Goal: Entertainment & Leisure: Browse casually

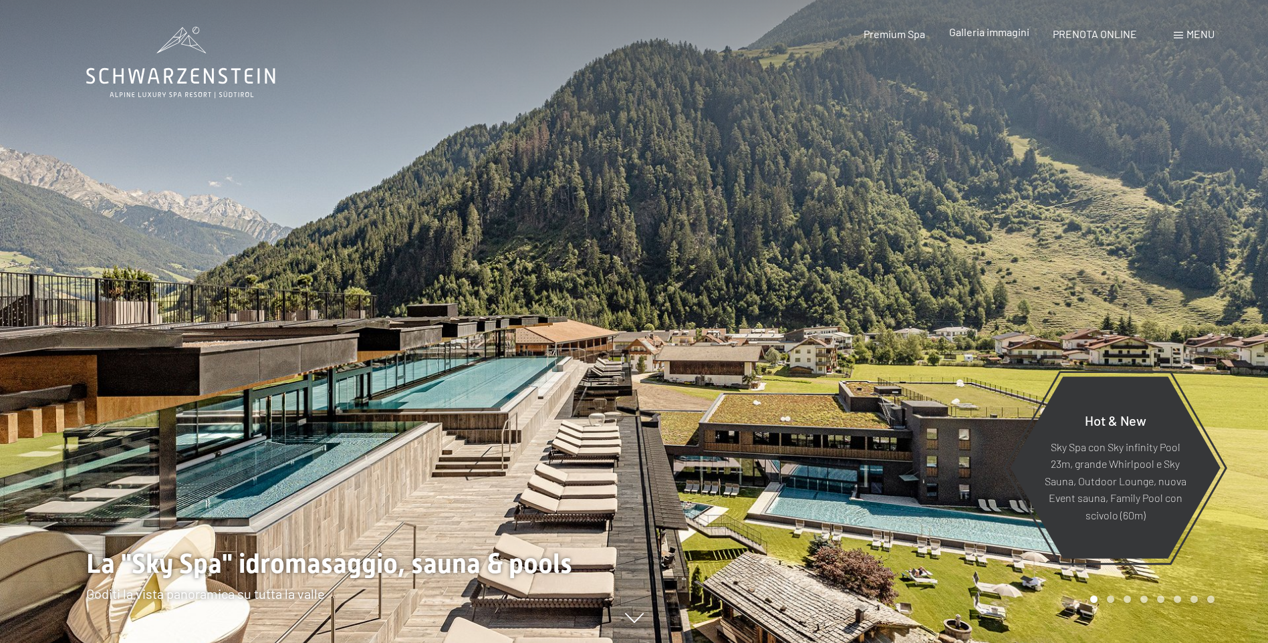
click at [975, 35] on span "Galleria immagini" at bounding box center [989, 31] width 80 height 13
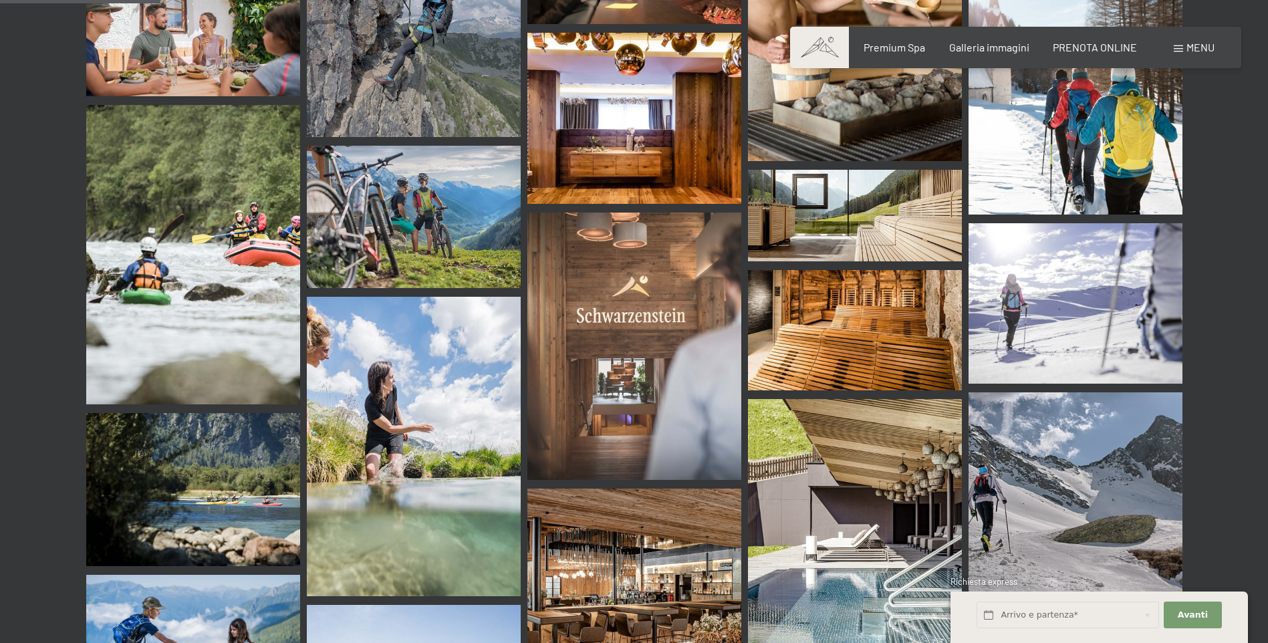
scroll to position [2207, 0]
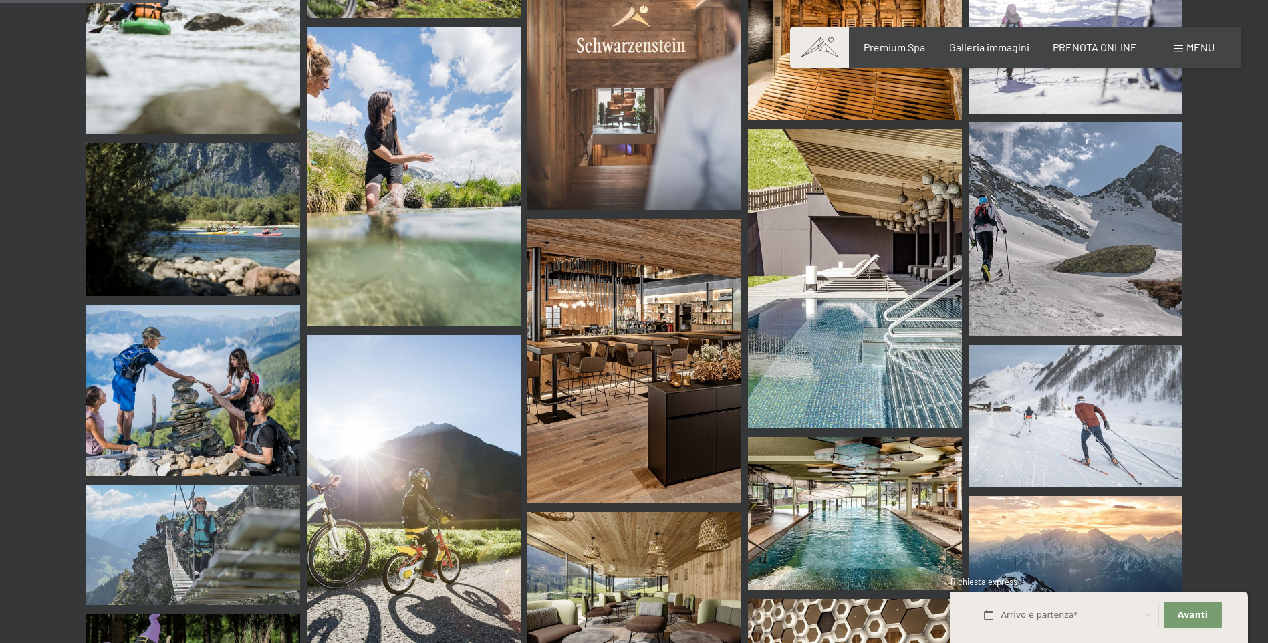
click at [602, 334] on img at bounding box center [635, 362] width 214 height 286
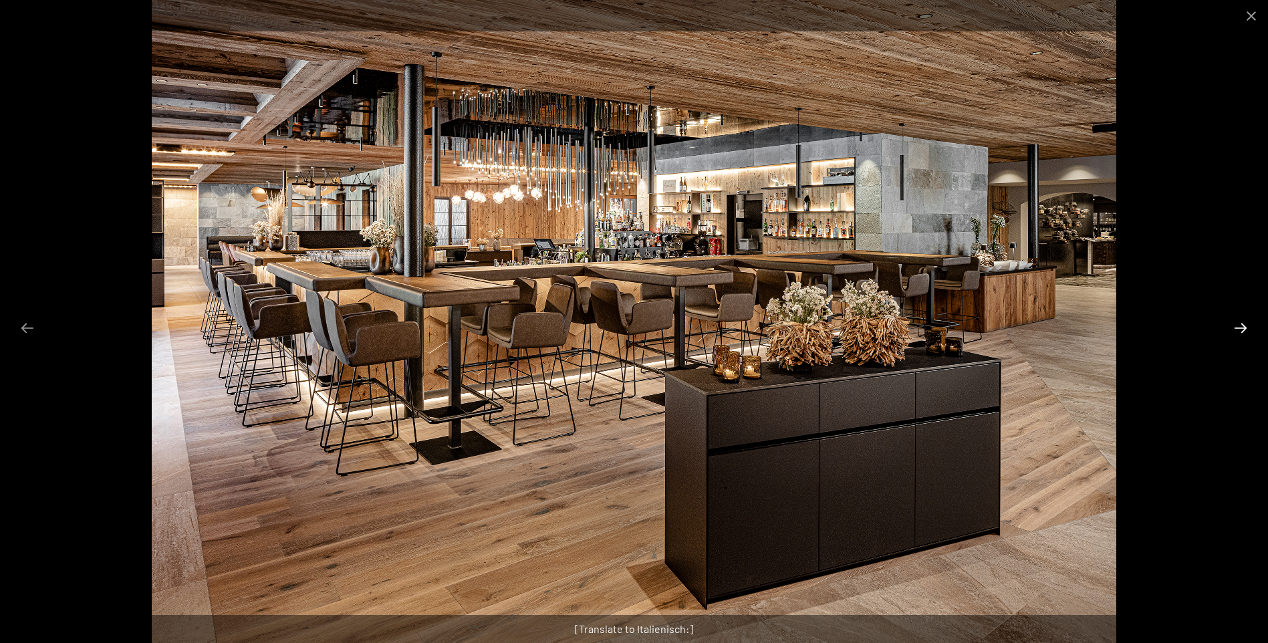
click at [1245, 330] on button "Next slide" at bounding box center [1241, 328] width 28 height 26
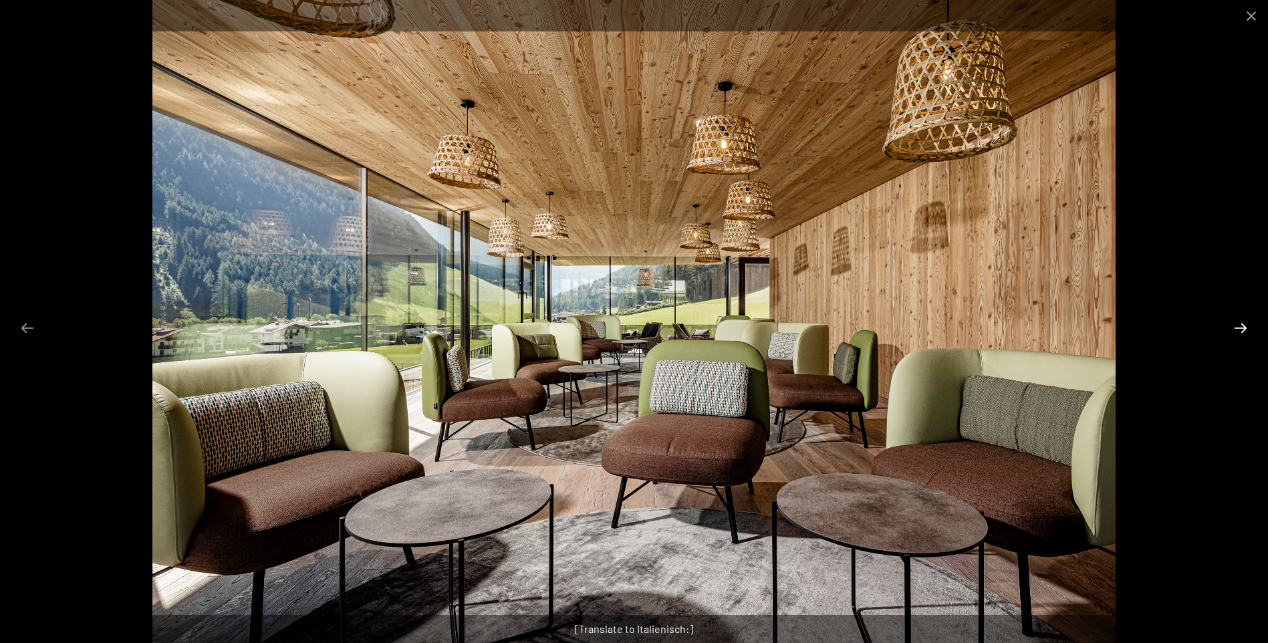
click at [1245, 330] on button "Next slide" at bounding box center [1241, 328] width 28 height 26
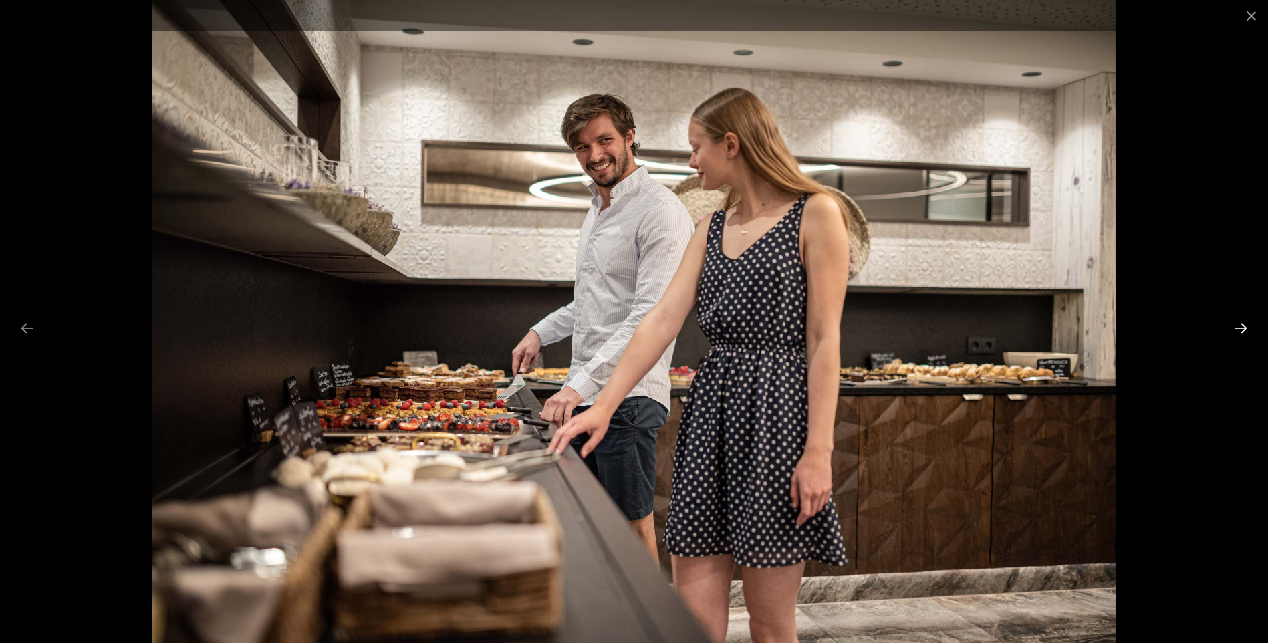
click at [1245, 330] on button "Next slide" at bounding box center [1241, 328] width 28 height 26
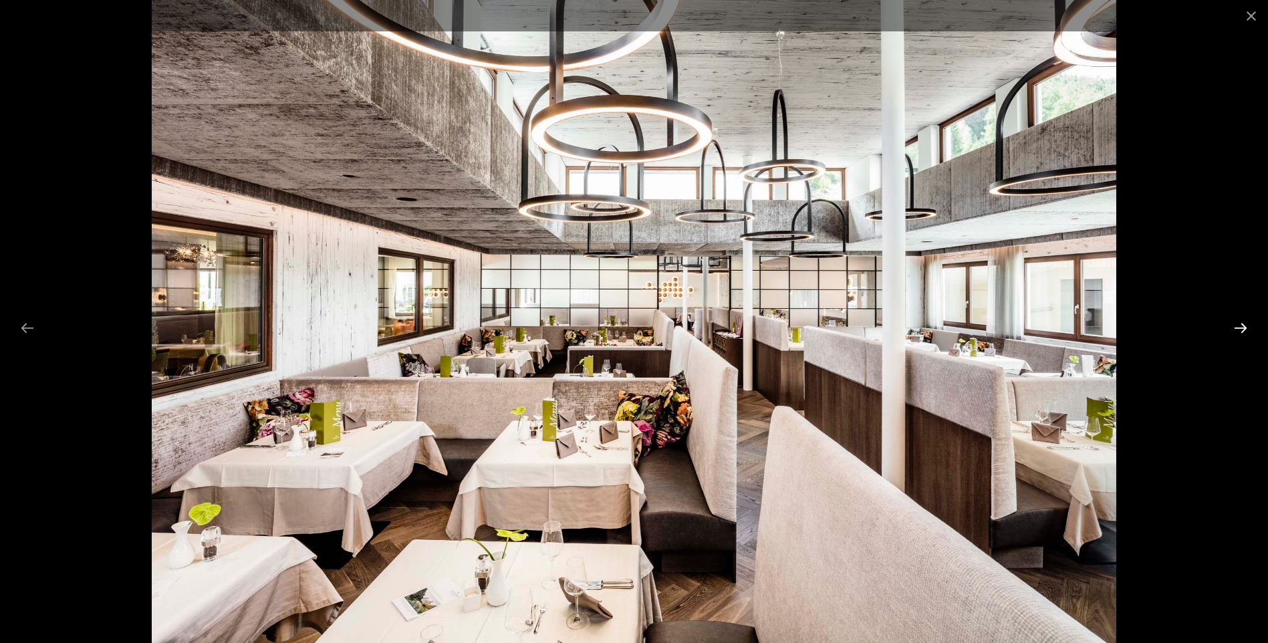
click at [1245, 330] on button "Next slide" at bounding box center [1241, 328] width 28 height 26
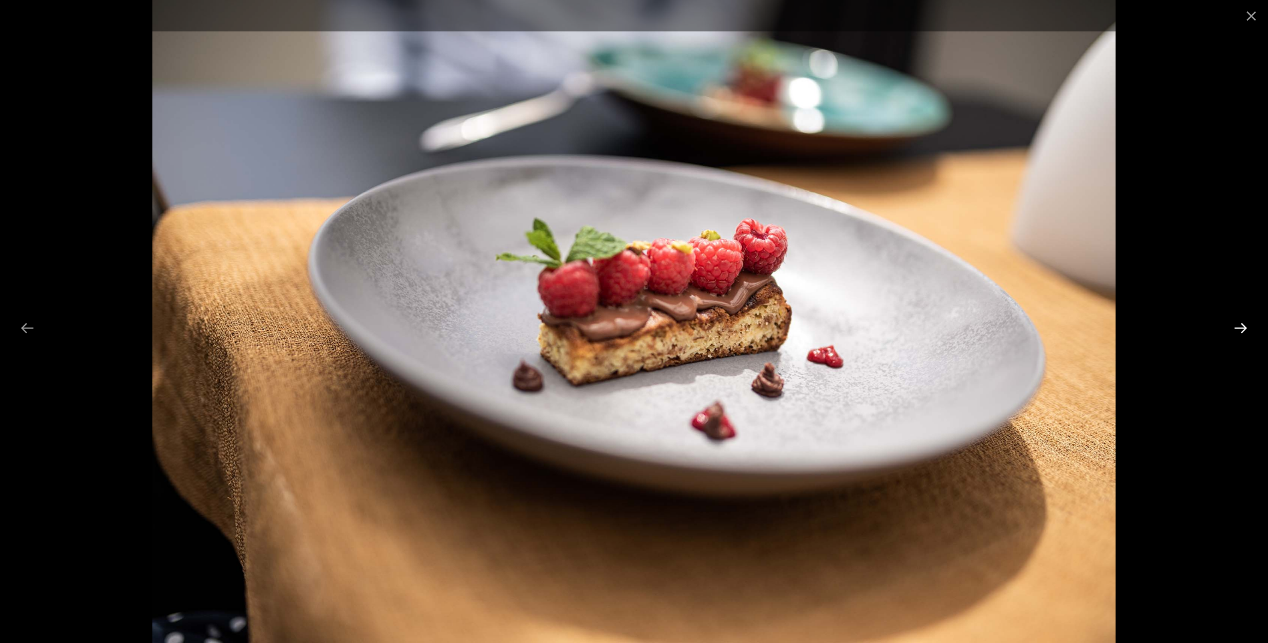
click at [1245, 330] on button "Next slide" at bounding box center [1241, 328] width 28 height 26
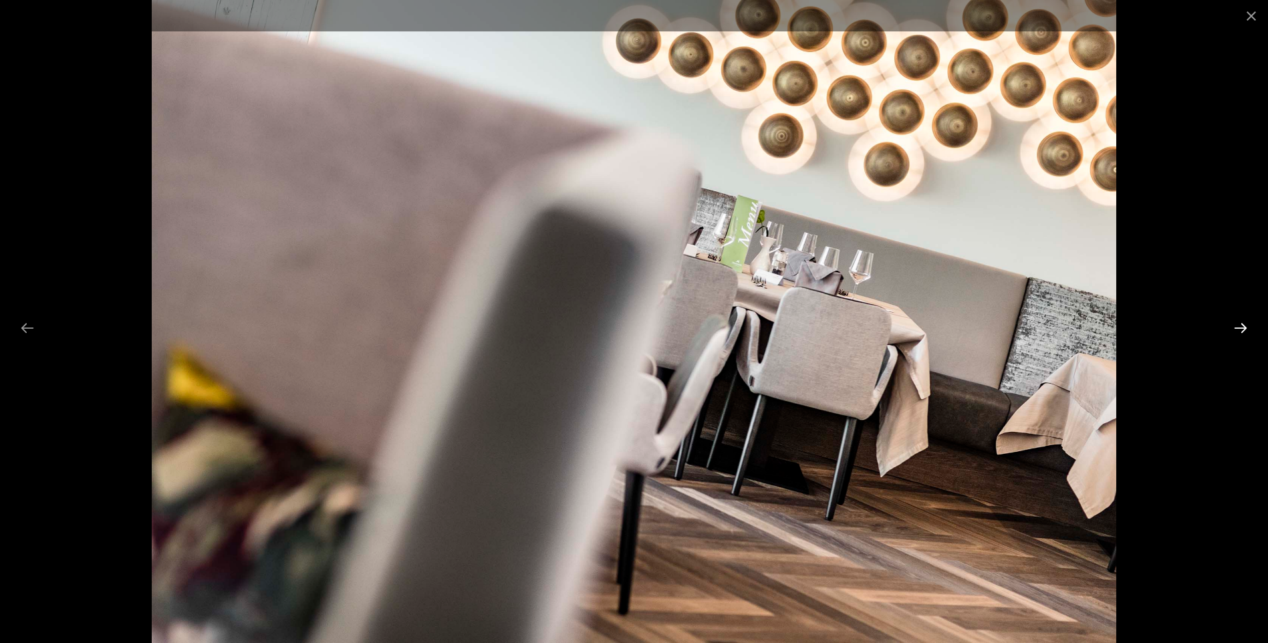
click at [1245, 330] on button "Next slide" at bounding box center [1241, 328] width 28 height 26
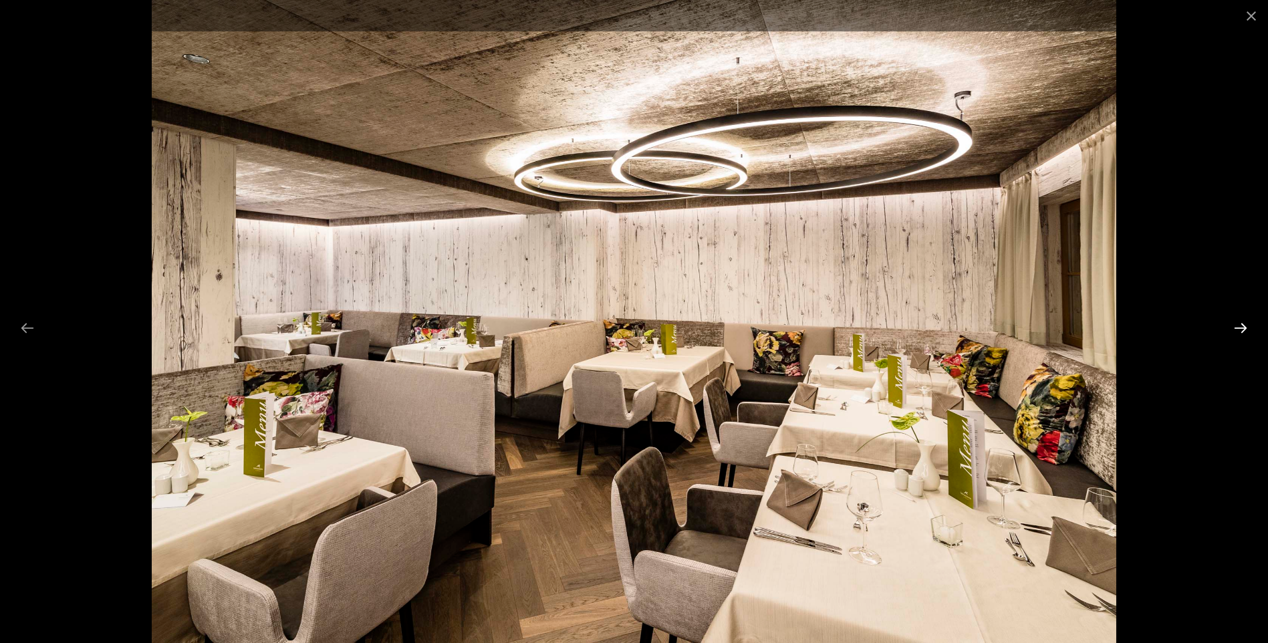
click at [1245, 330] on button "Next slide" at bounding box center [1241, 328] width 28 height 26
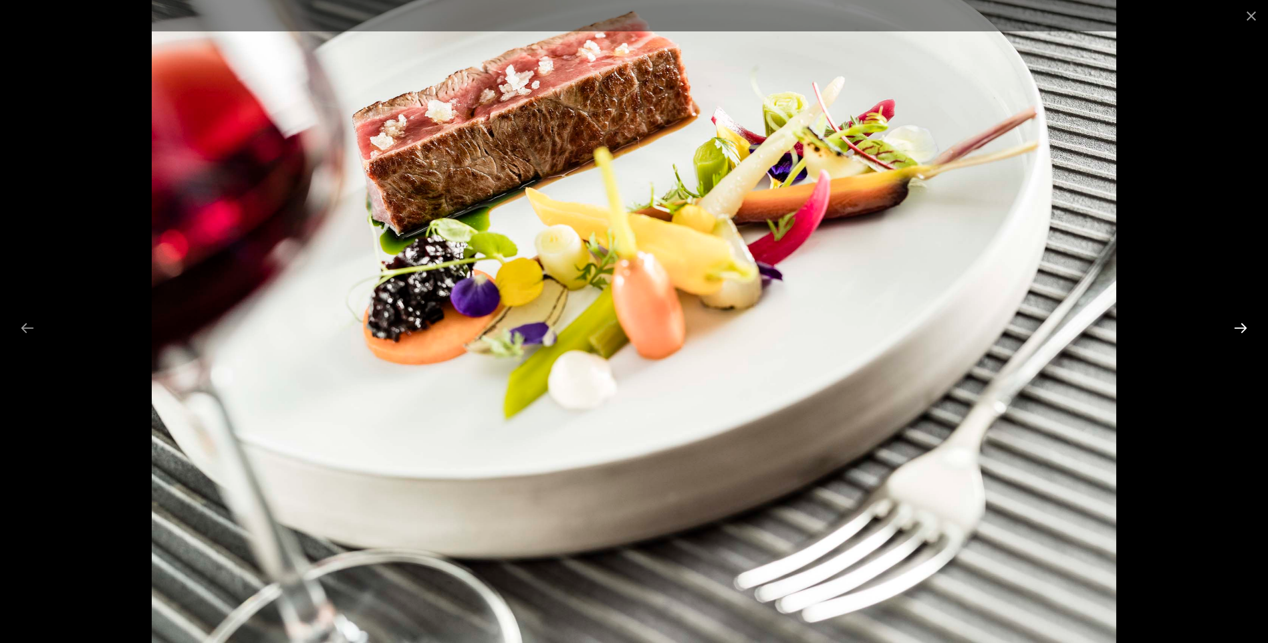
click at [1245, 330] on button "Next slide" at bounding box center [1241, 328] width 28 height 26
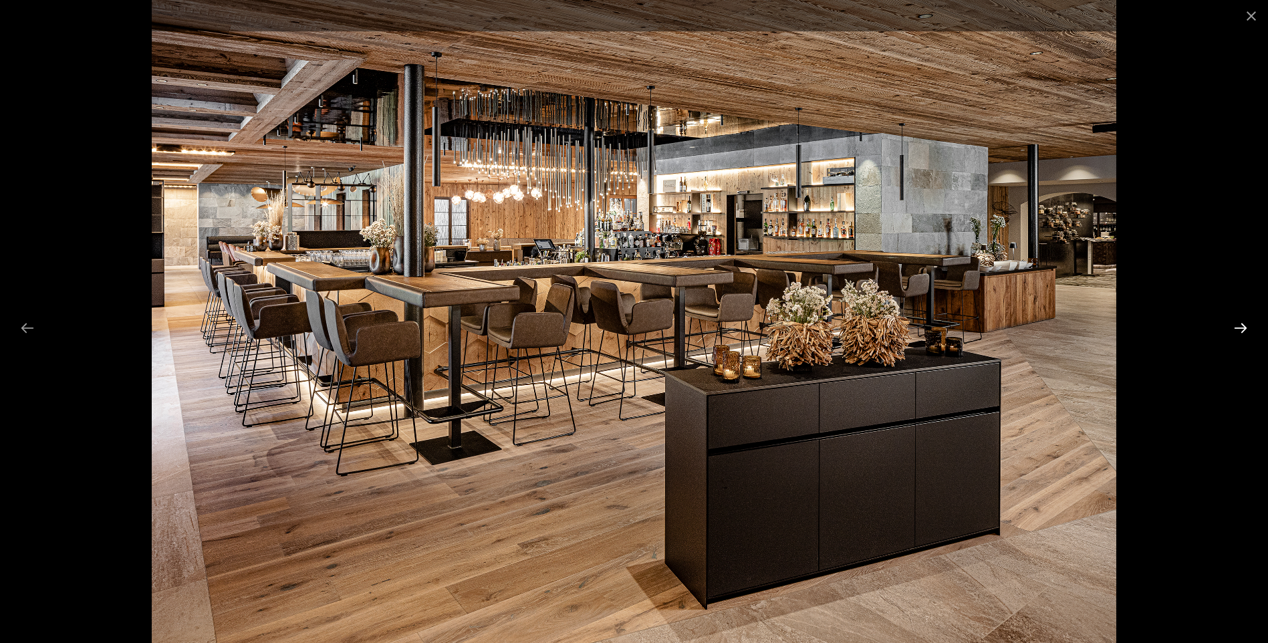
click at [1245, 330] on button "Next slide" at bounding box center [1241, 328] width 28 height 26
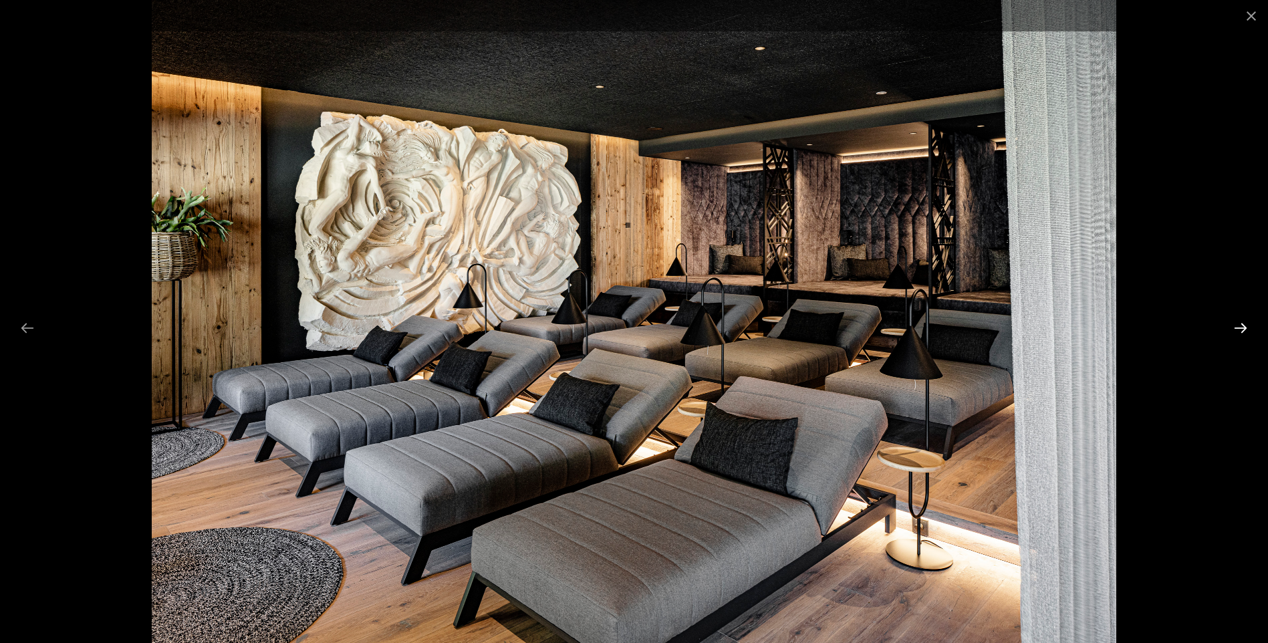
click at [1245, 330] on button "Next slide" at bounding box center [1241, 328] width 28 height 26
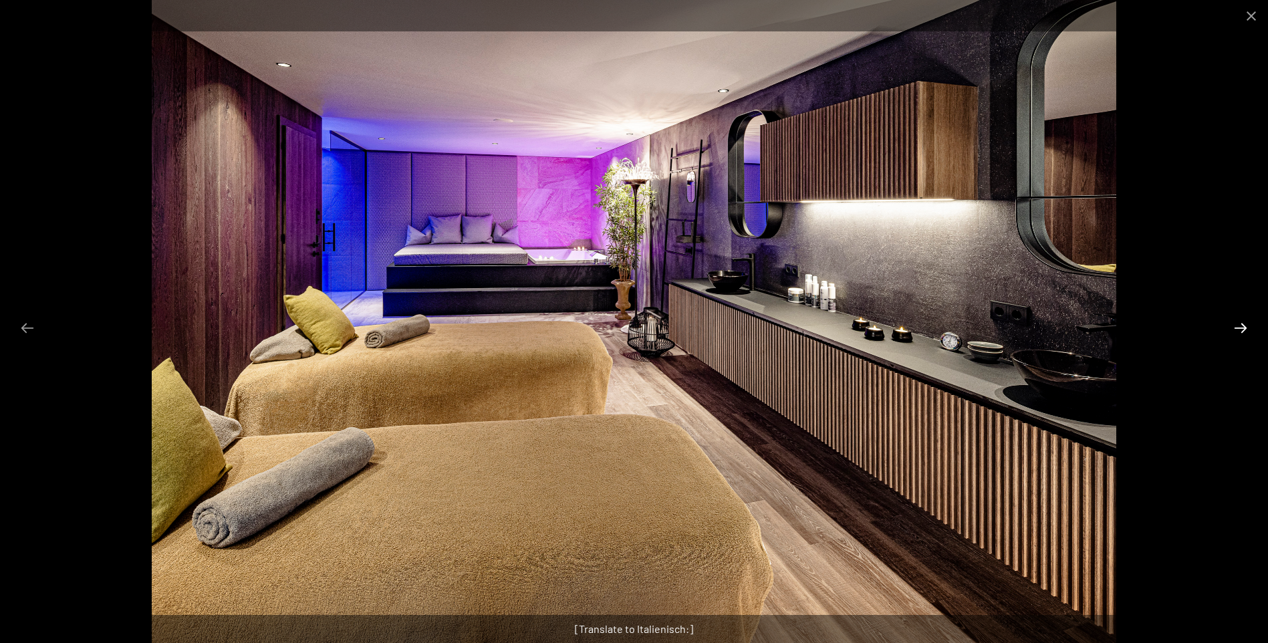
click at [1245, 330] on button "Next slide" at bounding box center [1241, 328] width 28 height 26
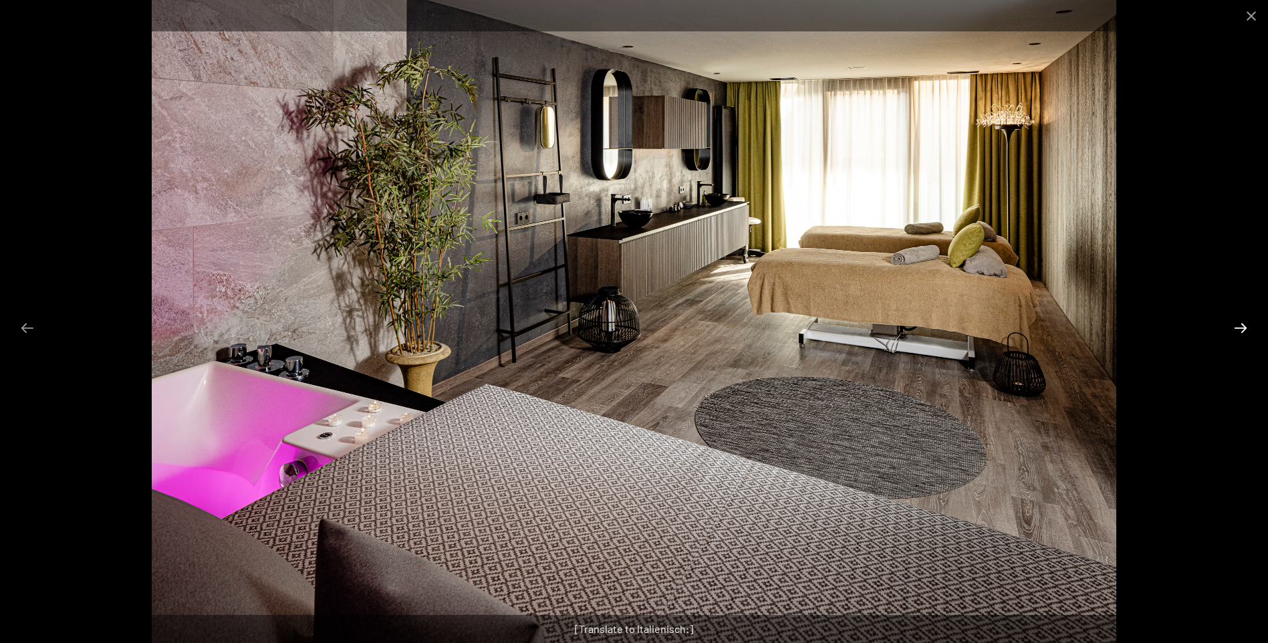
click at [1245, 330] on button "Next slide" at bounding box center [1241, 328] width 28 height 26
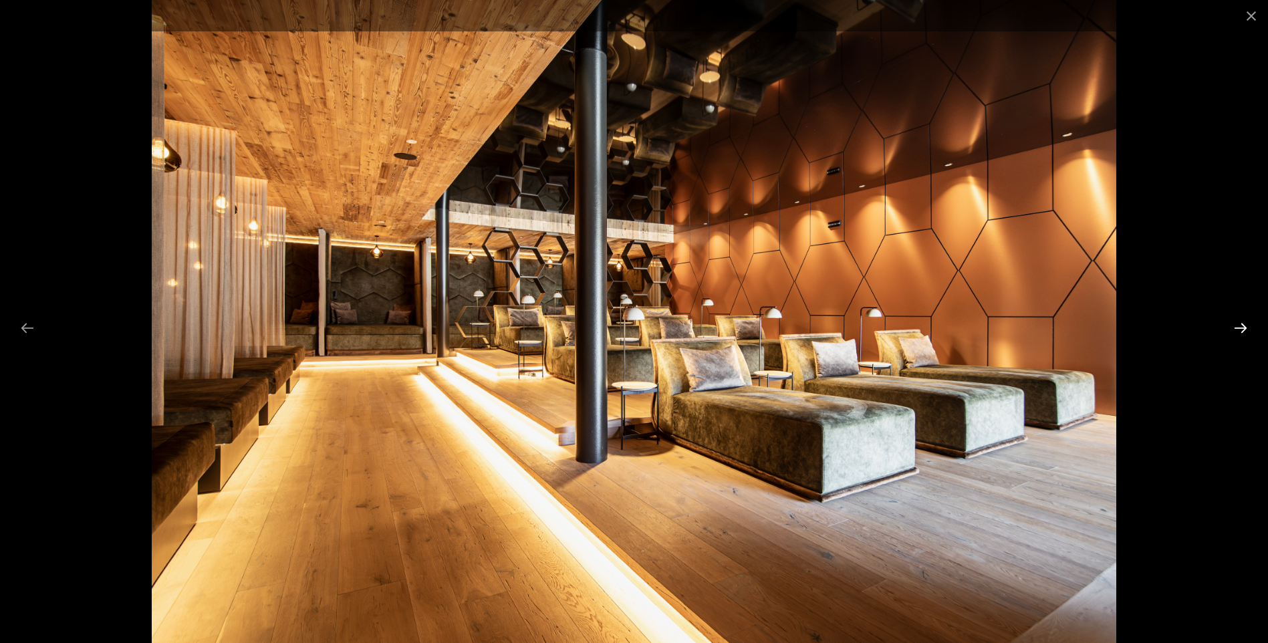
click at [1245, 330] on button "Next slide" at bounding box center [1241, 328] width 28 height 26
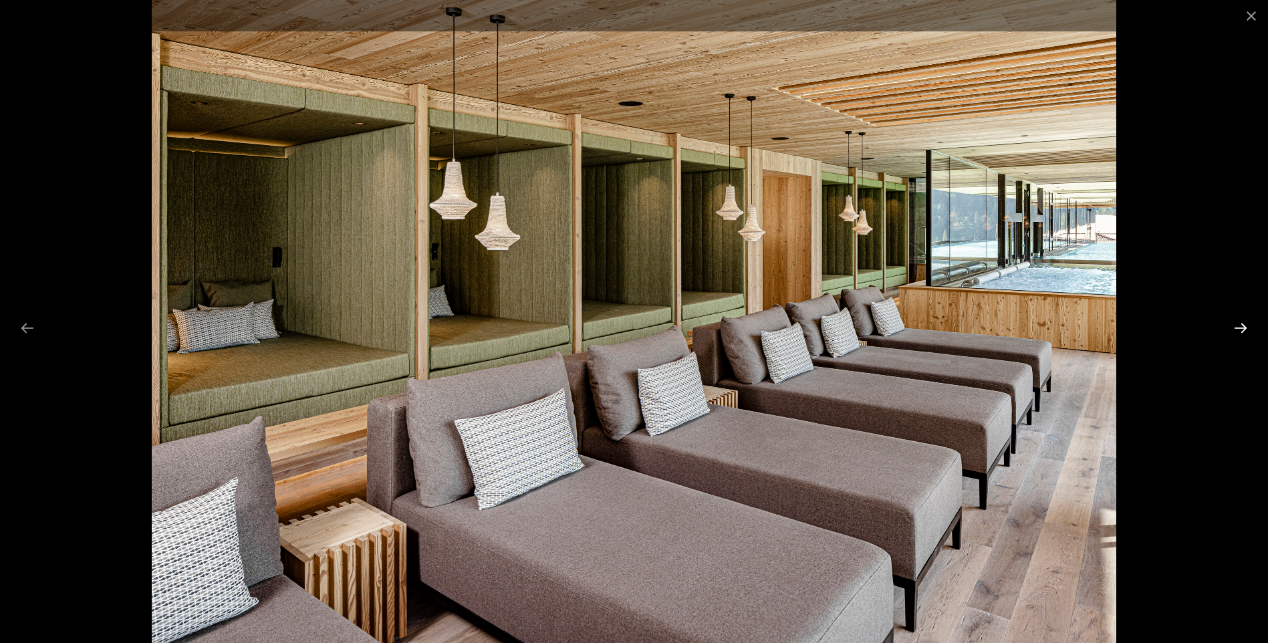
click at [1245, 330] on button "Next slide" at bounding box center [1241, 328] width 28 height 26
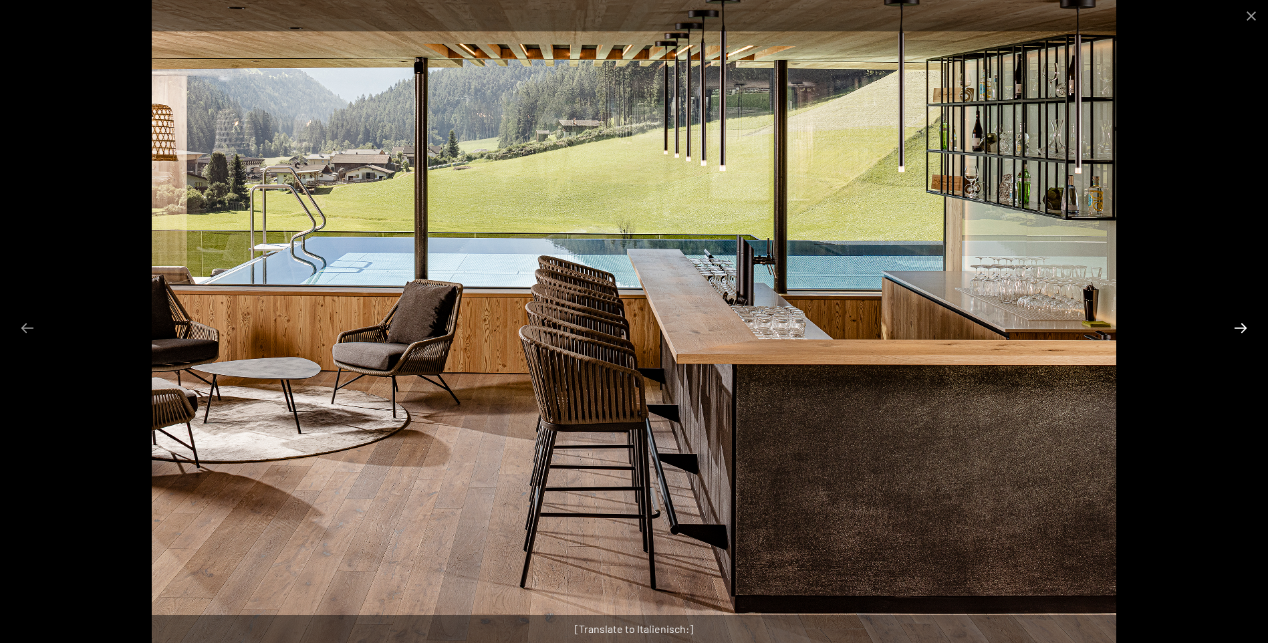
click at [1245, 330] on button "Next slide" at bounding box center [1241, 328] width 28 height 26
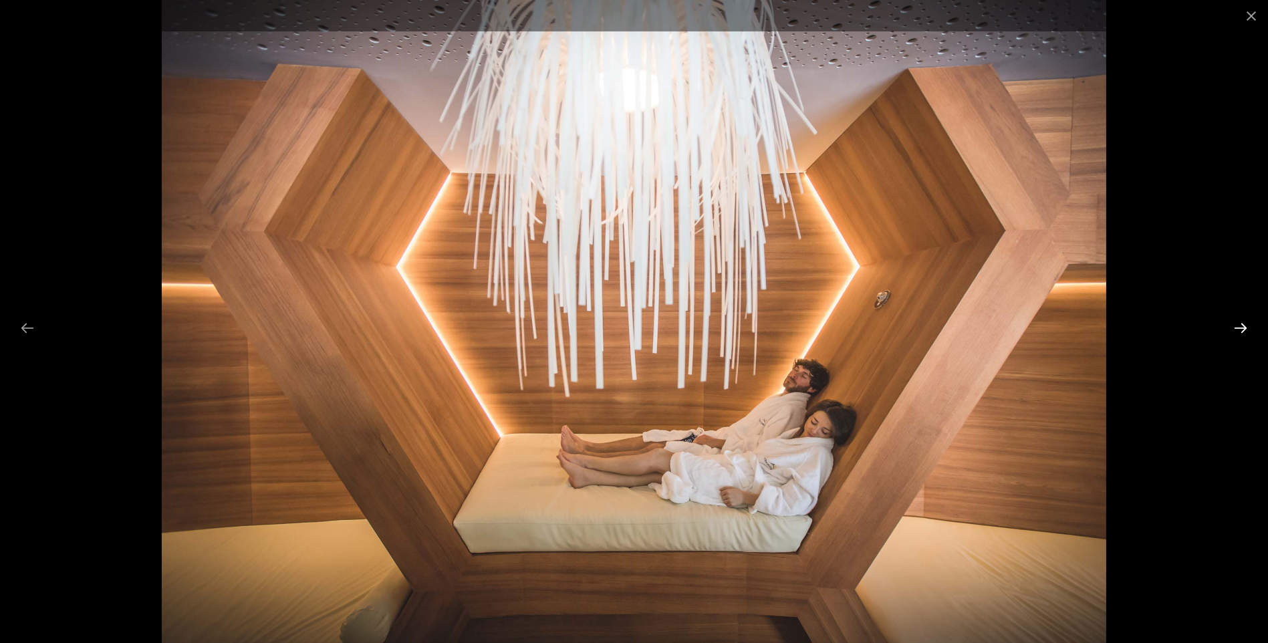
click at [1245, 330] on button "Next slide" at bounding box center [1241, 328] width 28 height 26
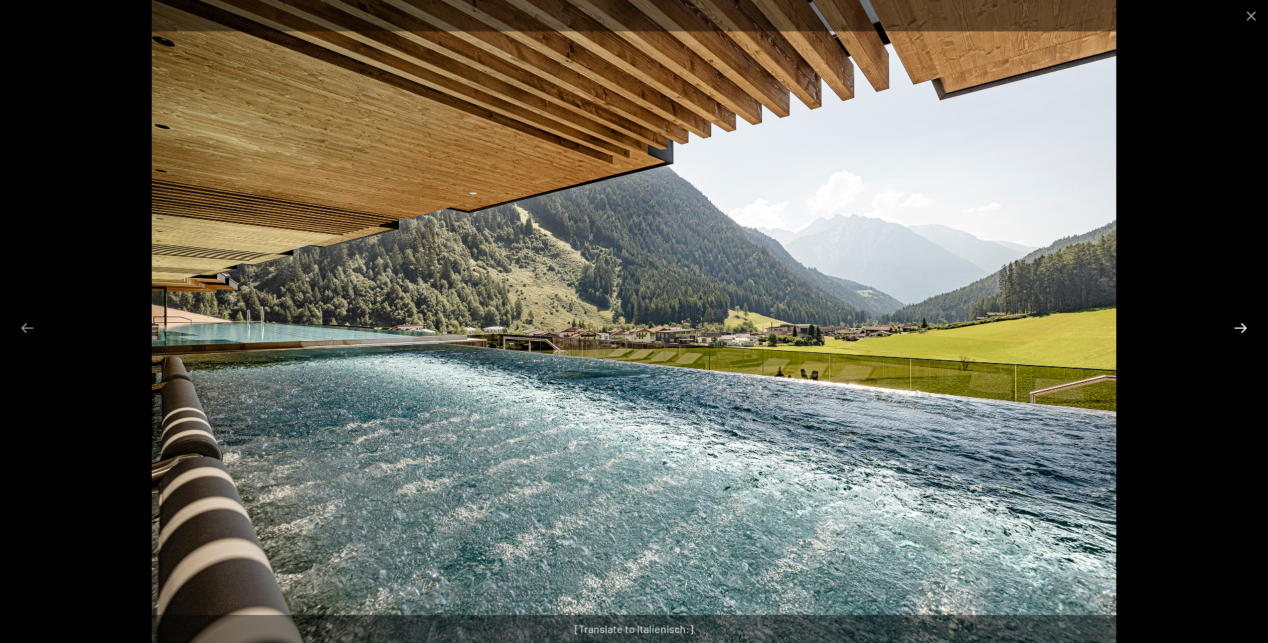
click at [1245, 330] on button "Next slide" at bounding box center [1241, 328] width 28 height 26
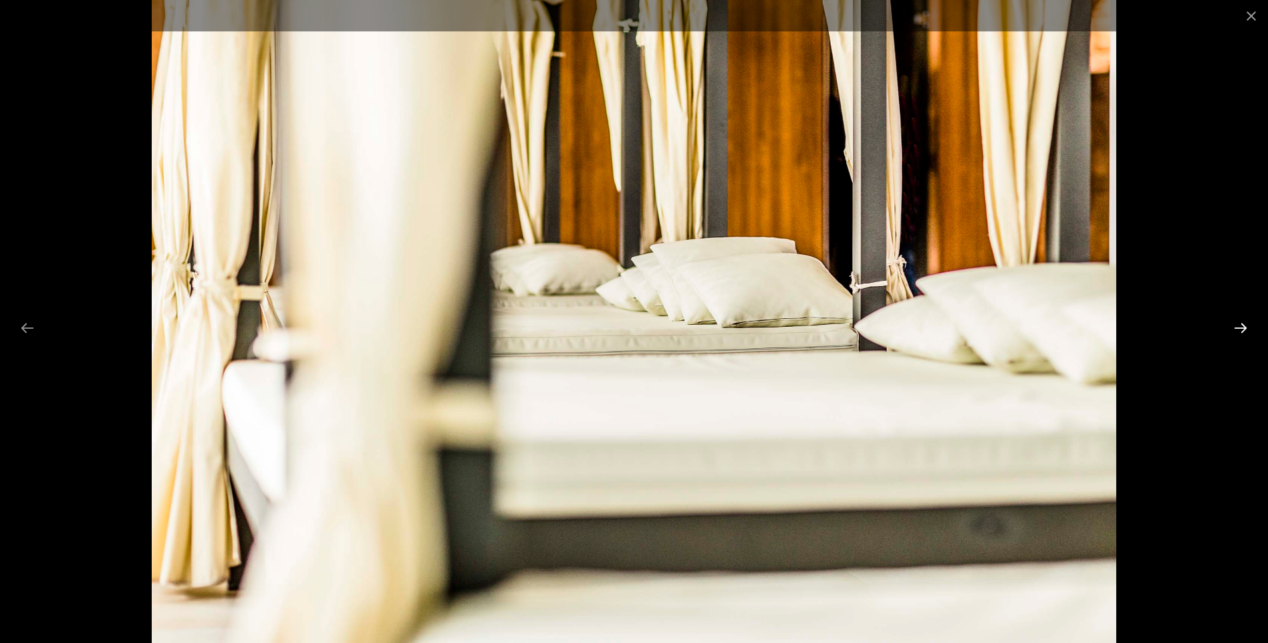
click at [1245, 330] on button "Next slide" at bounding box center [1241, 328] width 28 height 26
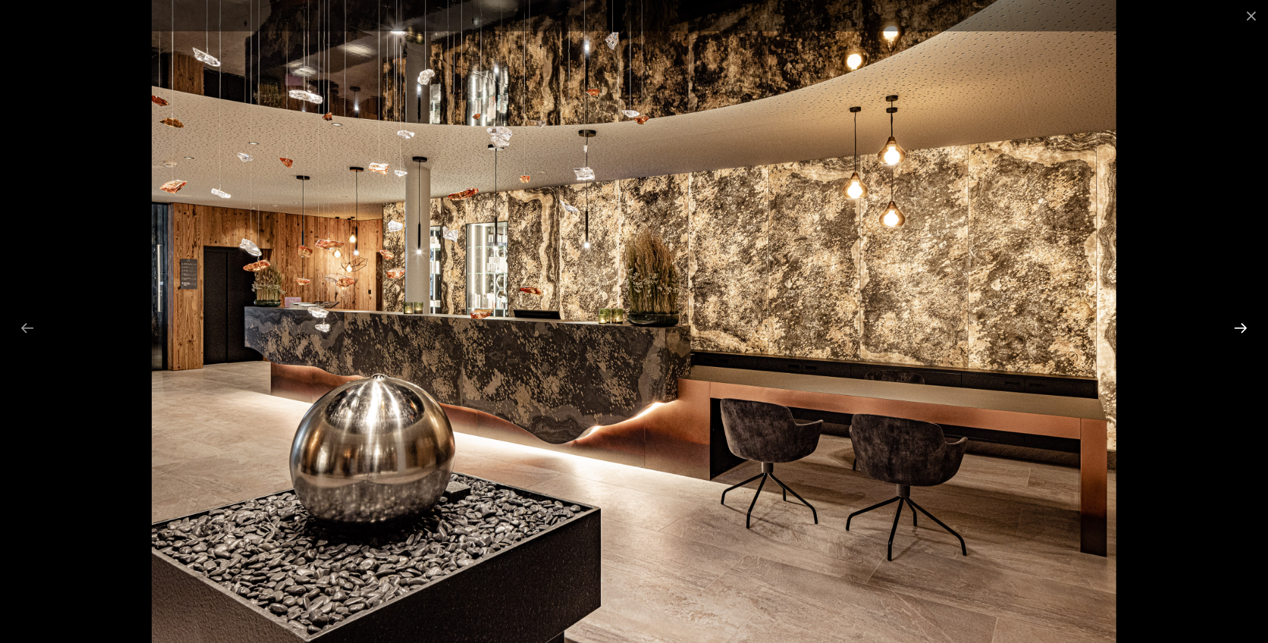
click at [1245, 330] on button "Next slide" at bounding box center [1241, 328] width 28 height 26
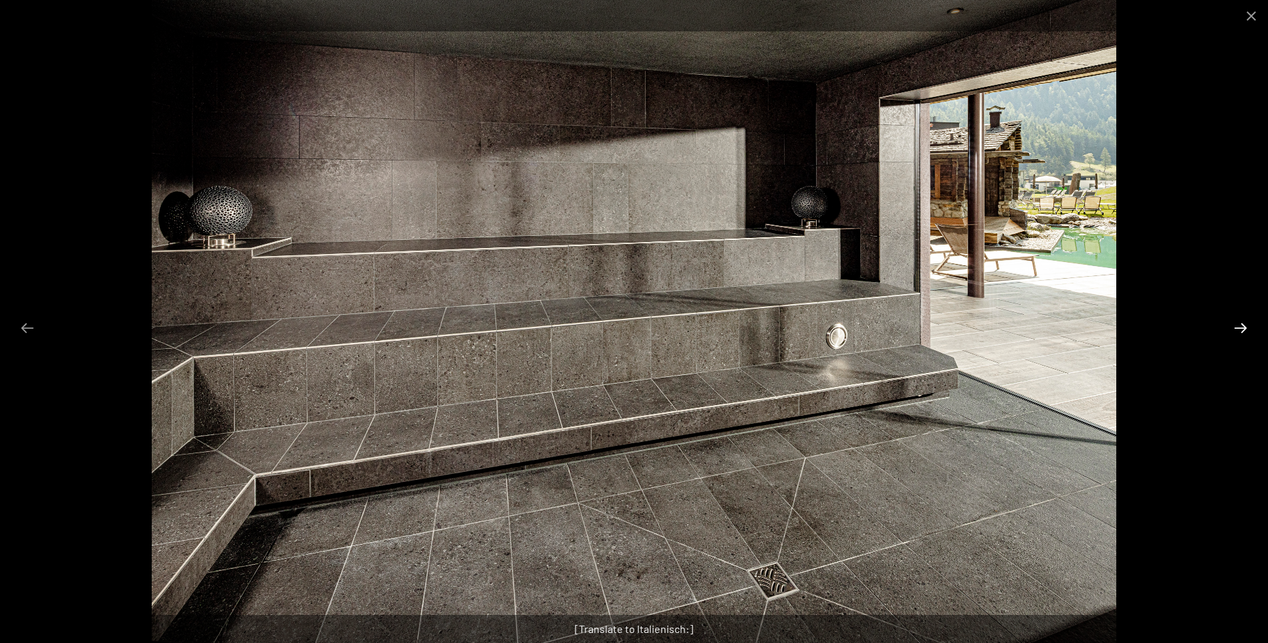
click at [1245, 330] on button "Next slide" at bounding box center [1241, 328] width 28 height 26
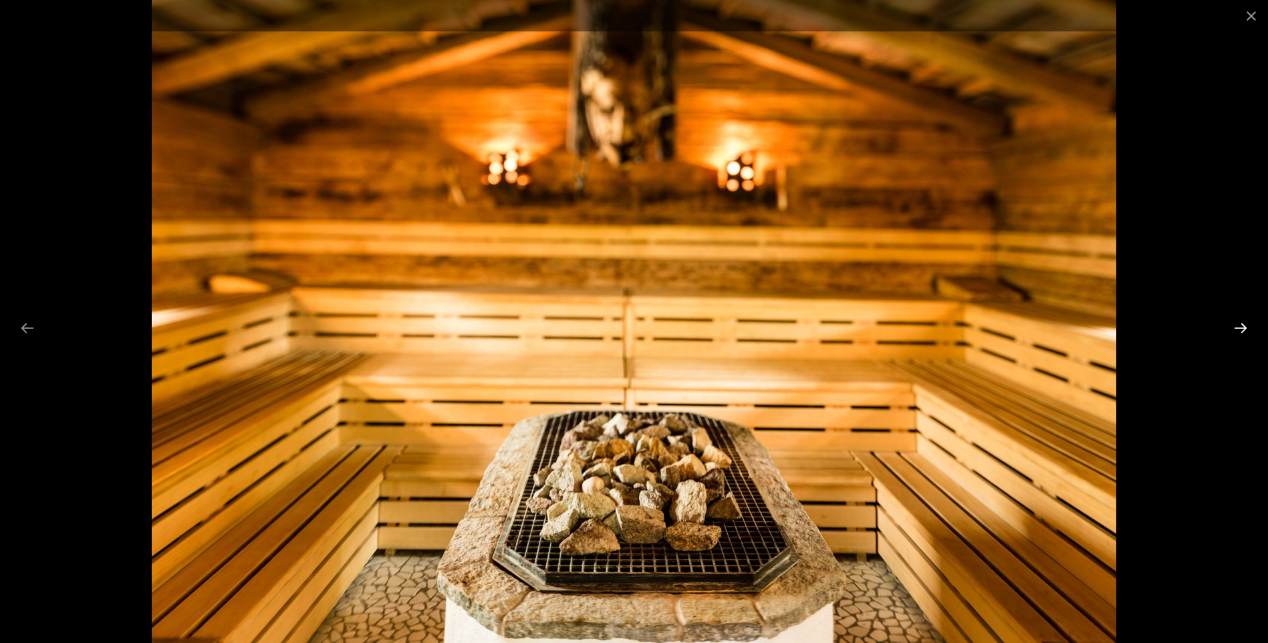
click at [1245, 330] on button "Next slide" at bounding box center [1241, 328] width 28 height 26
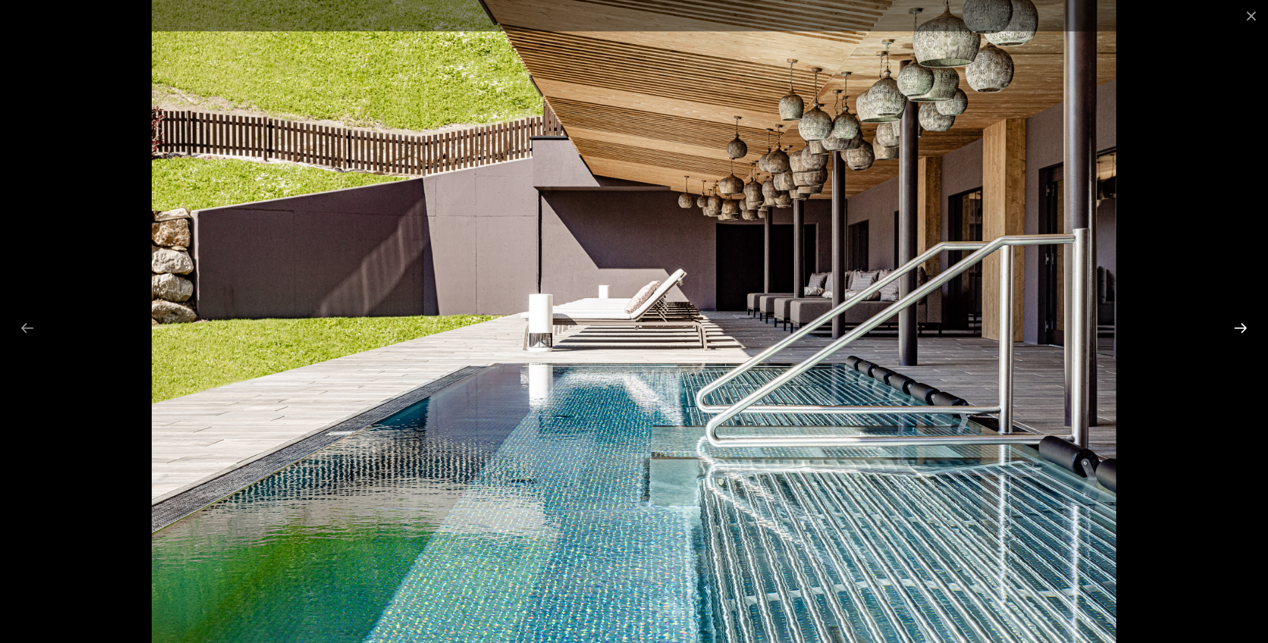
click at [1245, 330] on button "Next slide" at bounding box center [1241, 328] width 28 height 26
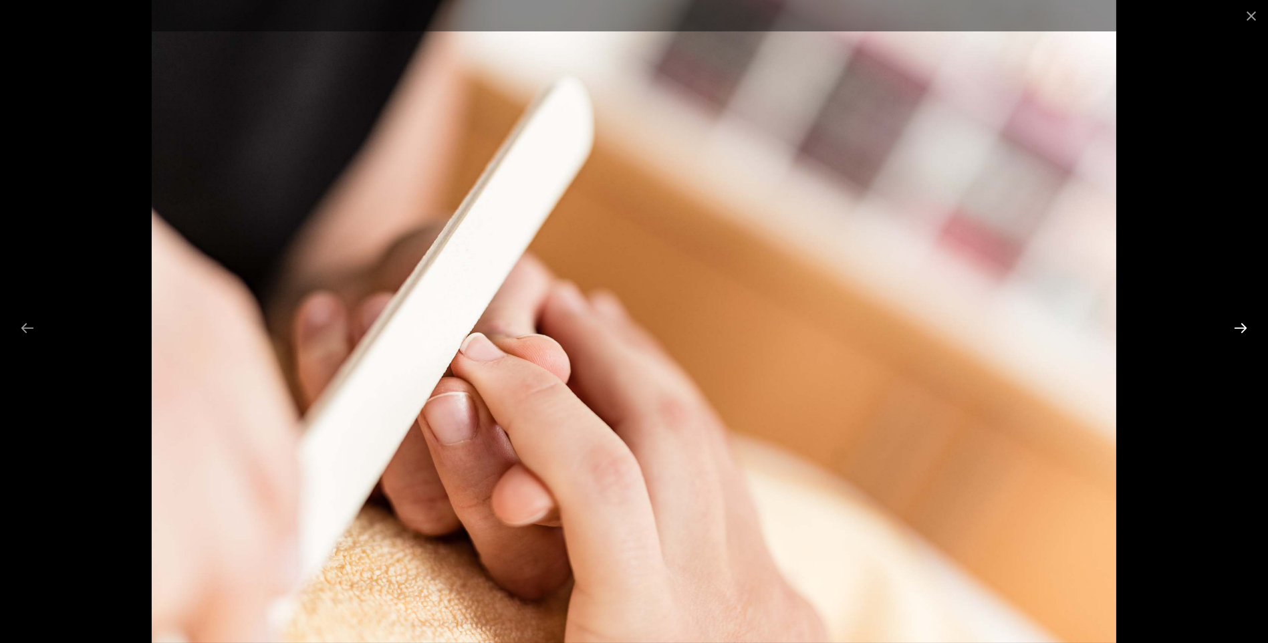
click at [1245, 330] on button "Next slide" at bounding box center [1241, 328] width 28 height 26
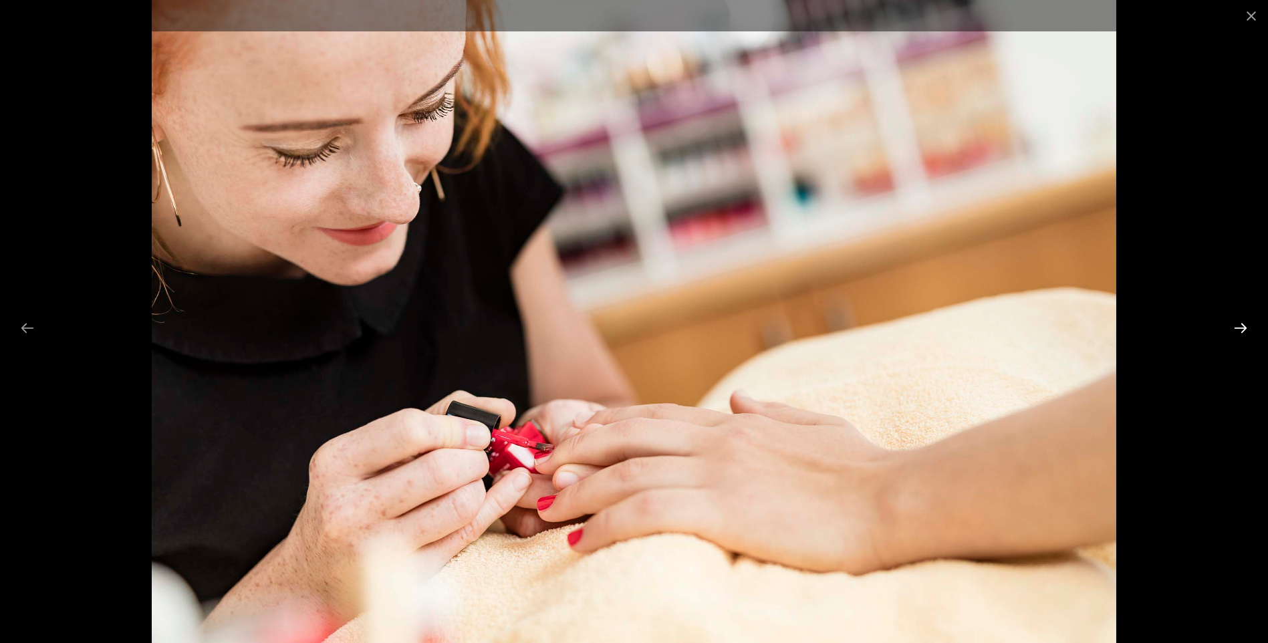
click at [1245, 330] on button "Next slide" at bounding box center [1241, 328] width 28 height 26
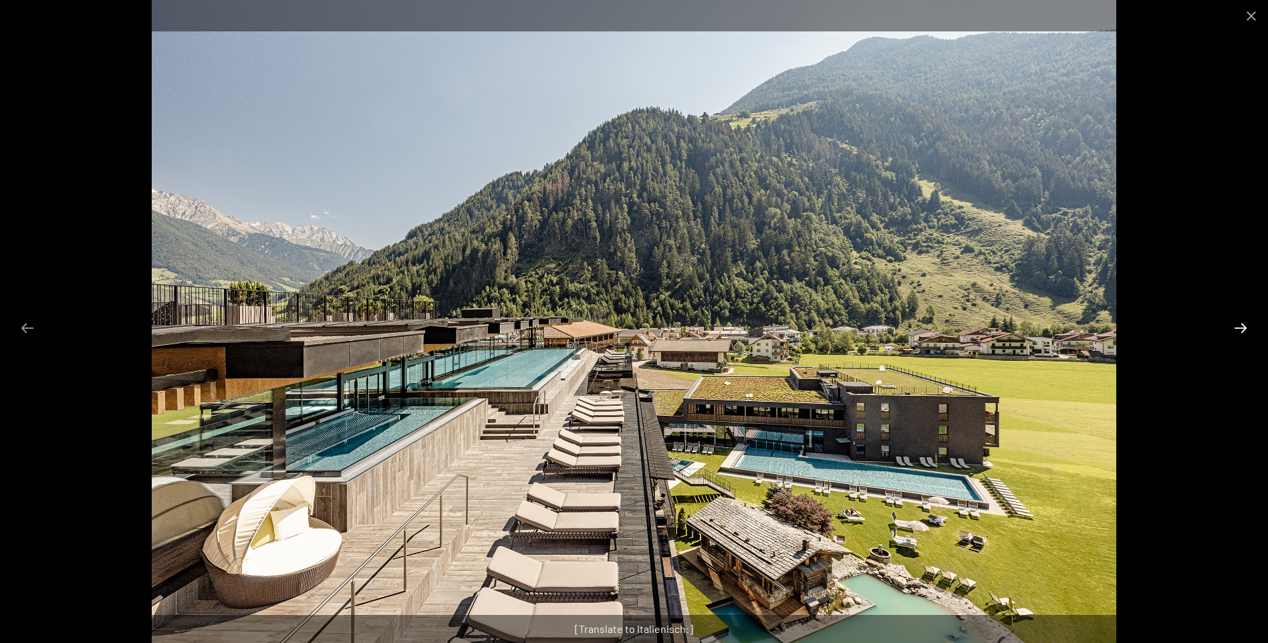
click at [1245, 330] on button "Next slide" at bounding box center [1241, 328] width 28 height 26
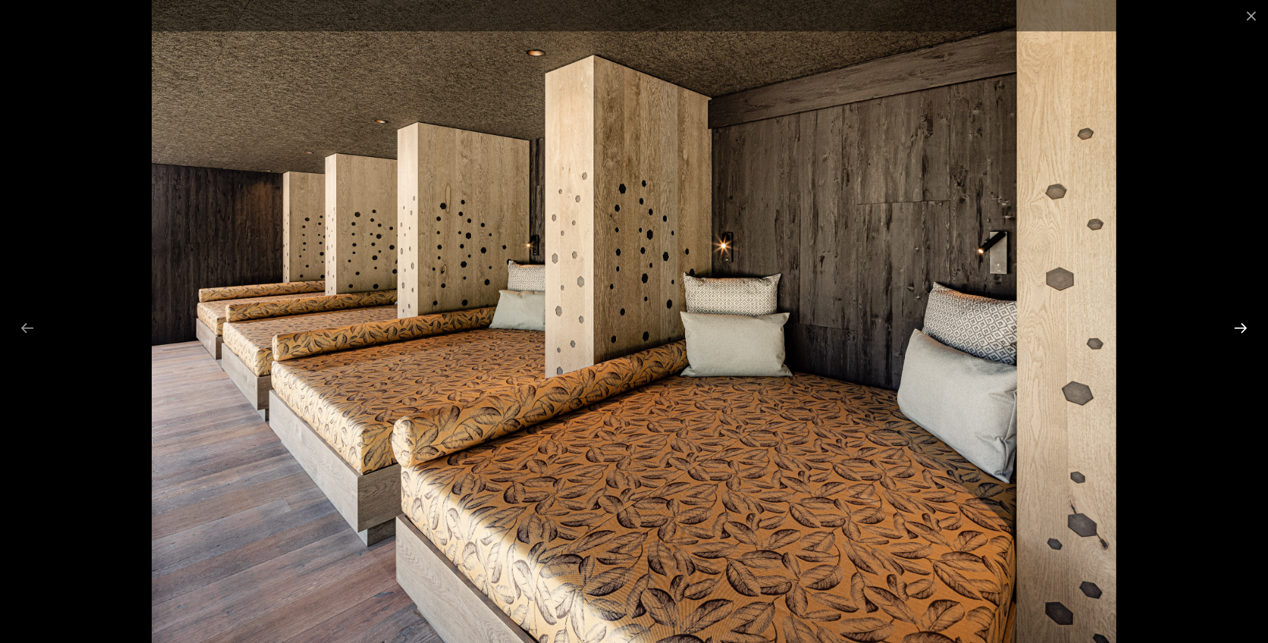
click at [1245, 330] on button "Next slide" at bounding box center [1241, 328] width 28 height 26
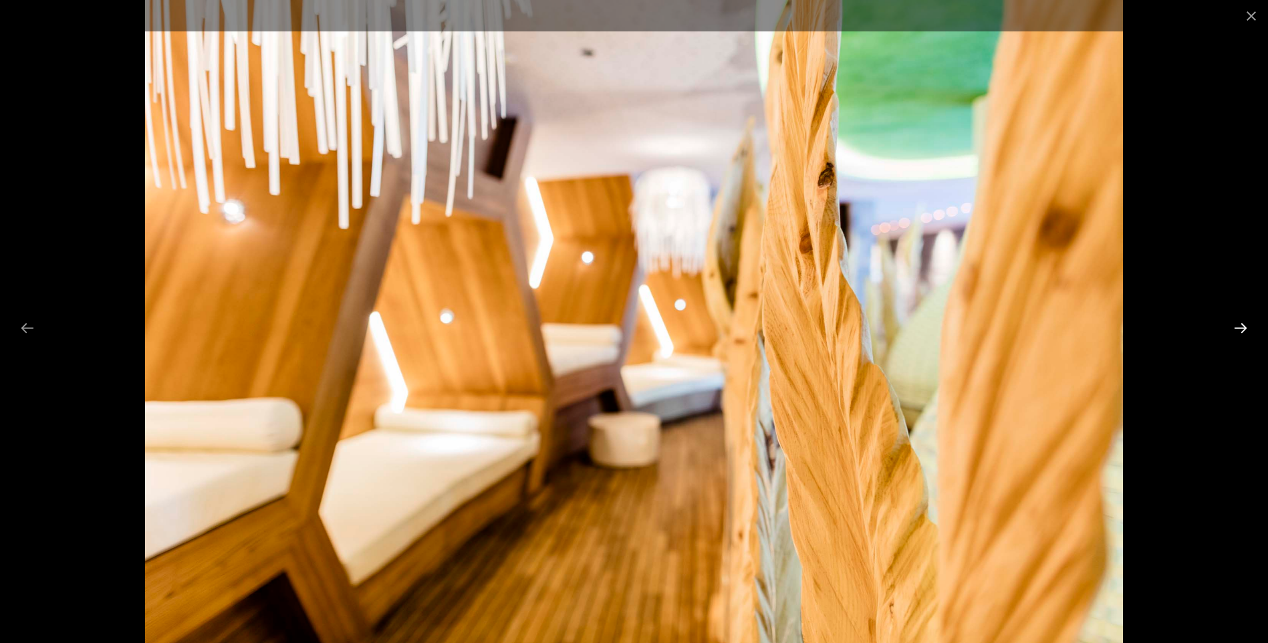
click at [1245, 330] on button "Next slide" at bounding box center [1241, 328] width 28 height 26
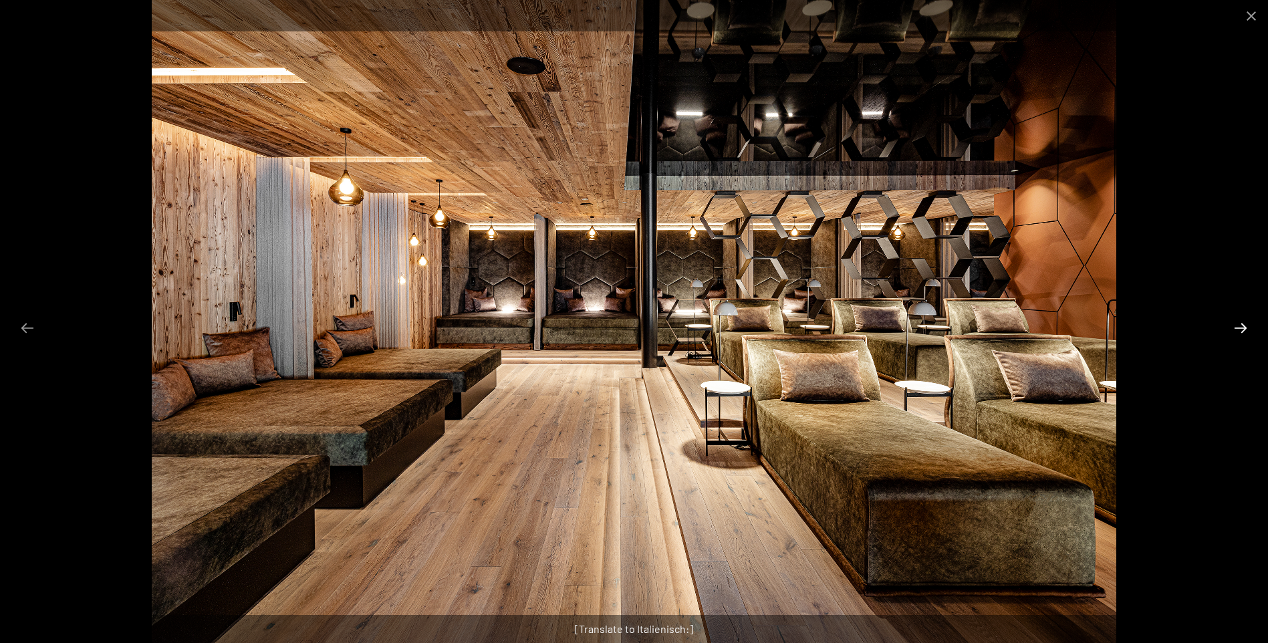
click at [1245, 330] on button "Next slide" at bounding box center [1241, 328] width 28 height 26
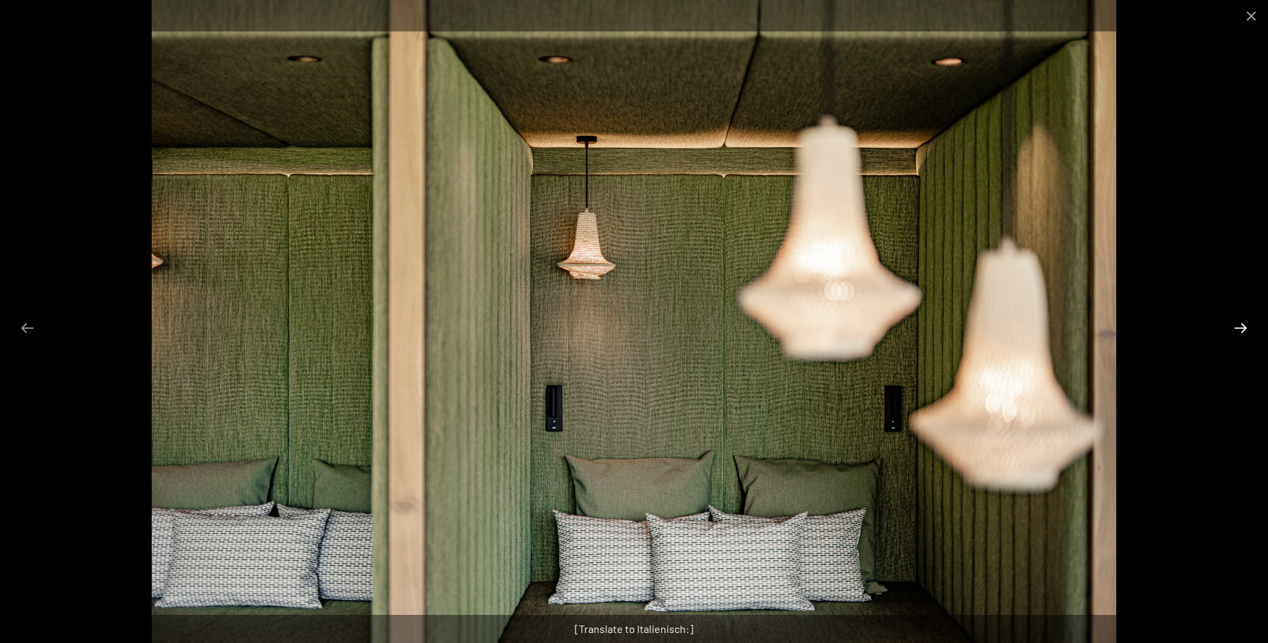
click at [1245, 330] on button "Next slide" at bounding box center [1241, 328] width 28 height 26
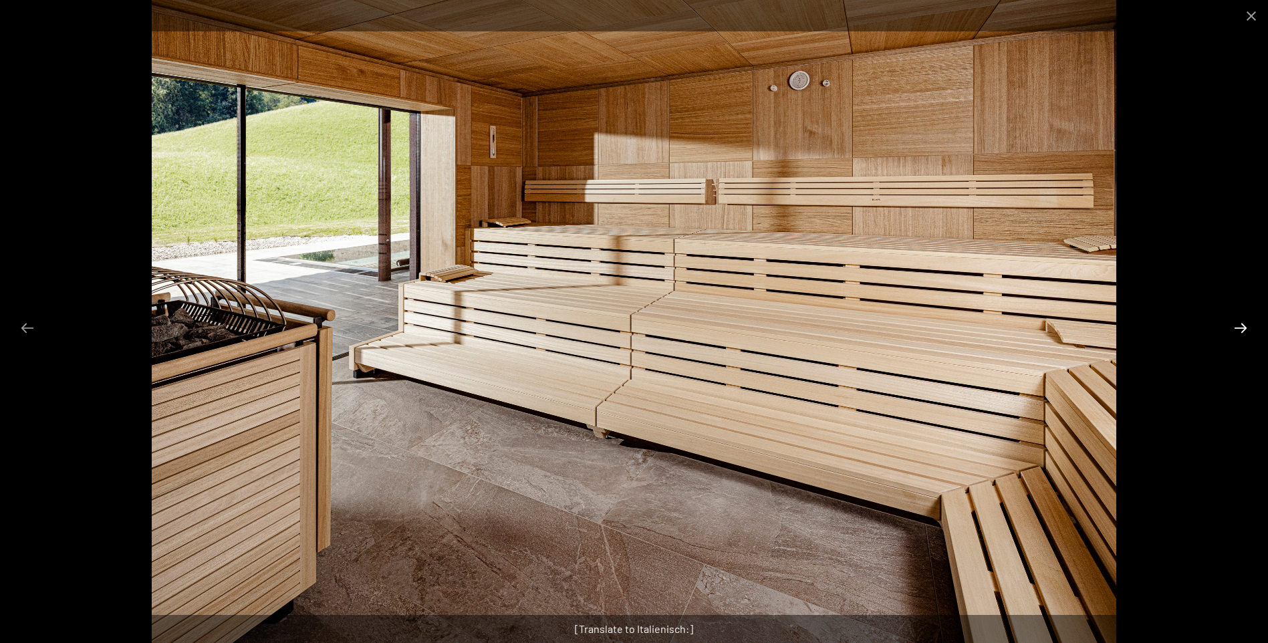
click at [1245, 330] on button "Next slide" at bounding box center [1241, 328] width 28 height 26
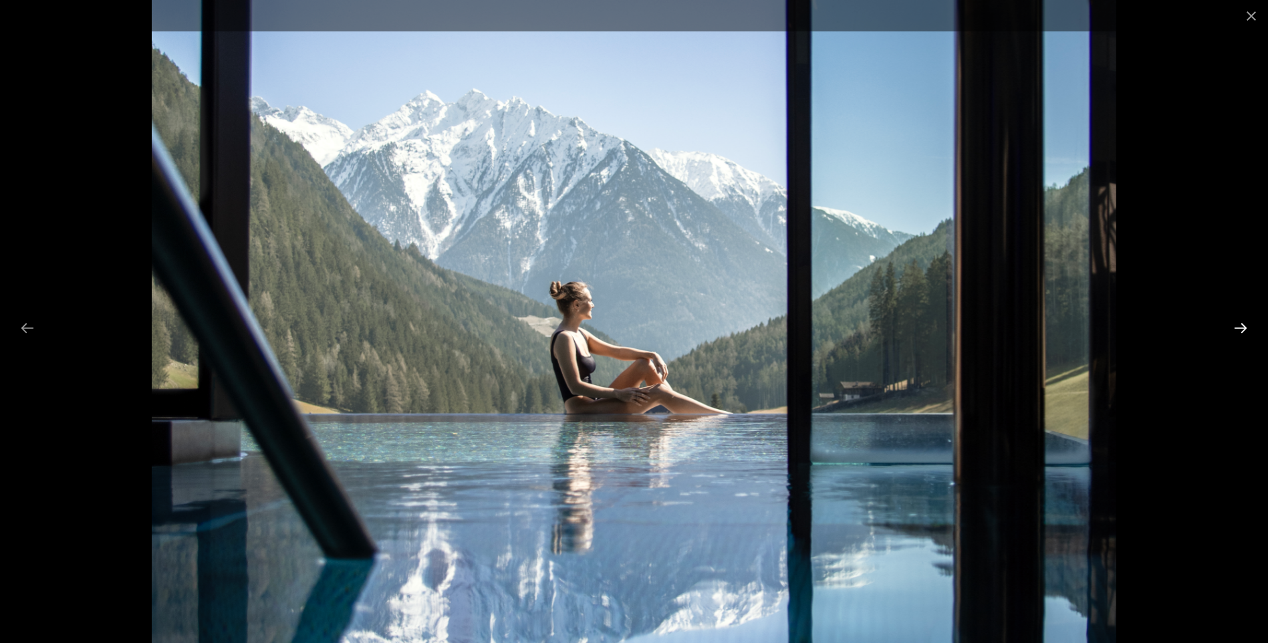
click at [1245, 330] on button "Next slide" at bounding box center [1241, 328] width 28 height 26
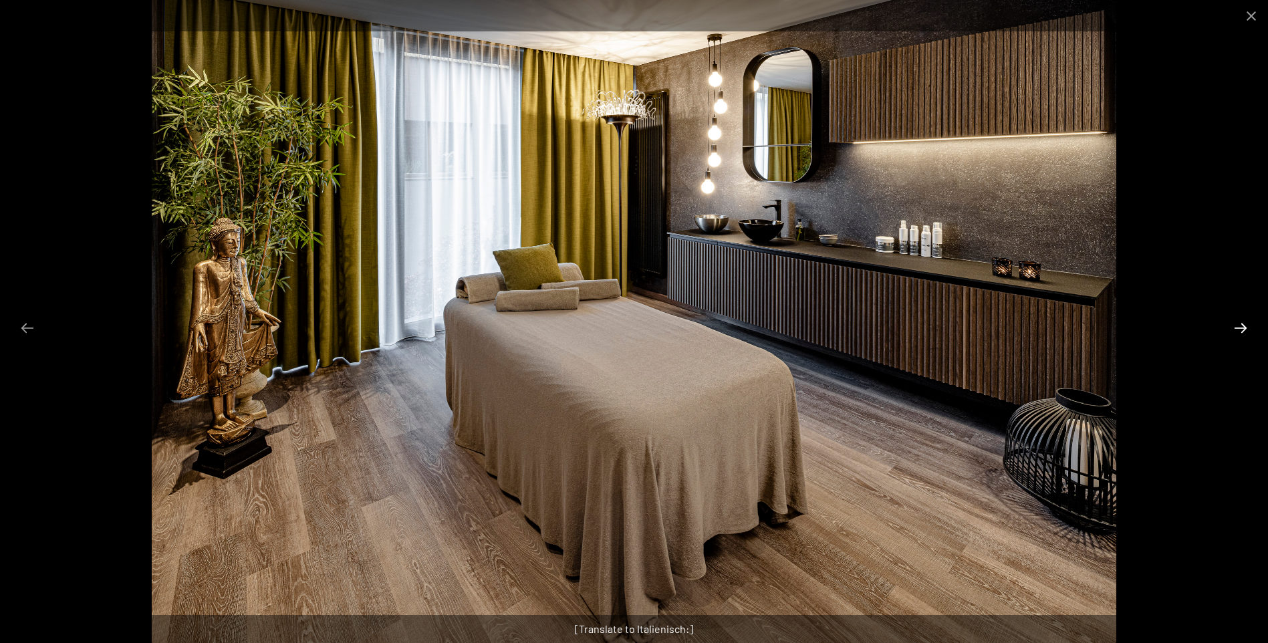
click at [1245, 330] on button "Next slide" at bounding box center [1241, 328] width 28 height 26
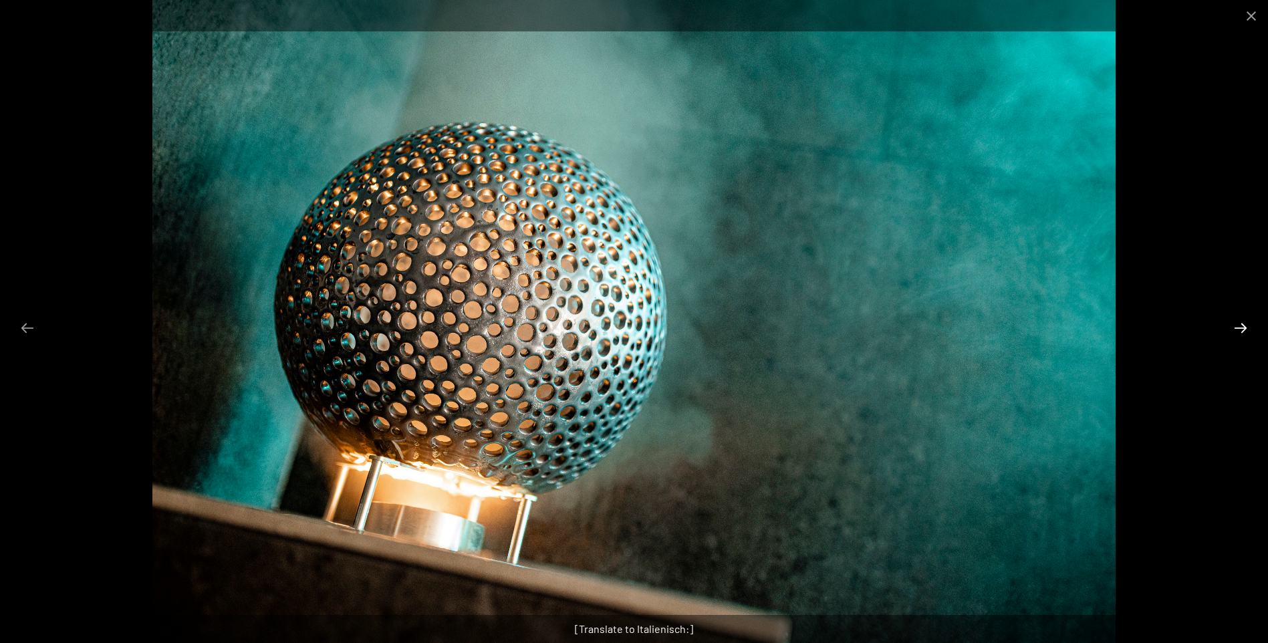
click at [1245, 330] on button "Next slide" at bounding box center [1241, 328] width 28 height 26
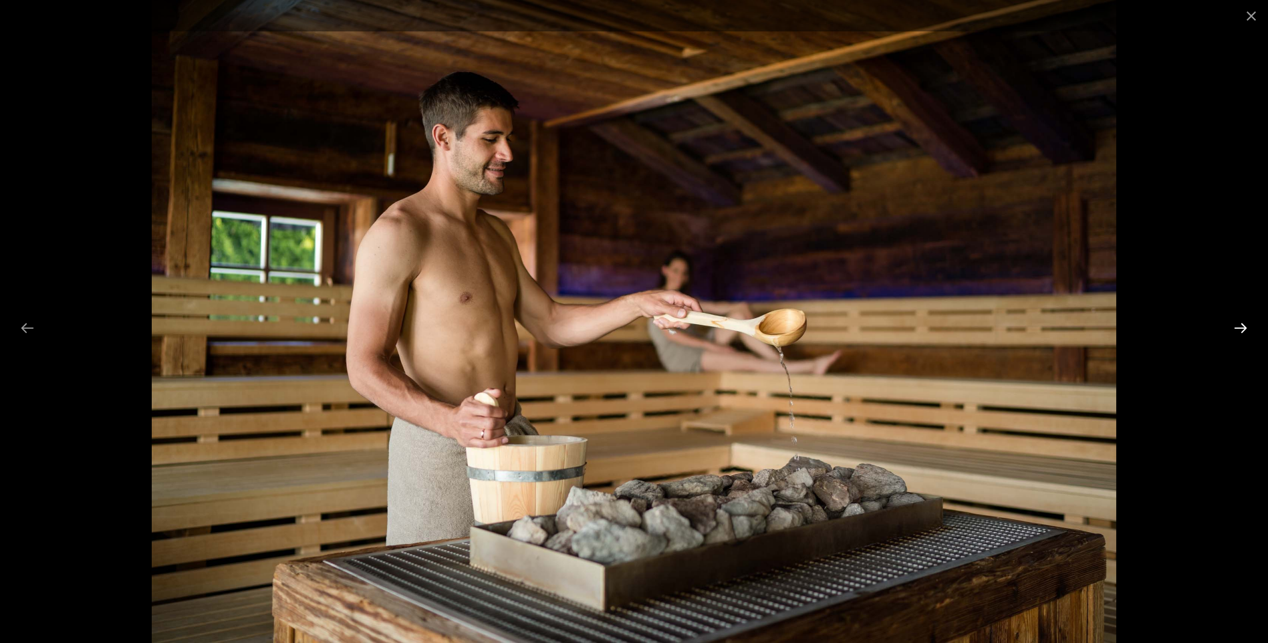
click at [1245, 330] on button "Next slide" at bounding box center [1241, 328] width 28 height 26
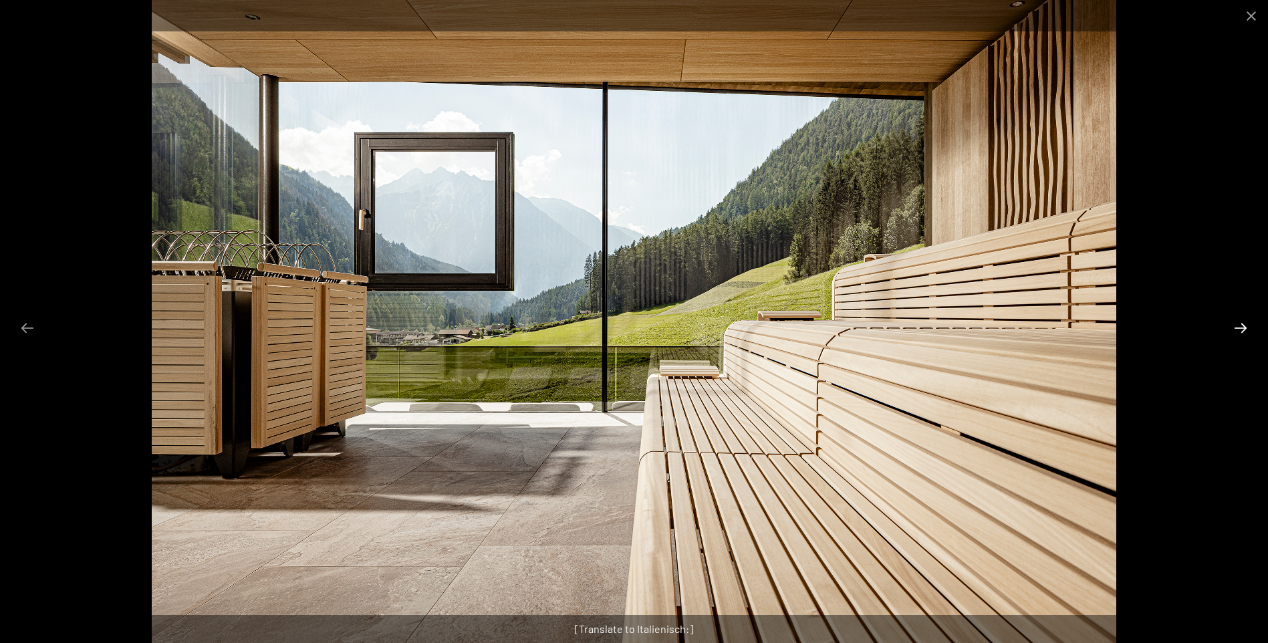
click at [1245, 330] on button "Next slide" at bounding box center [1241, 328] width 28 height 26
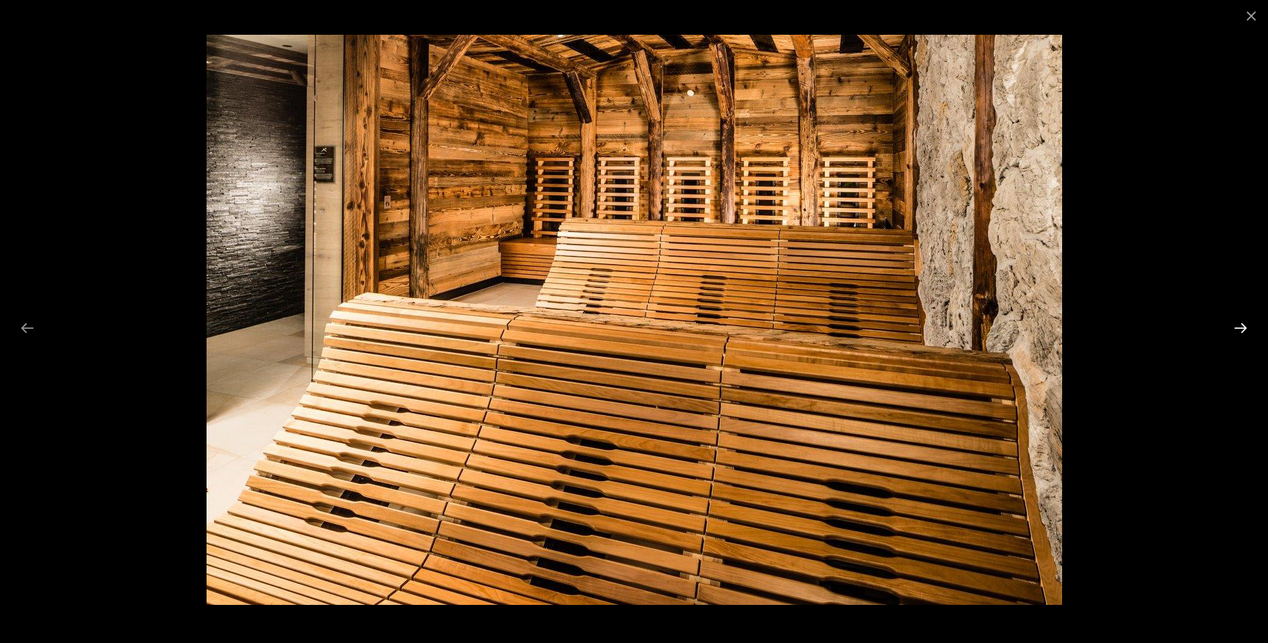
click at [1245, 330] on button "Next slide" at bounding box center [1241, 328] width 28 height 26
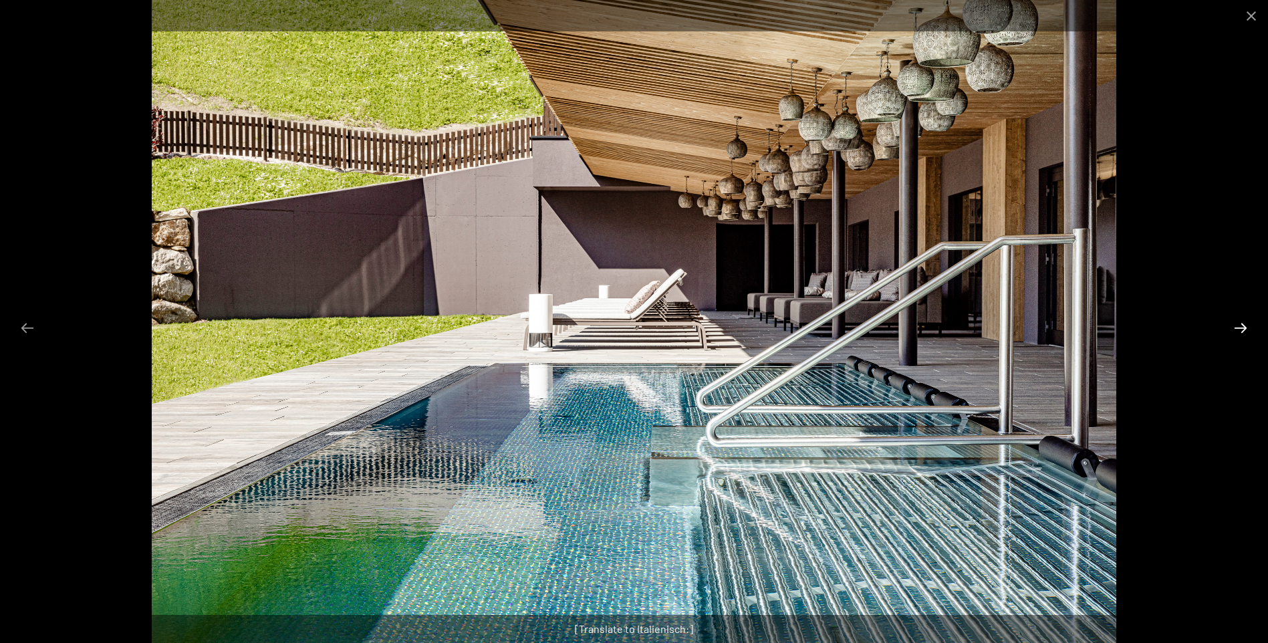
click at [1245, 330] on button "Next slide" at bounding box center [1241, 328] width 28 height 26
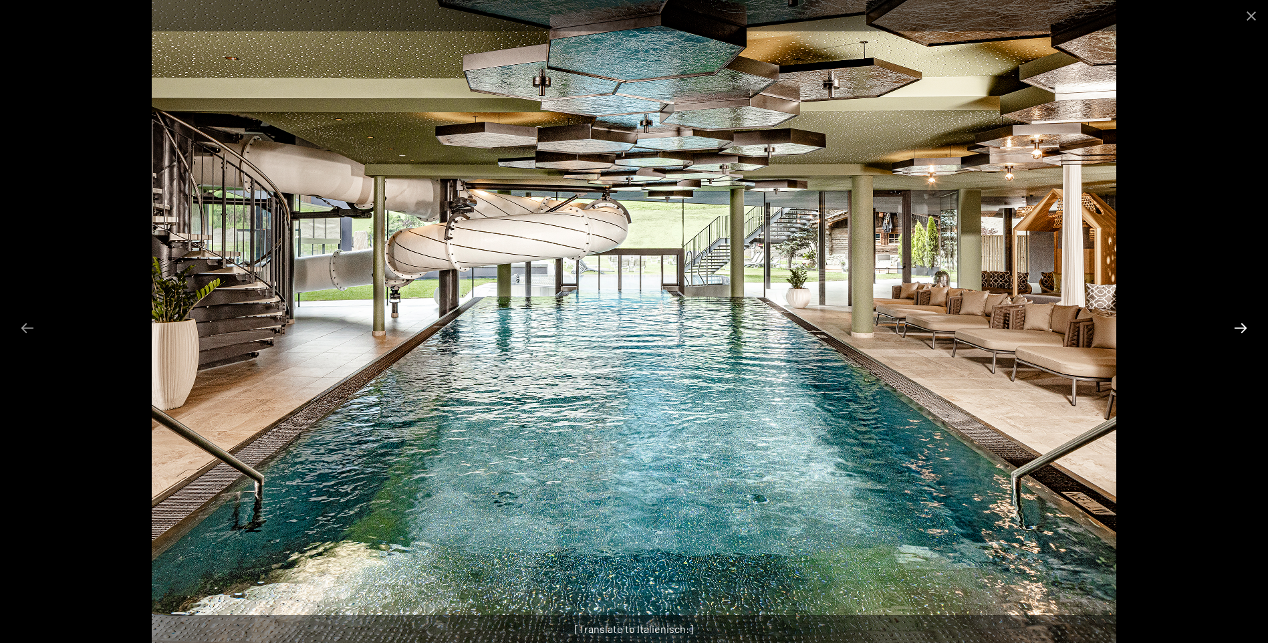
click at [1245, 330] on button "Next slide" at bounding box center [1241, 328] width 28 height 26
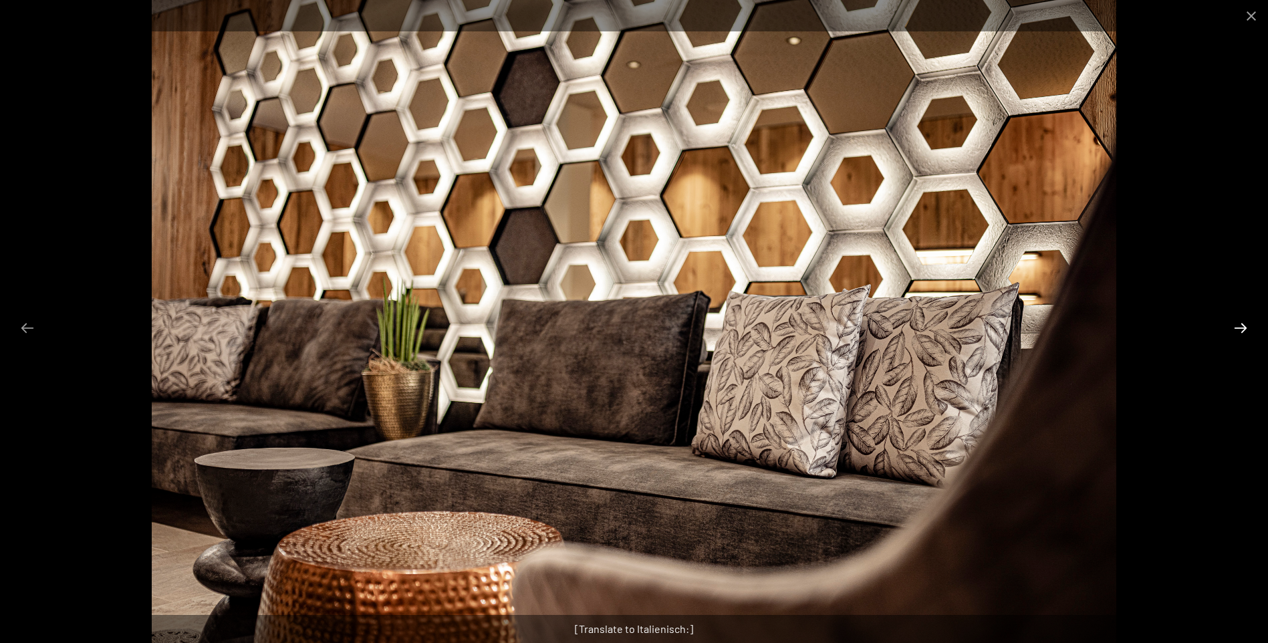
click at [1245, 330] on button "Next slide" at bounding box center [1241, 328] width 28 height 26
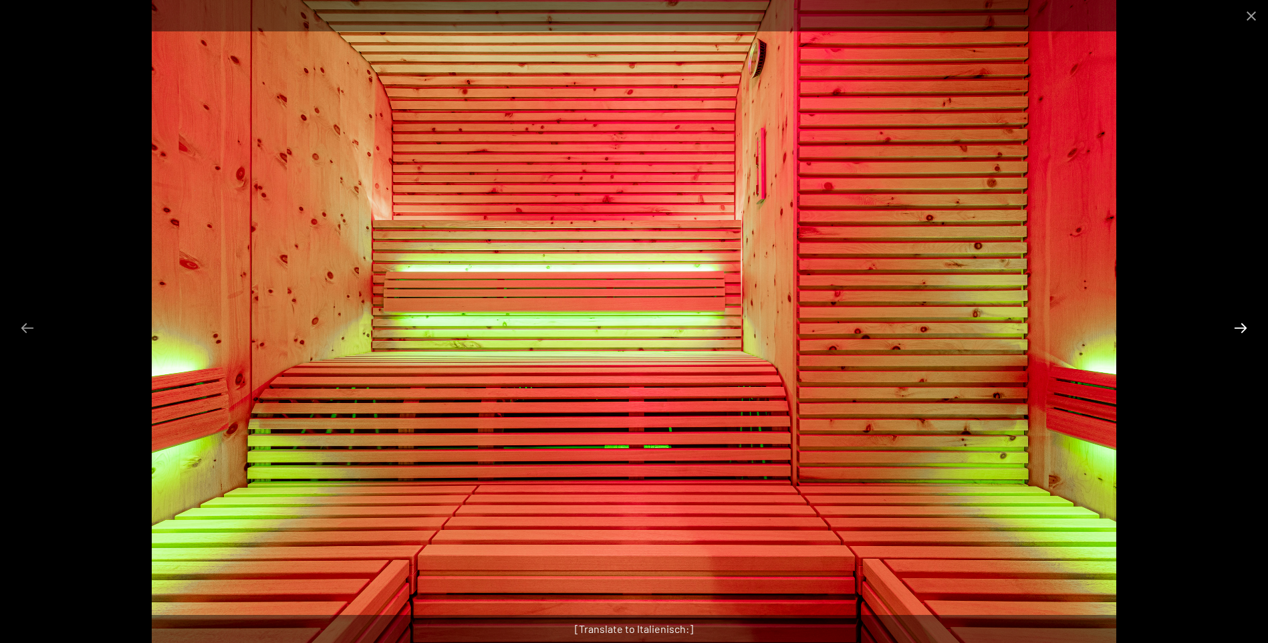
click at [1245, 330] on button "Next slide" at bounding box center [1241, 328] width 28 height 26
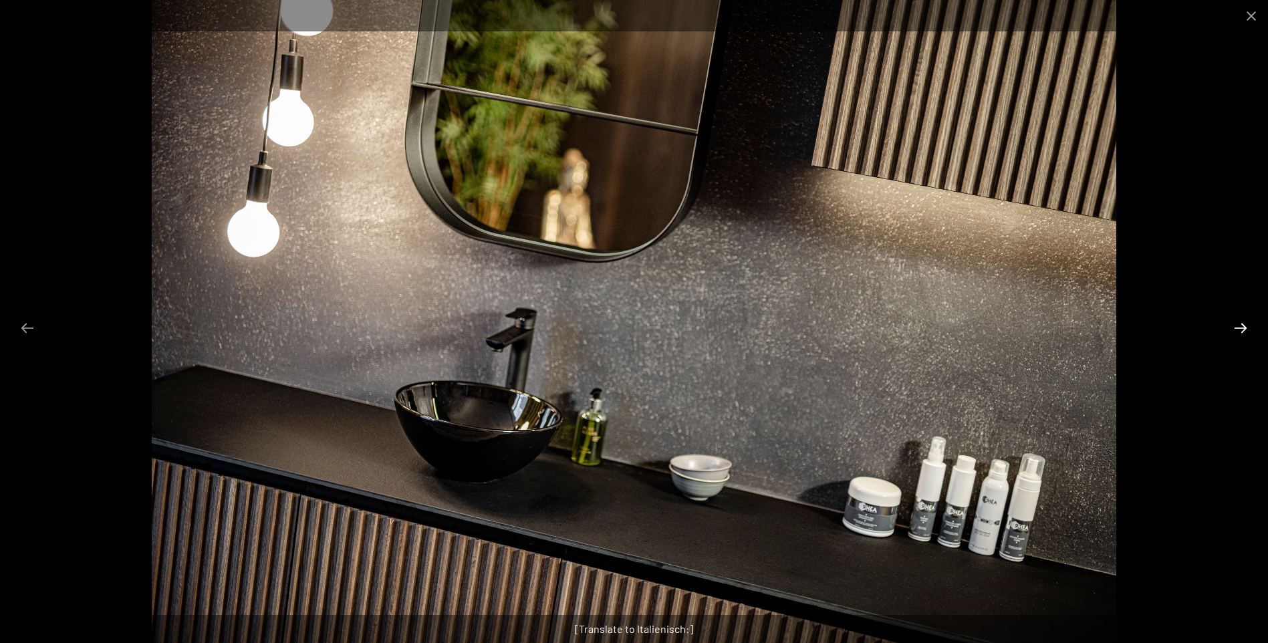
click at [1245, 330] on button "Next slide" at bounding box center [1241, 328] width 28 height 26
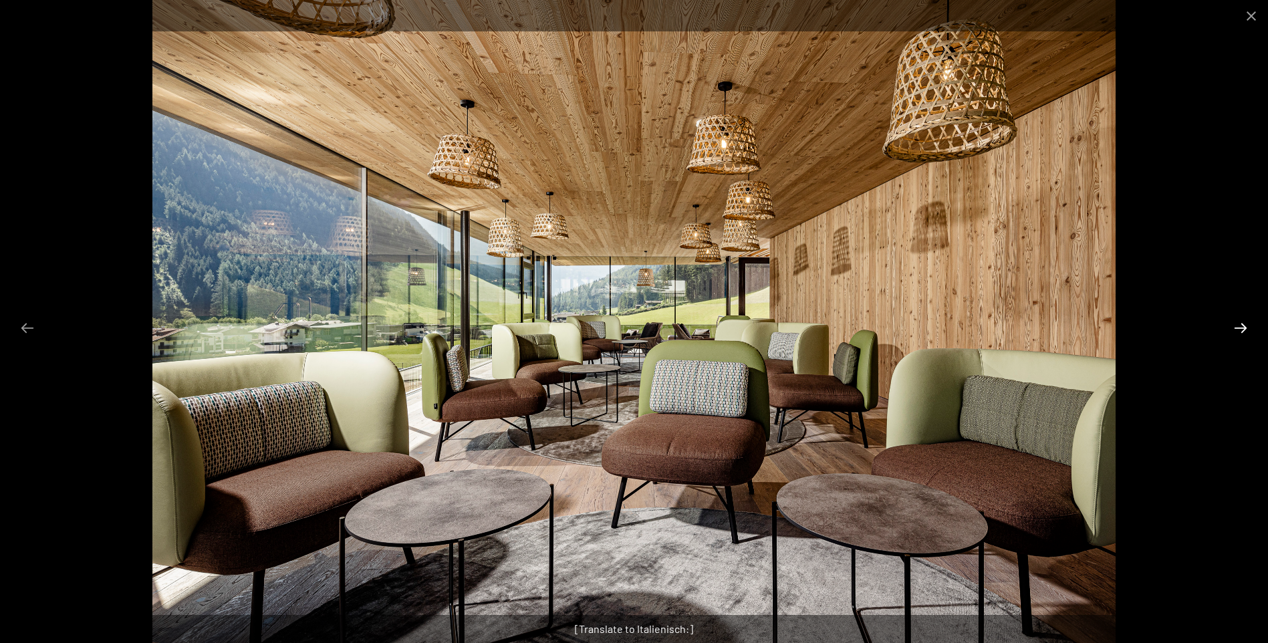
click at [1245, 330] on button "Next slide" at bounding box center [1241, 328] width 28 height 26
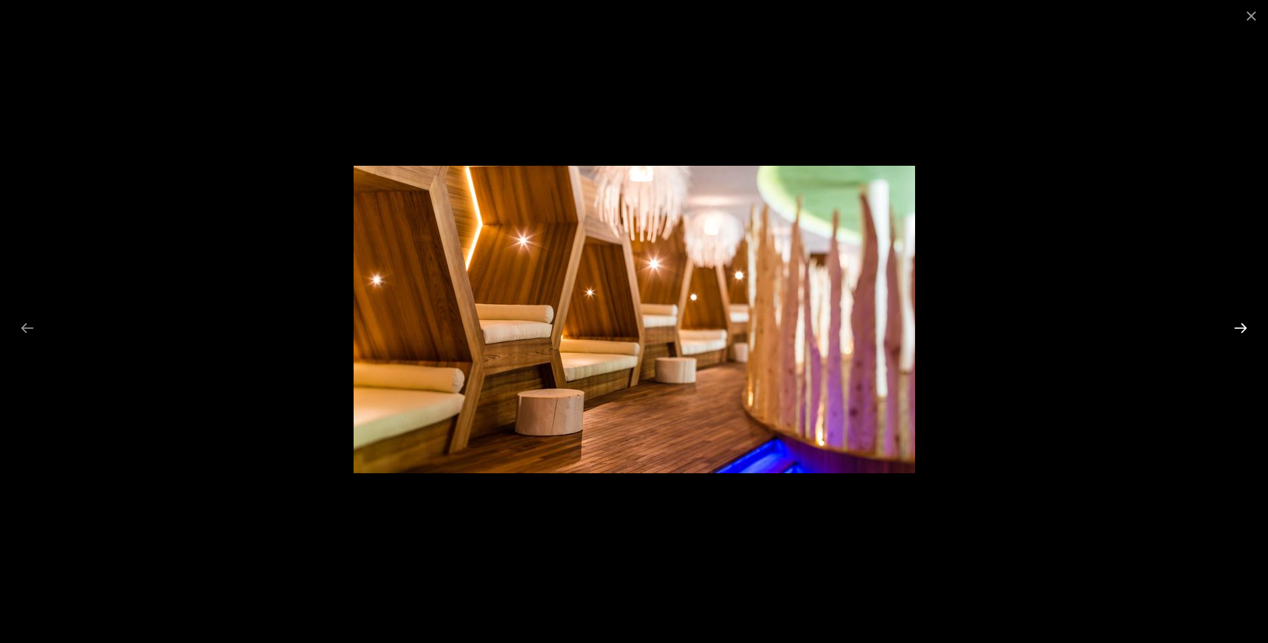
click at [1245, 330] on button "Next slide" at bounding box center [1241, 328] width 28 height 26
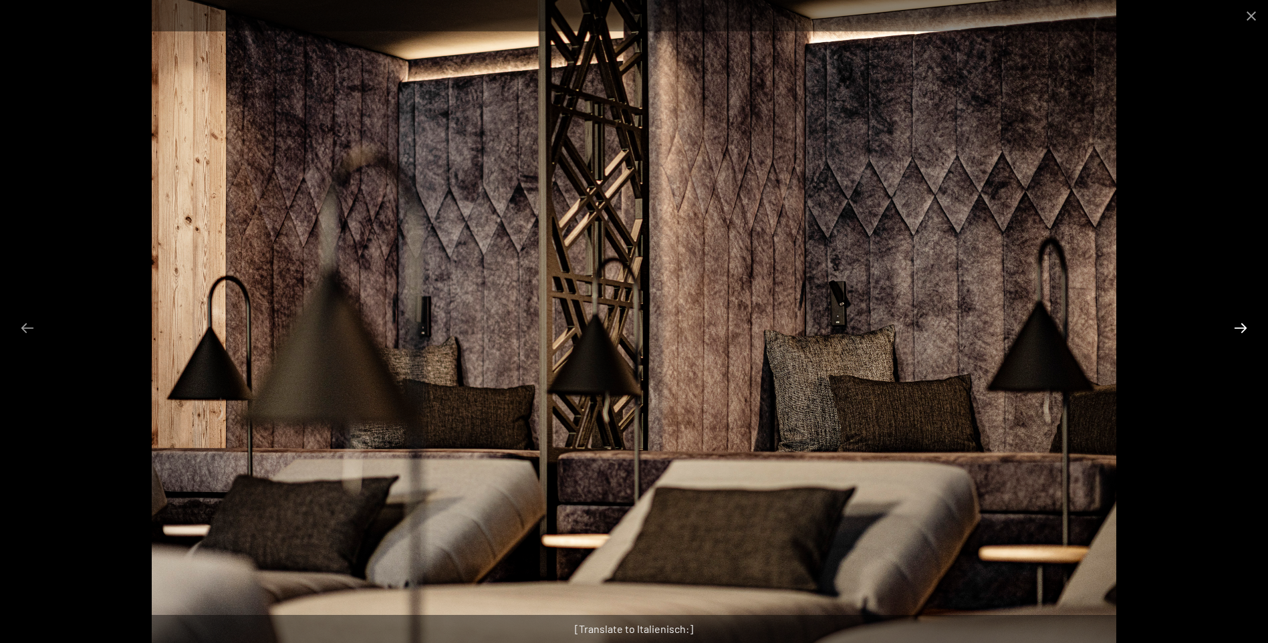
click at [1245, 330] on button "Next slide" at bounding box center [1241, 328] width 28 height 26
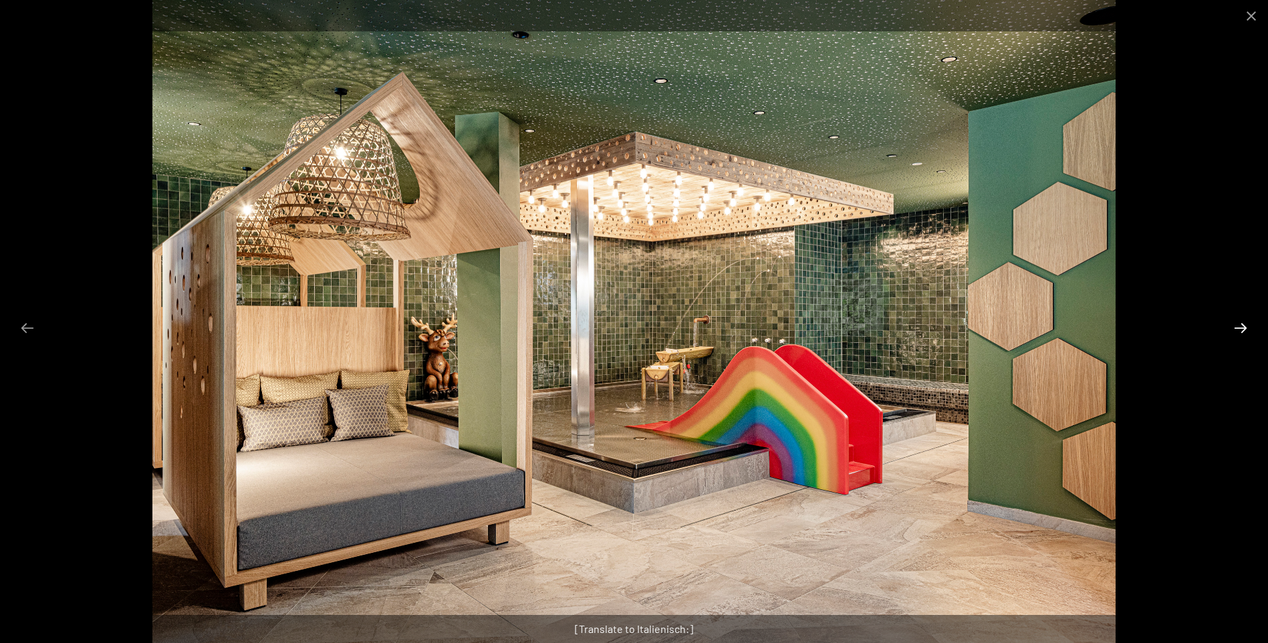
click at [1245, 330] on button "Next slide" at bounding box center [1241, 328] width 28 height 26
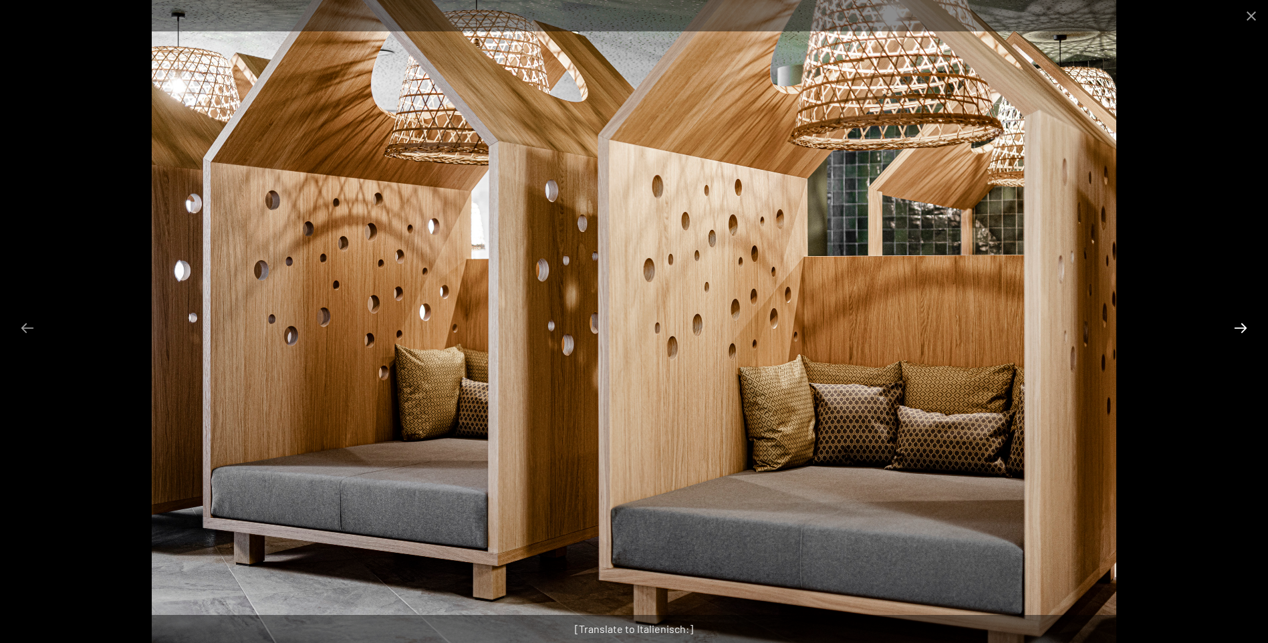
click at [1245, 330] on button "Next slide" at bounding box center [1241, 328] width 28 height 26
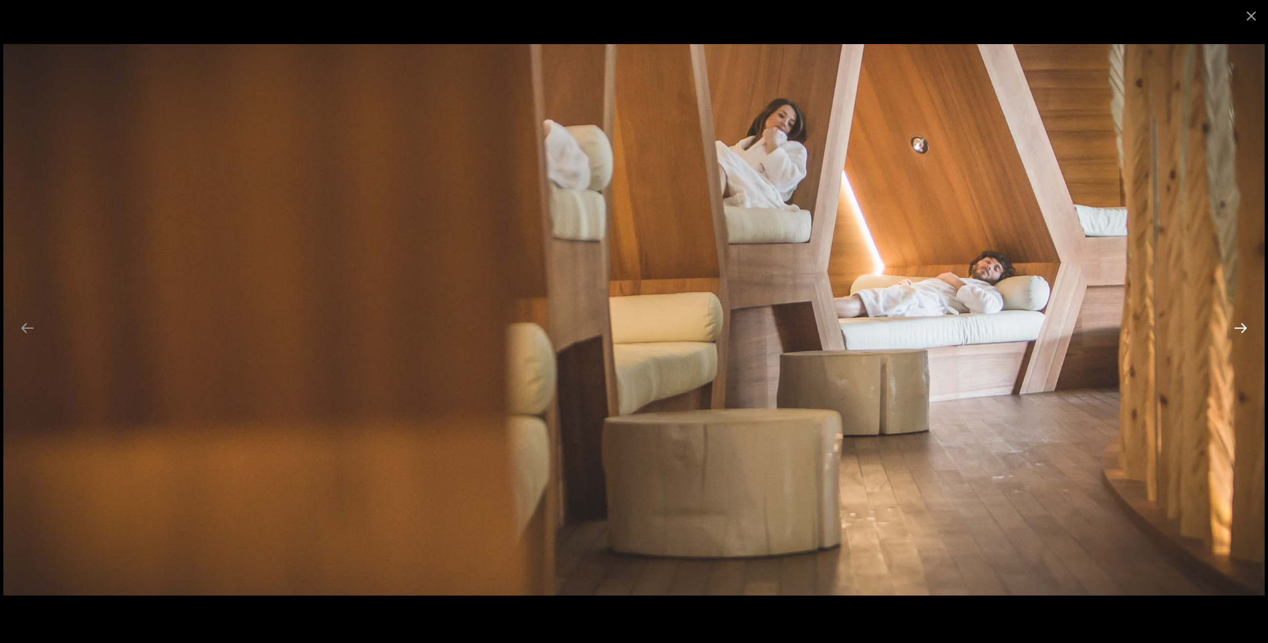
click at [1245, 330] on button "Next slide" at bounding box center [1241, 328] width 28 height 26
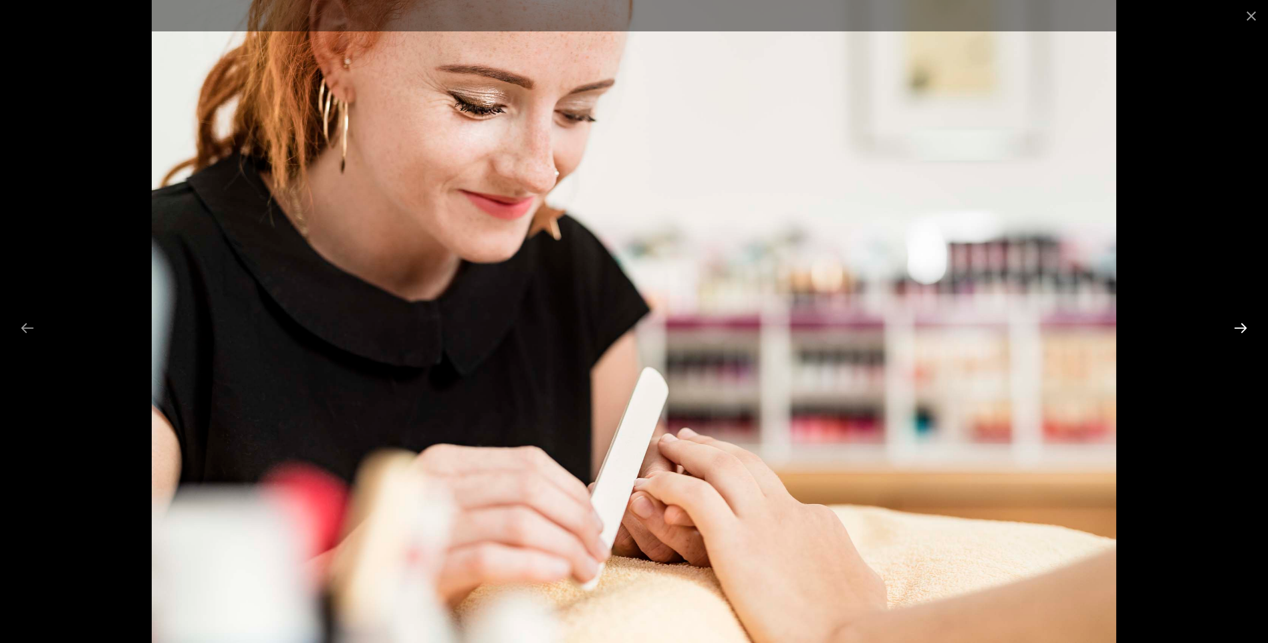
click at [1245, 330] on button "Next slide" at bounding box center [1241, 328] width 28 height 26
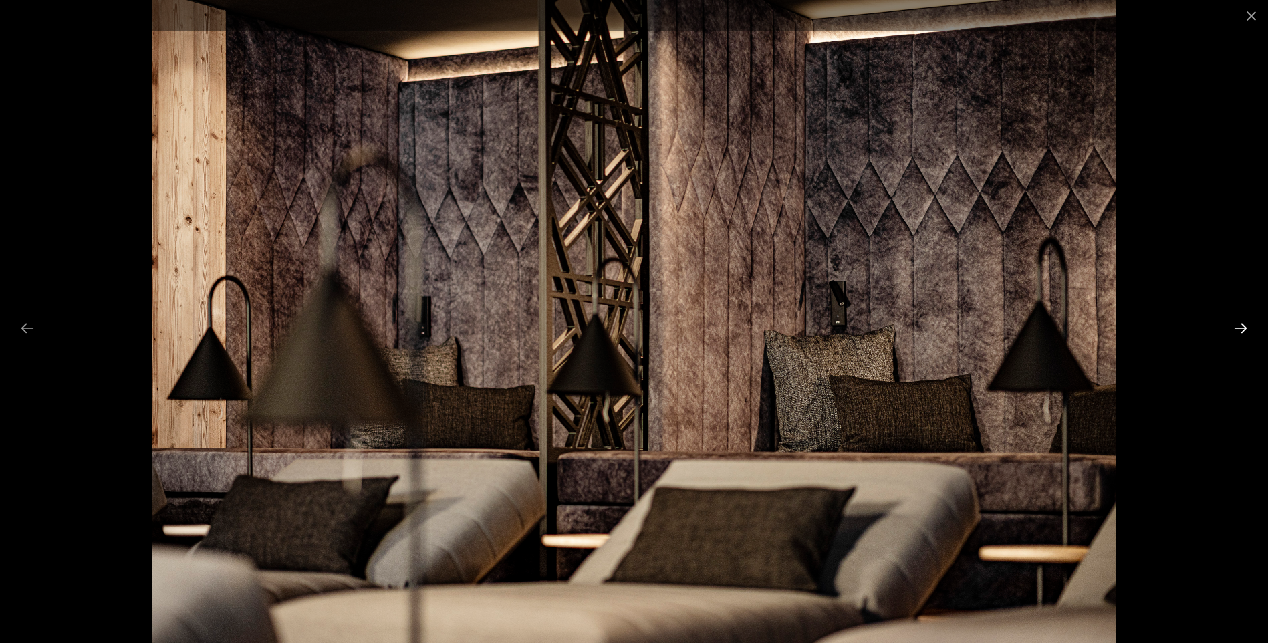
click at [1245, 330] on button "Next slide" at bounding box center [1241, 328] width 28 height 26
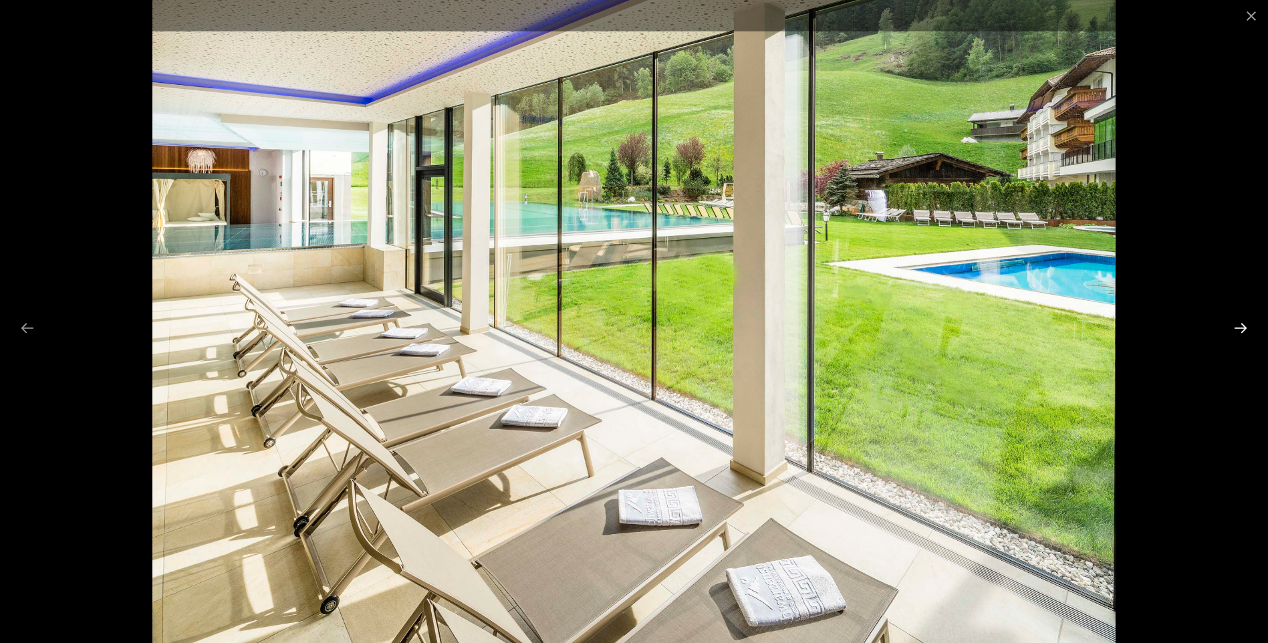
click at [1245, 330] on button "Next slide" at bounding box center [1241, 328] width 28 height 26
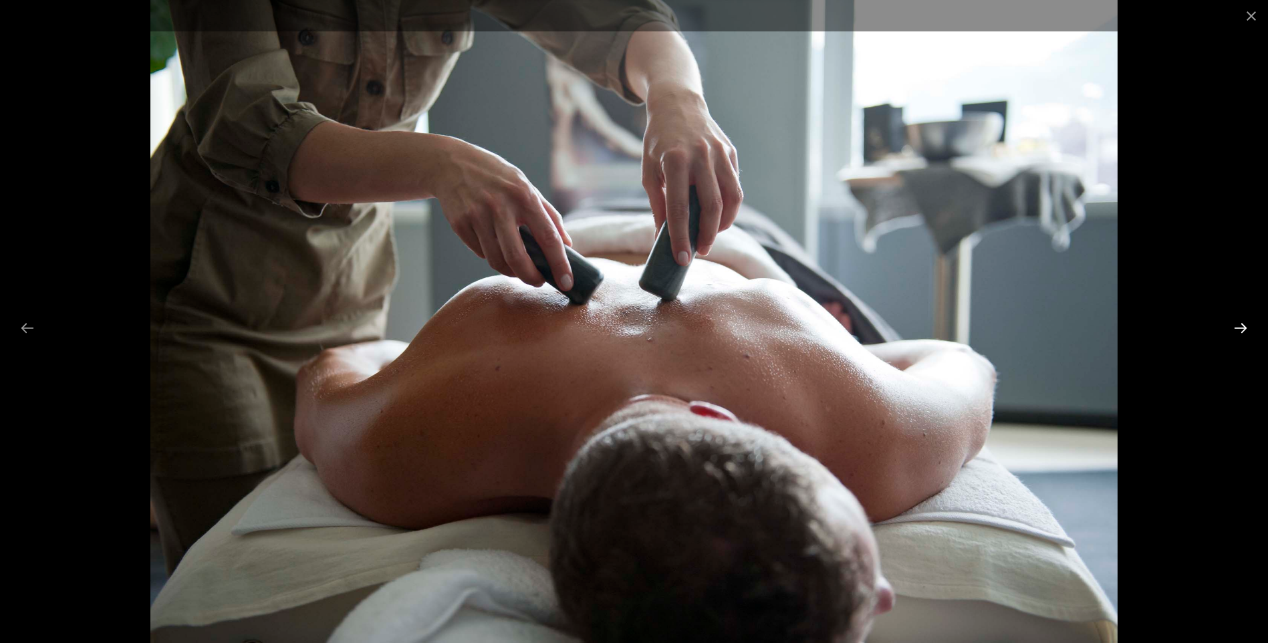
click at [1245, 330] on button "Next slide" at bounding box center [1241, 328] width 28 height 26
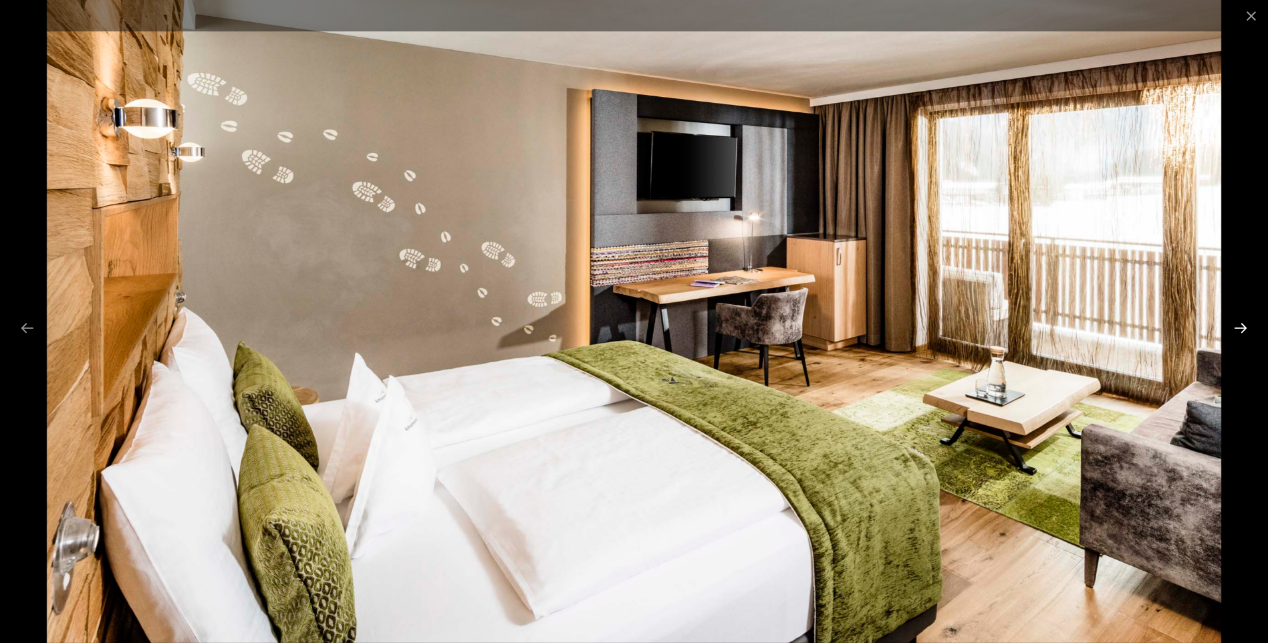
click at [1245, 330] on button "Next slide" at bounding box center [1241, 328] width 28 height 26
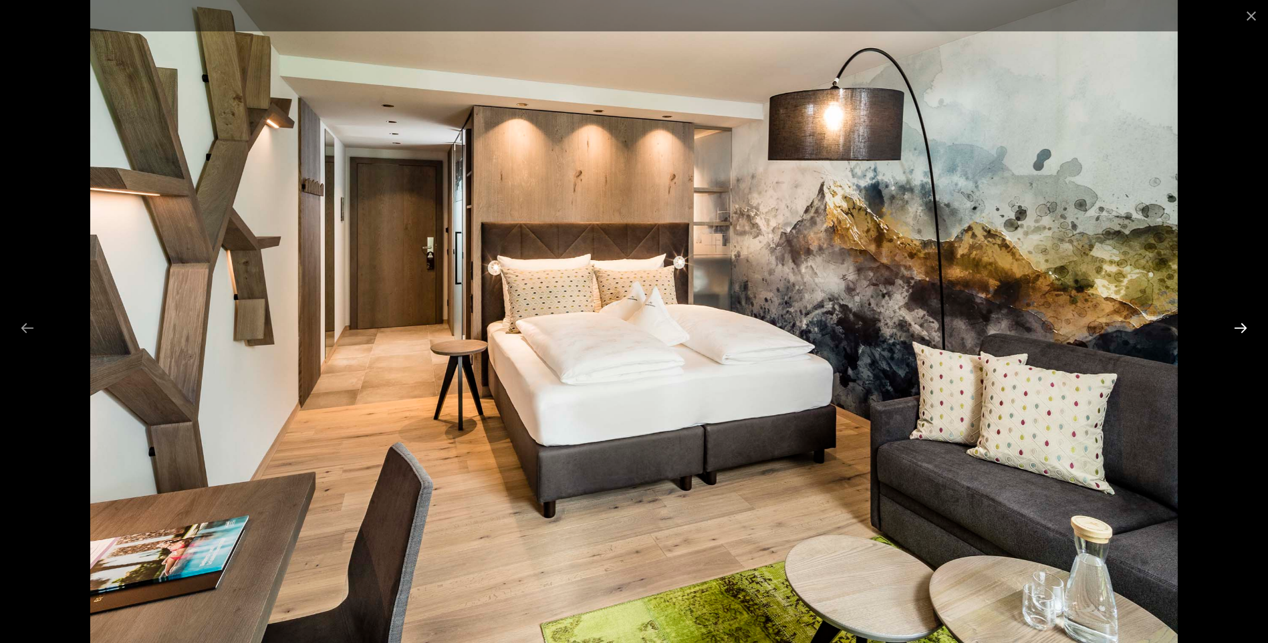
click at [1245, 330] on button "Next slide" at bounding box center [1241, 328] width 28 height 26
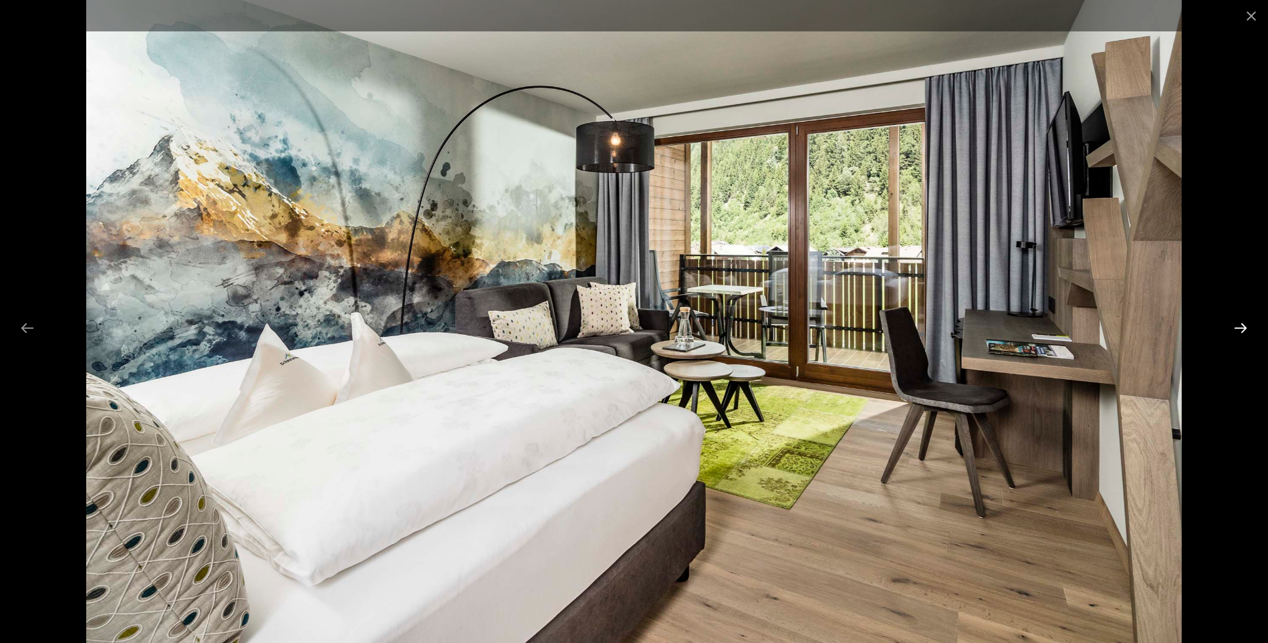
click at [1245, 330] on button "Next slide" at bounding box center [1241, 328] width 28 height 26
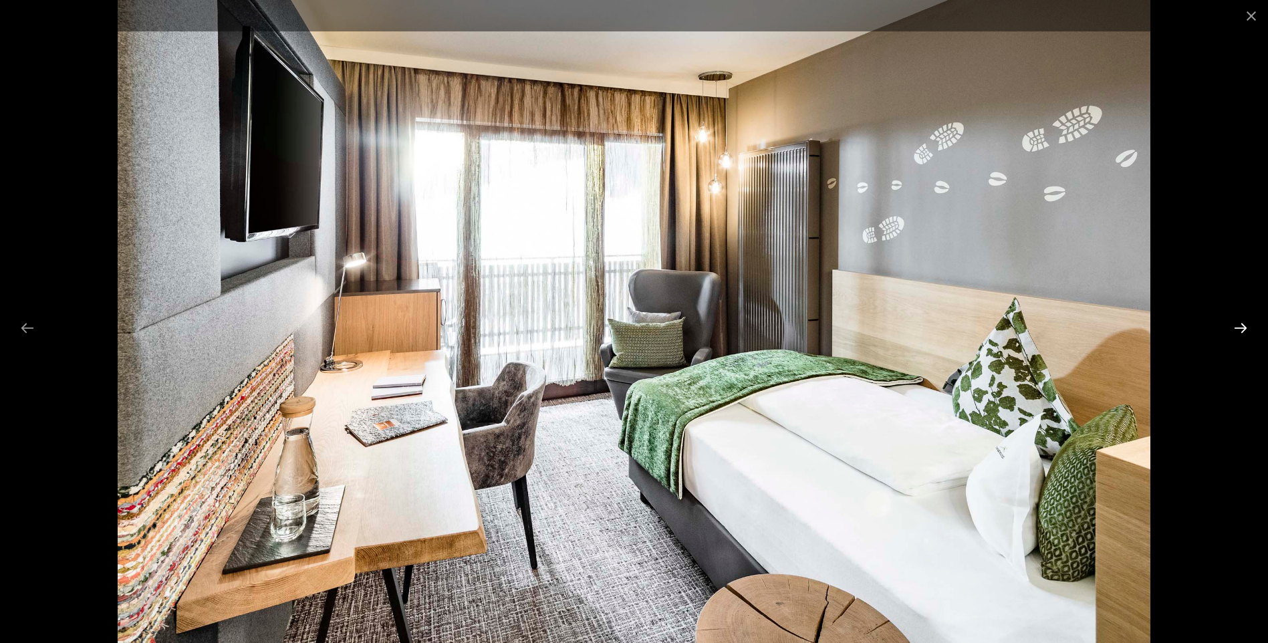
click at [1245, 330] on button "Next slide" at bounding box center [1241, 328] width 28 height 26
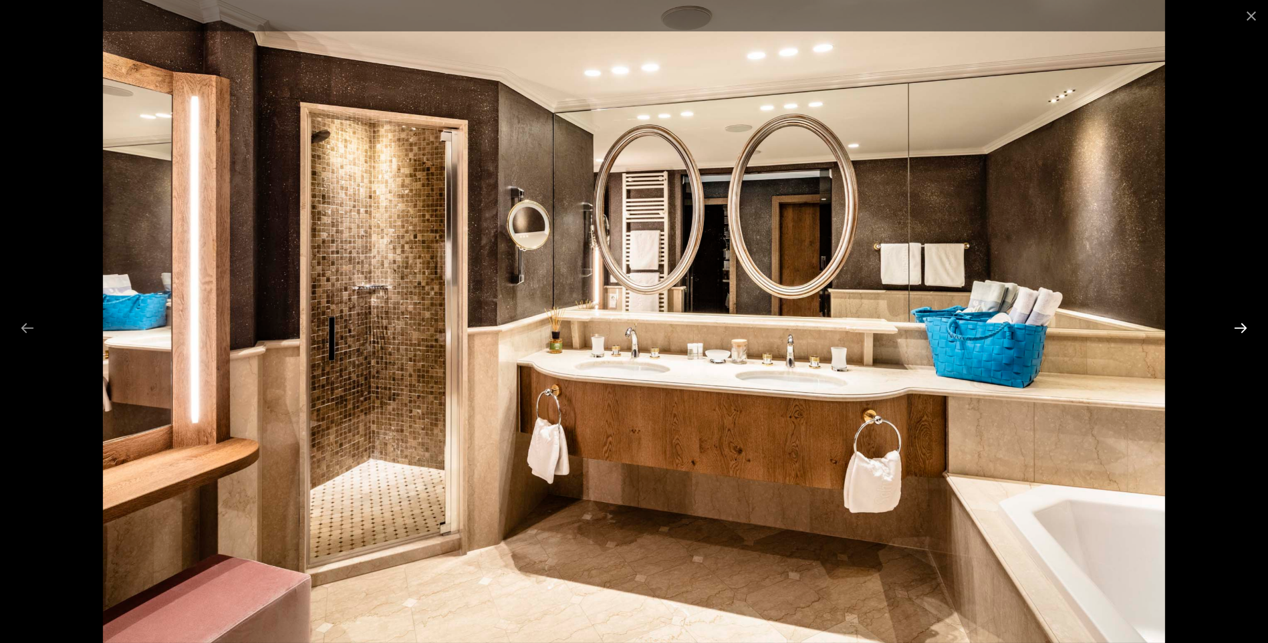
click at [1245, 330] on button "Next slide" at bounding box center [1241, 328] width 28 height 26
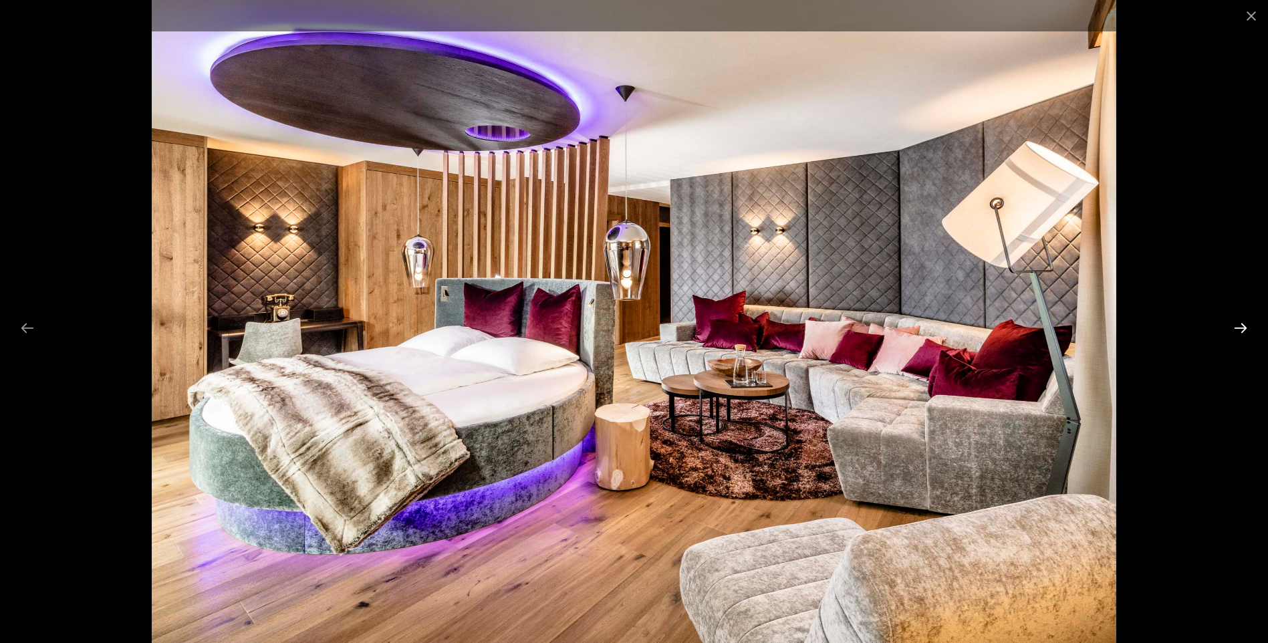
click at [1245, 330] on button "Next slide" at bounding box center [1241, 328] width 28 height 26
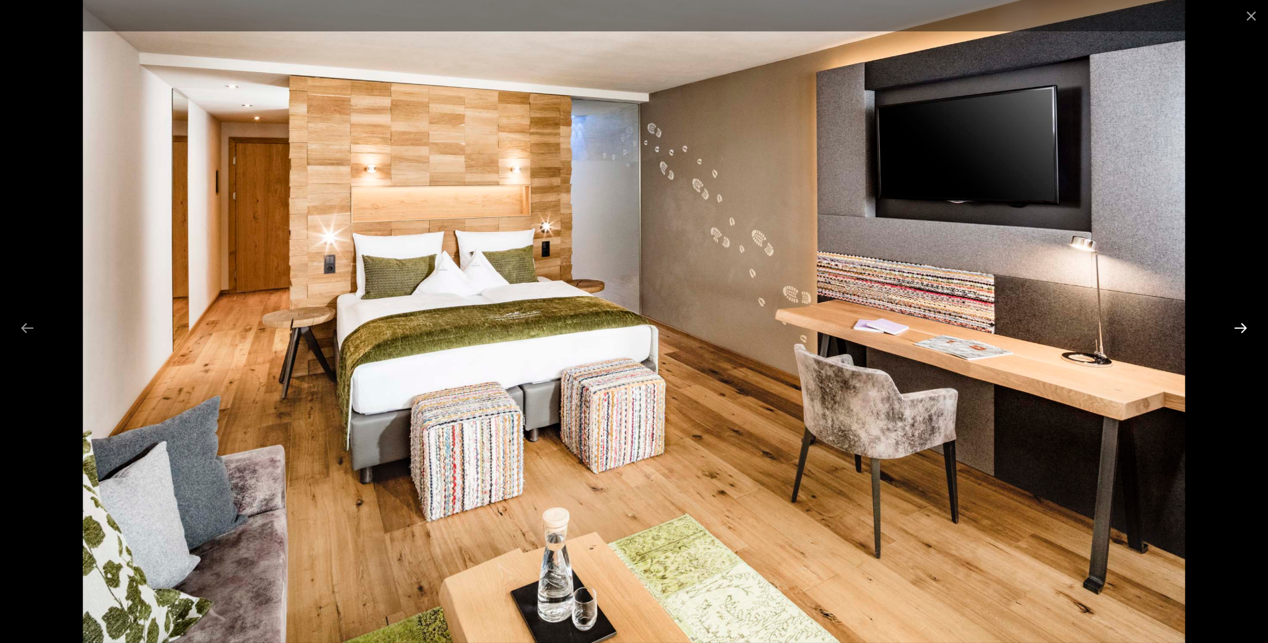
click at [1245, 330] on button "Next slide" at bounding box center [1241, 328] width 28 height 26
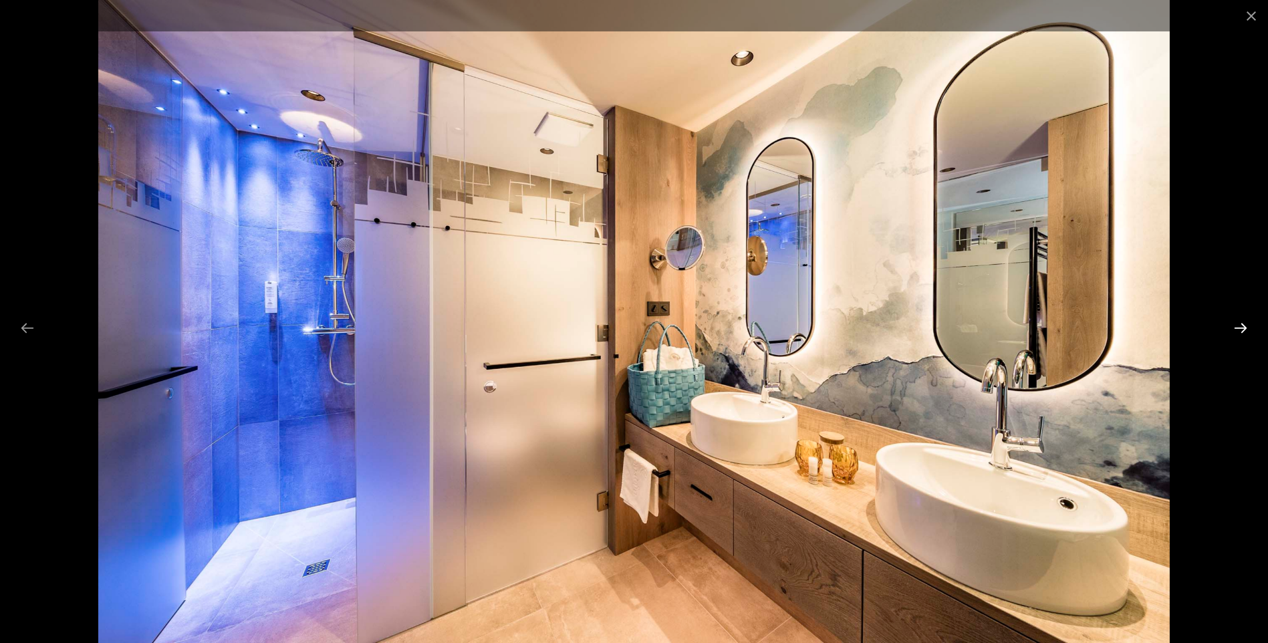
click at [1245, 330] on button "Next slide" at bounding box center [1241, 328] width 28 height 26
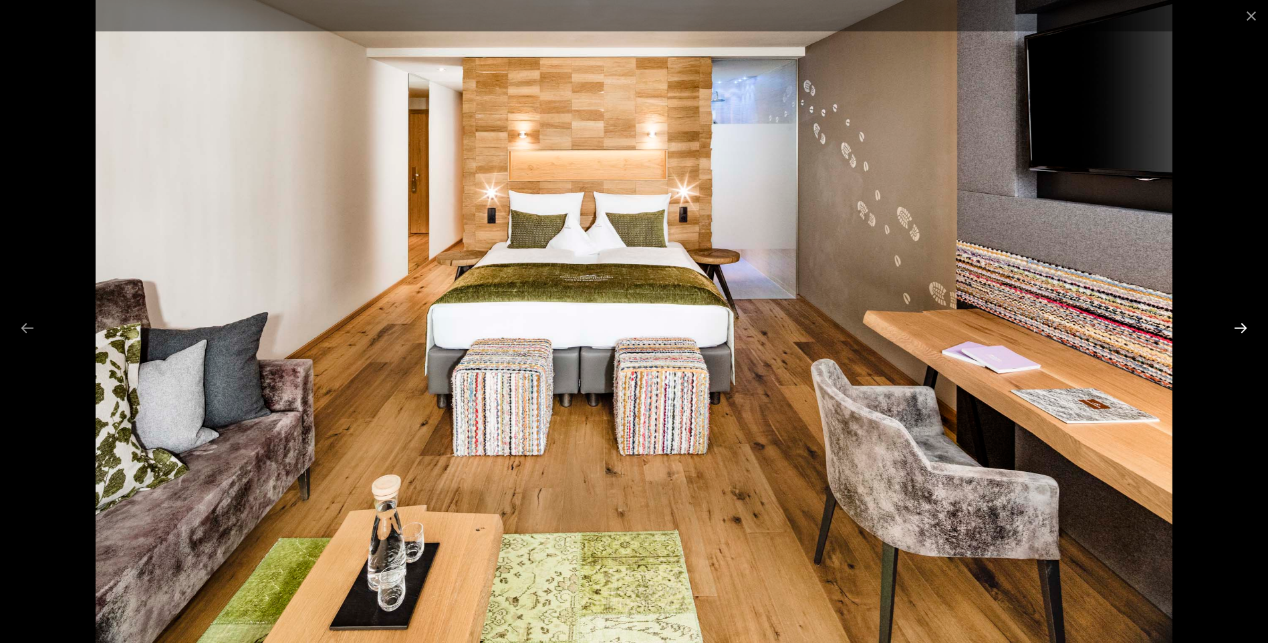
click at [1245, 330] on button "Next slide" at bounding box center [1241, 328] width 28 height 26
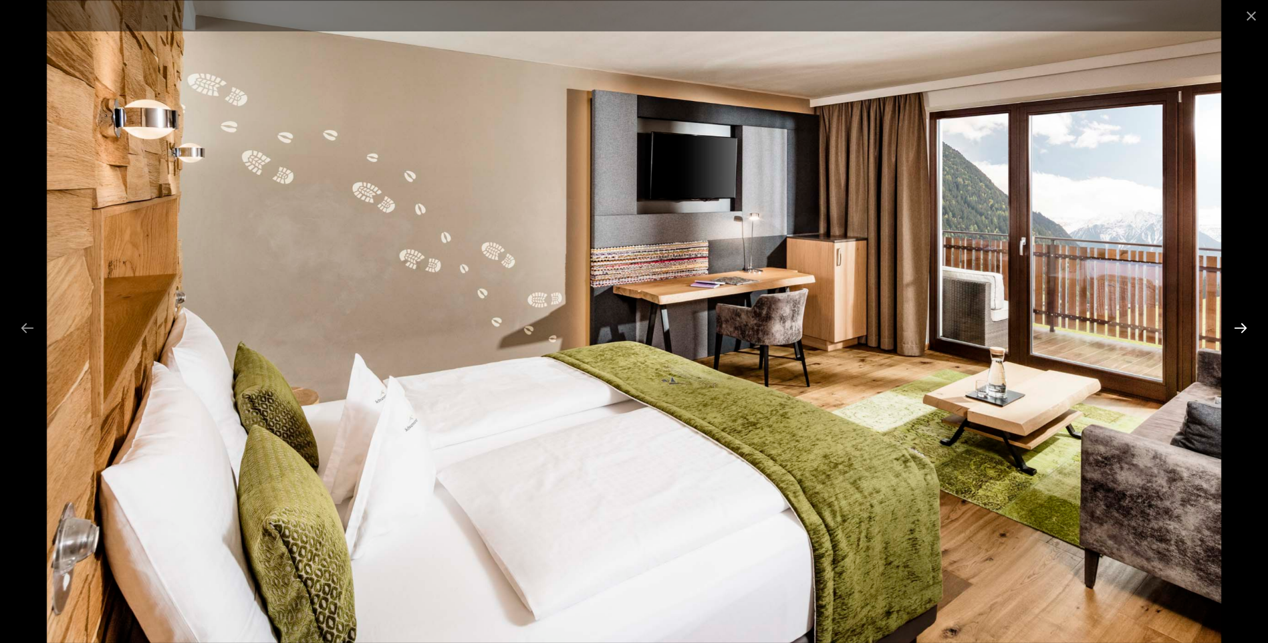
click at [1245, 330] on button "Next slide" at bounding box center [1241, 328] width 28 height 26
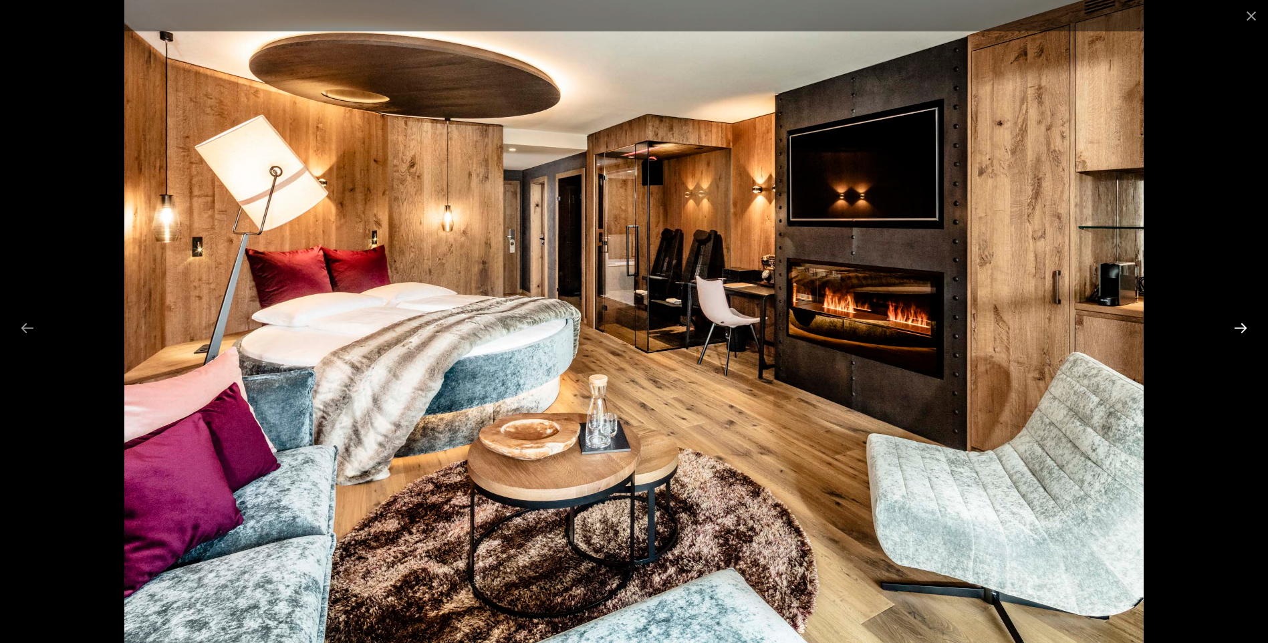
click at [1245, 330] on button "Next slide" at bounding box center [1241, 328] width 28 height 26
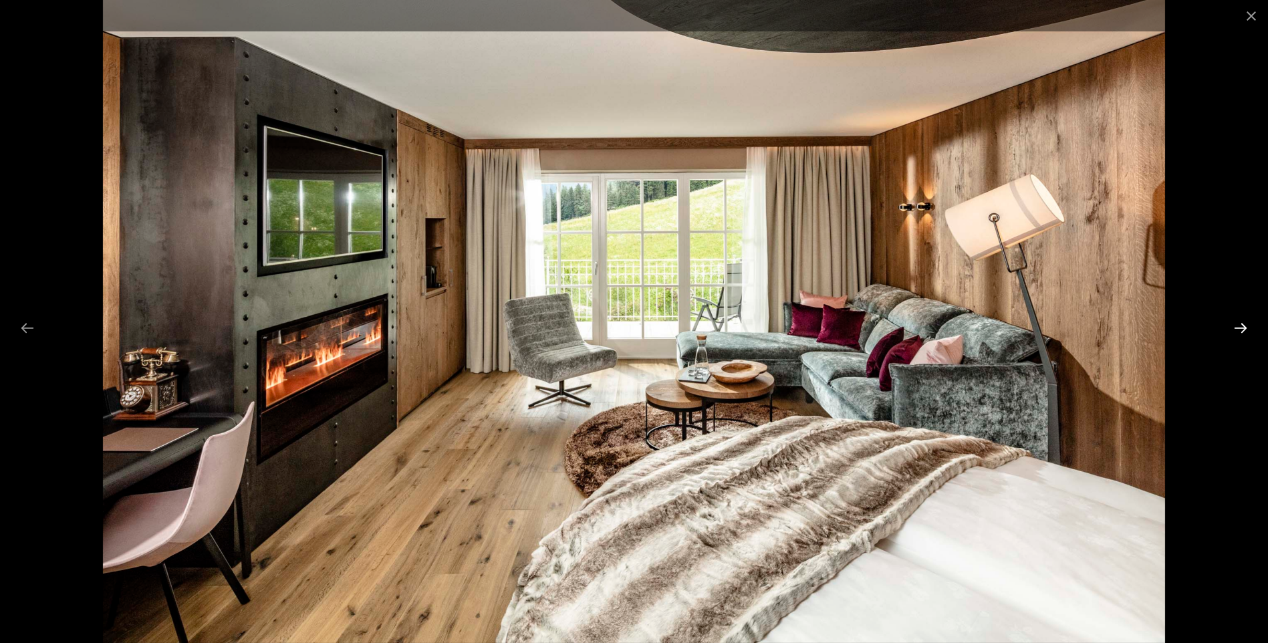
click at [1245, 330] on button "Next slide" at bounding box center [1241, 328] width 28 height 26
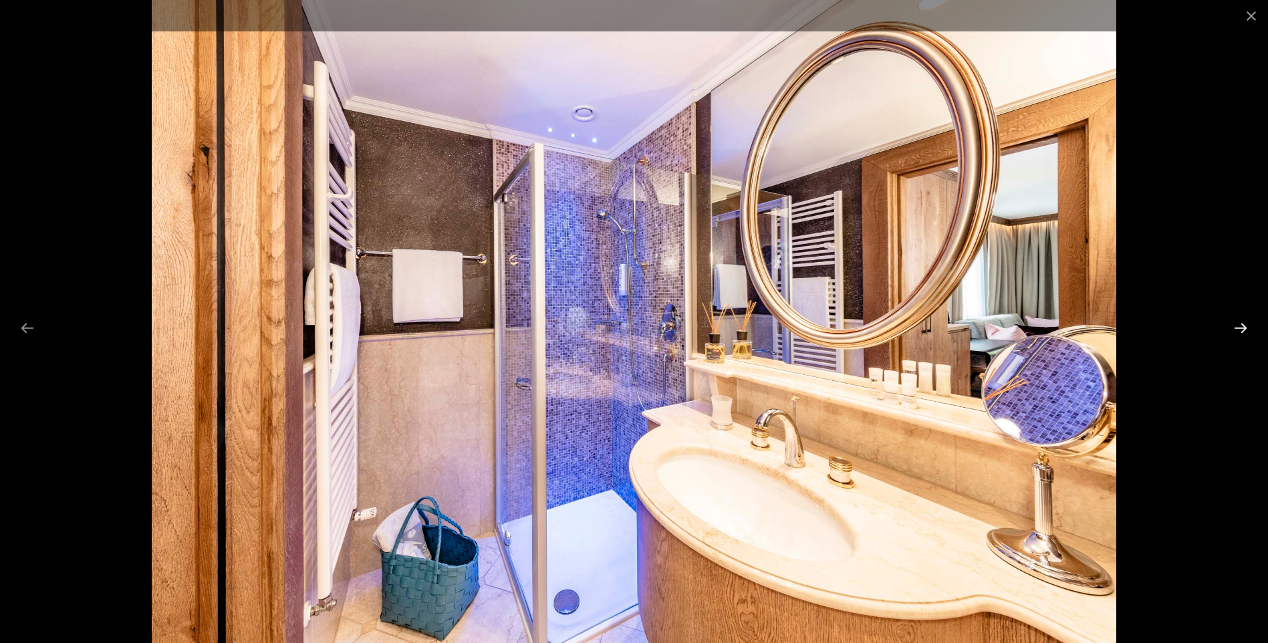
click at [1245, 330] on button "Next slide" at bounding box center [1241, 328] width 28 height 26
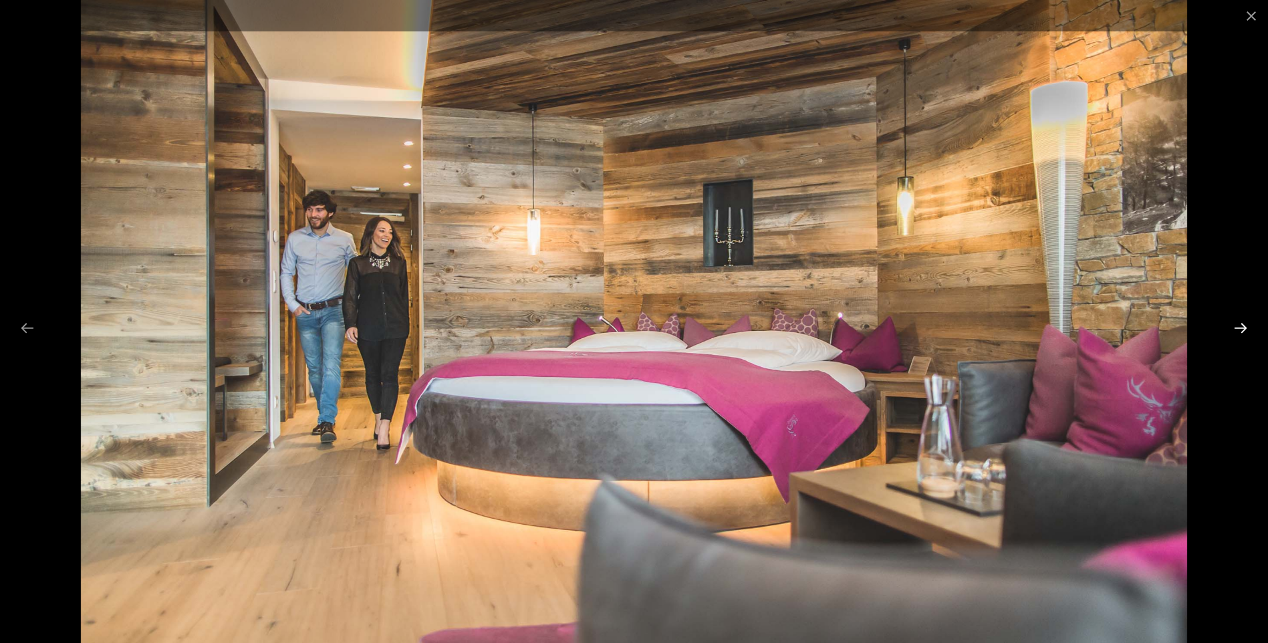
click at [1245, 330] on button "Next slide" at bounding box center [1241, 328] width 28 height 26
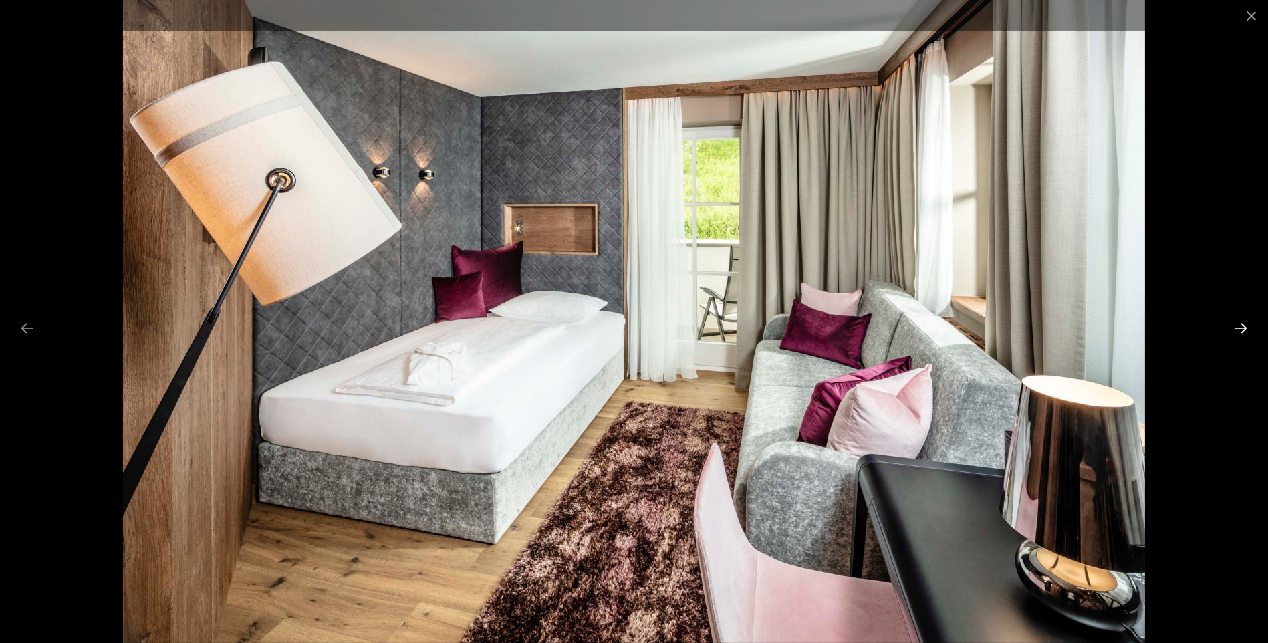
click at [1245, 330] on button "Next slide" at bounding box center [1241, 328] width 28 height 26
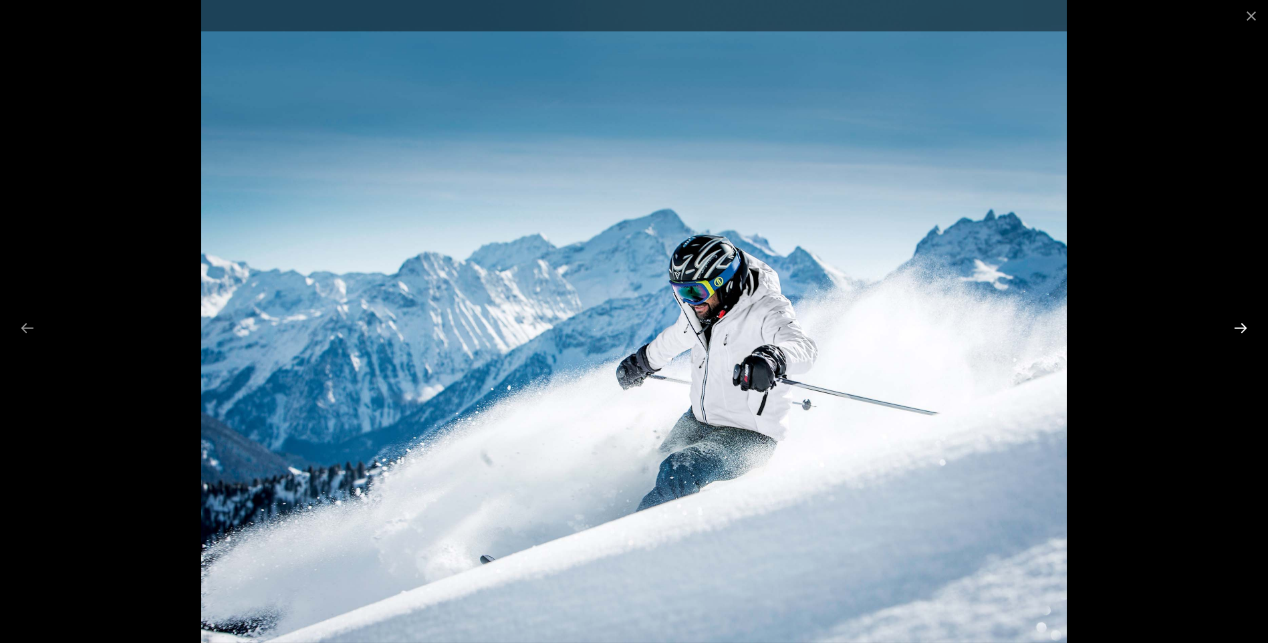
click at [1245, 330] on button "Next slide" at bounding box center [1241, 328] width 28 height 26
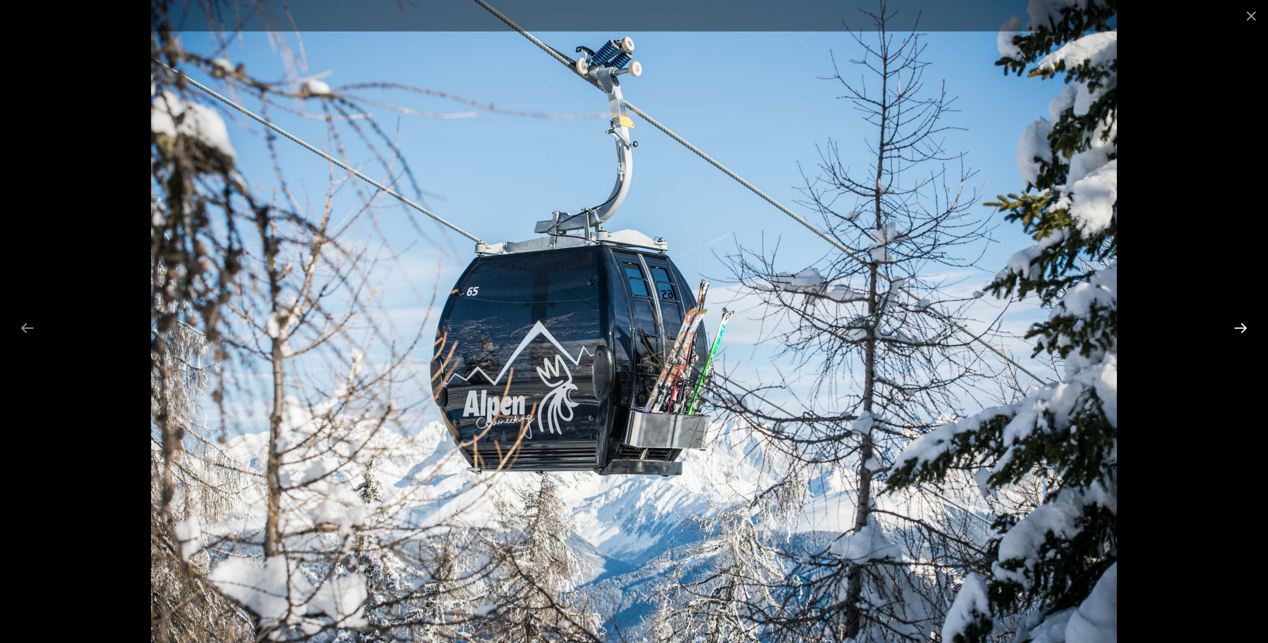
click at [1245, 330] on button "Next slide" at bounding box center [1241, 328] width 28 height 26
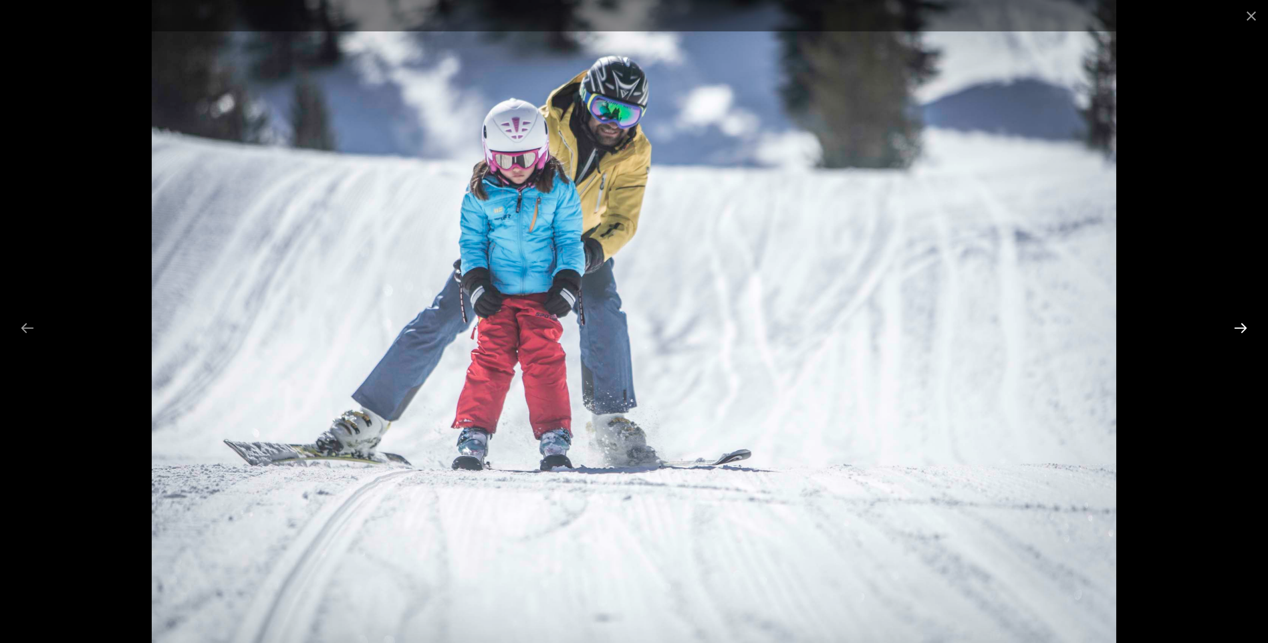
click at [1245, 330] on button "Next slide" at bounding box center [1241, 328] width 28 height 26
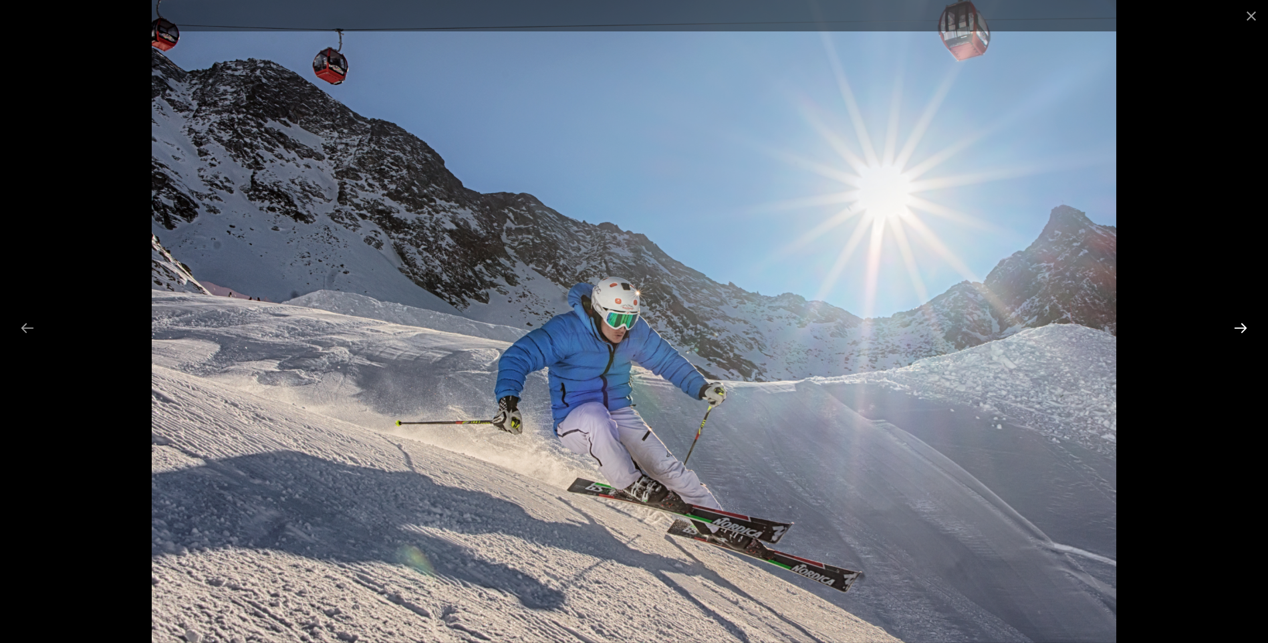
click at [1245, 330] on button "Next slide" at bounding box center [1241, 328] width 28 height 26
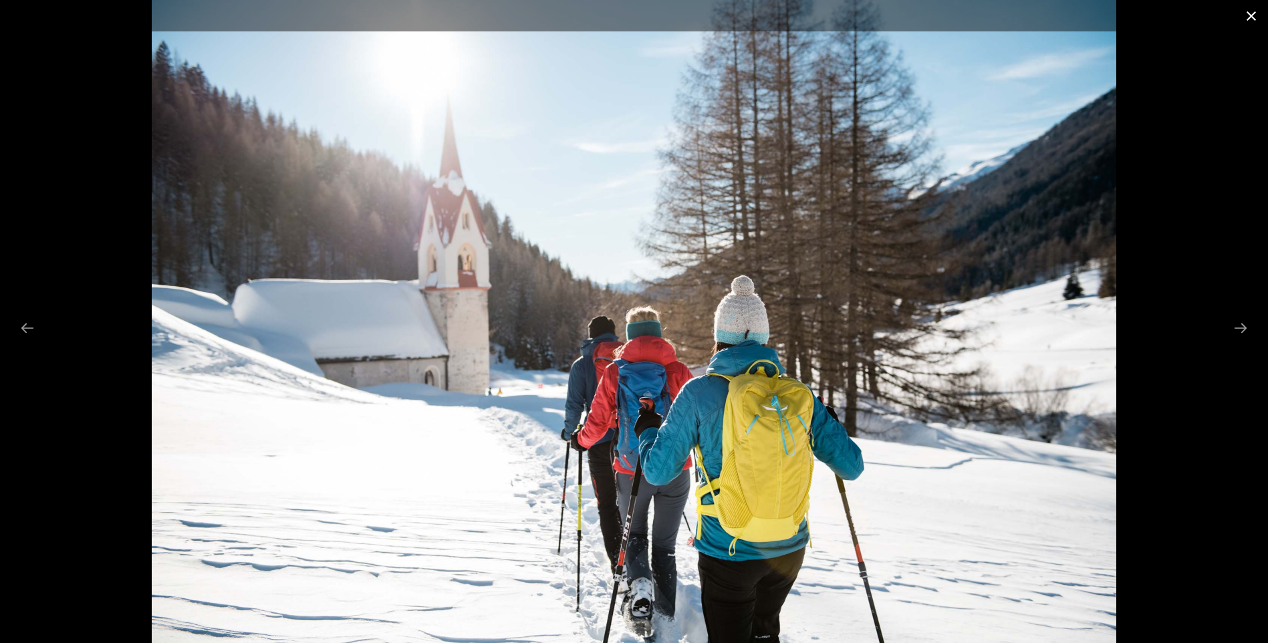
click at [1251, 17] on button "Close gallery" at bounding box center [1251, 15] width 33 height 31
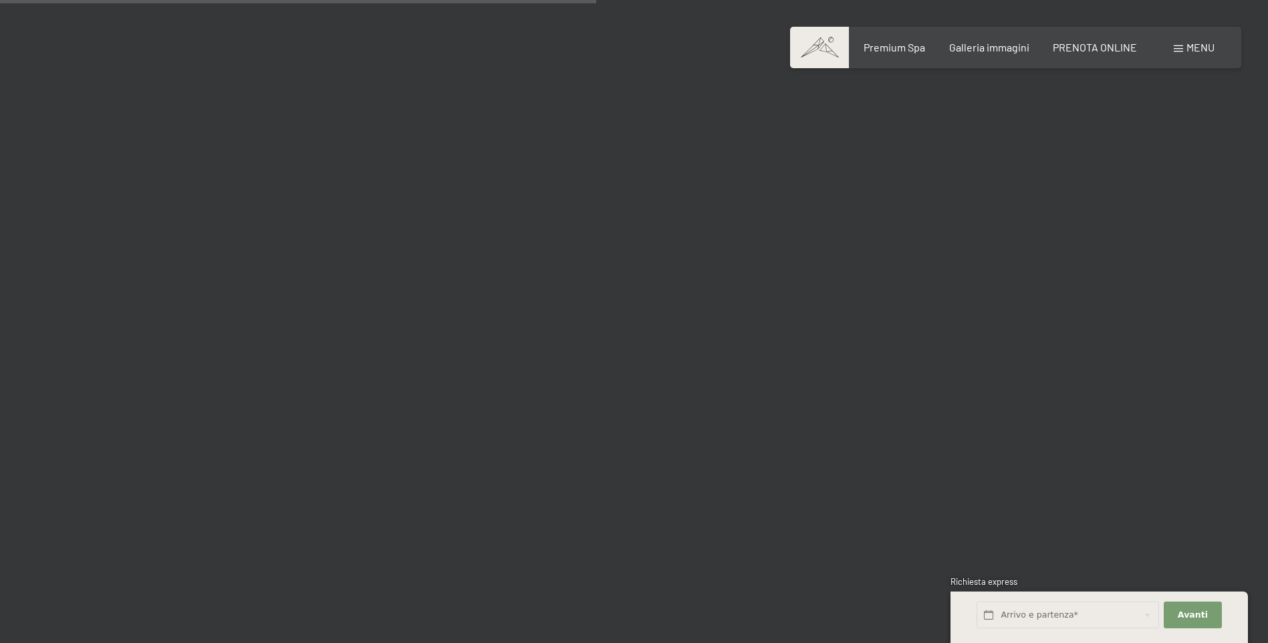
scroll to position [7890, 0]
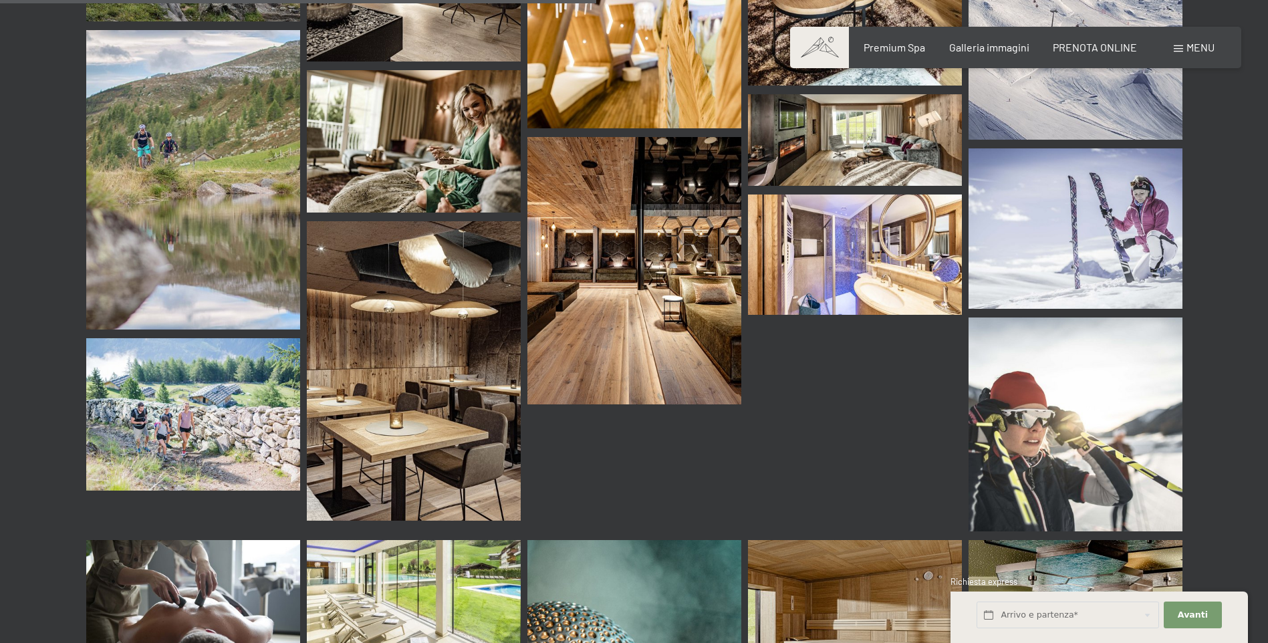
click at [374, 399] on img at bounding box center [414, 371] width 214 height 300
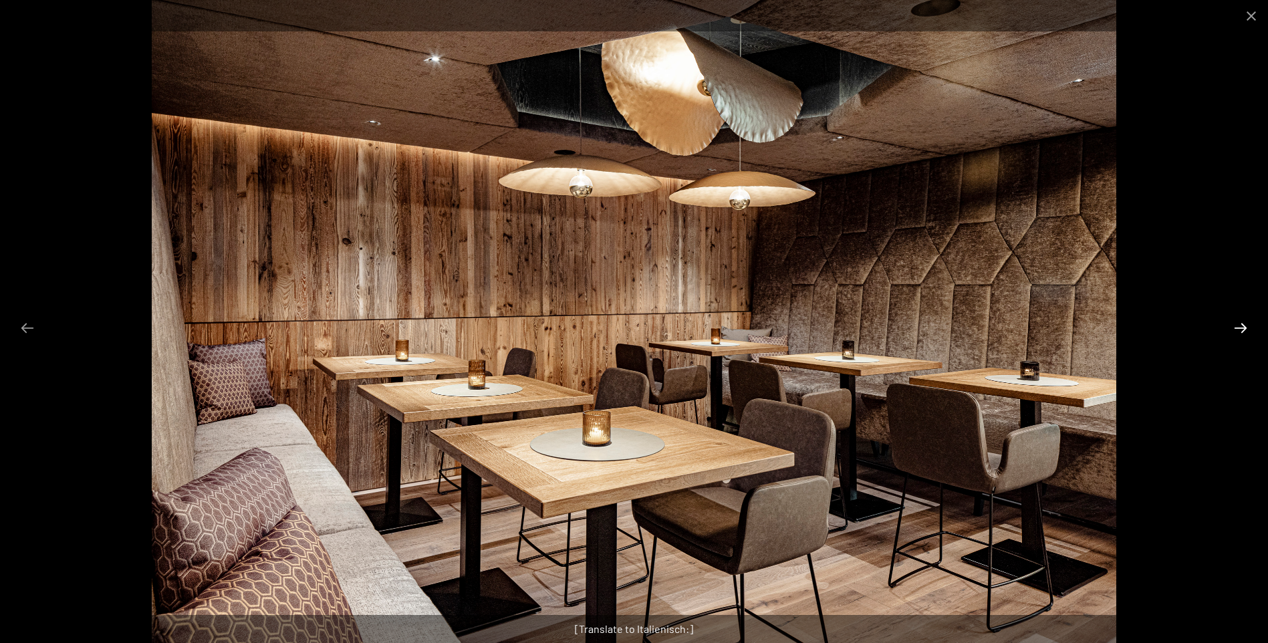
click at [1241, 328] on button "Next slide" at bounding box center [1241, 328] width 28 height 26
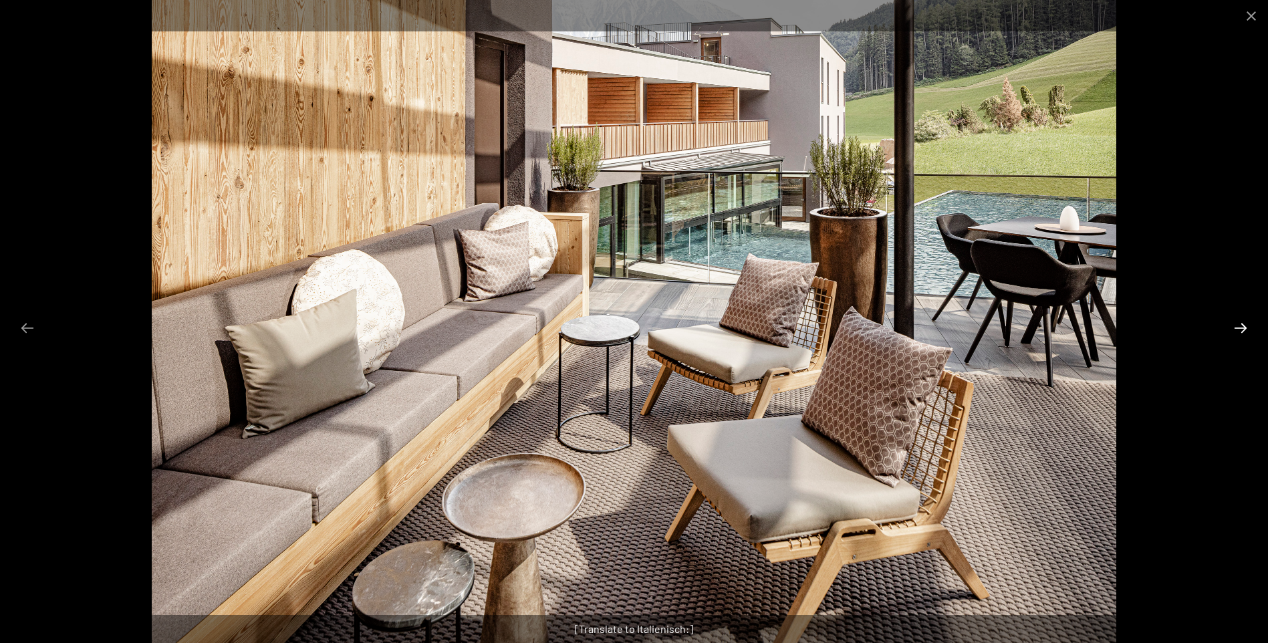
click at [1241, 328] on button "Next slide" at bounding box center [1241, 328] width 28 height 26
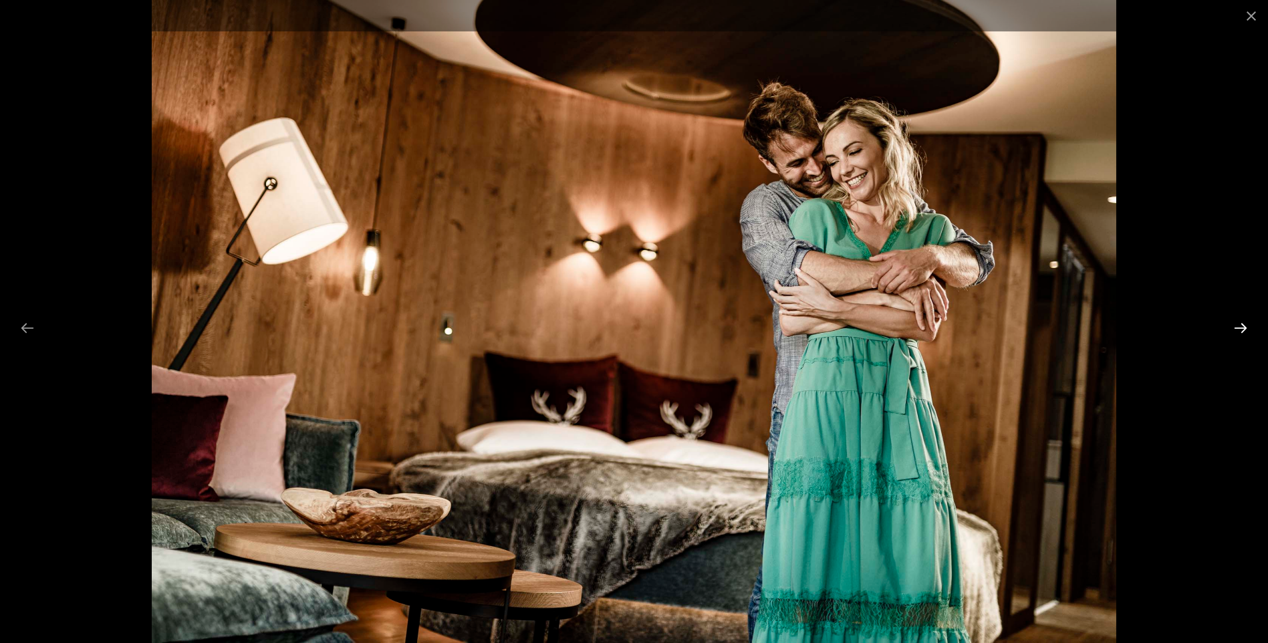
click at [1241, 328] on button "Next slide" at bounding box center [1241, 328] width 28 height 26
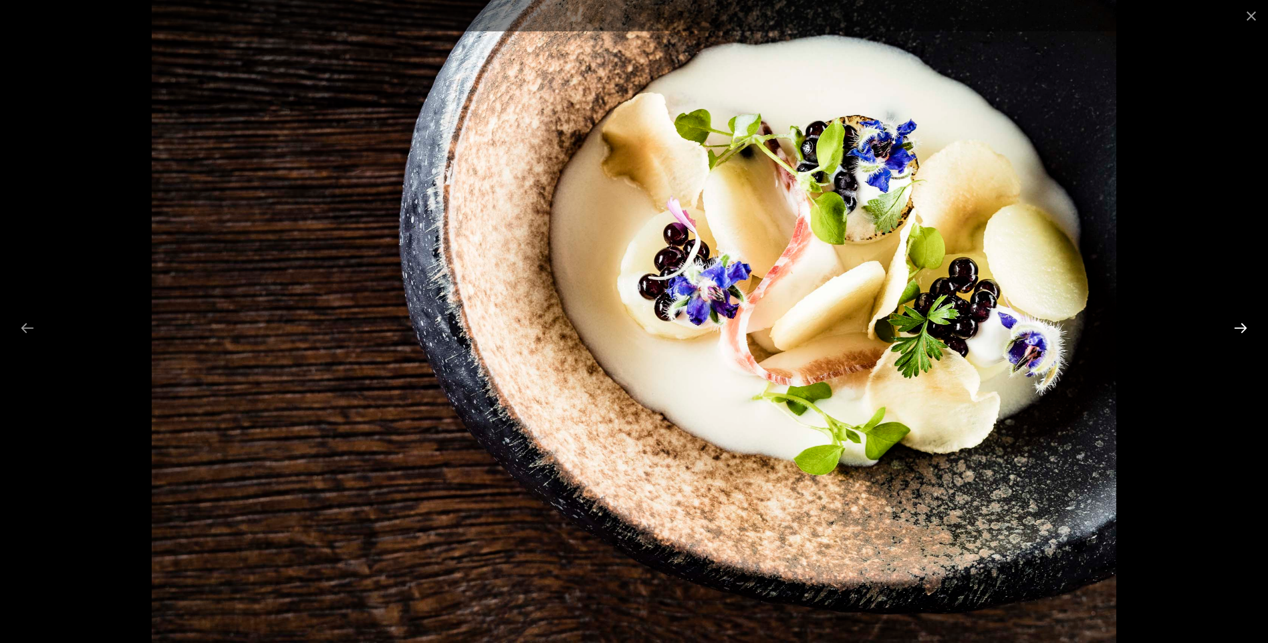
click at [1241, 328] on button "Next slide" at bounding box center [1241, 328] width 28 height 26
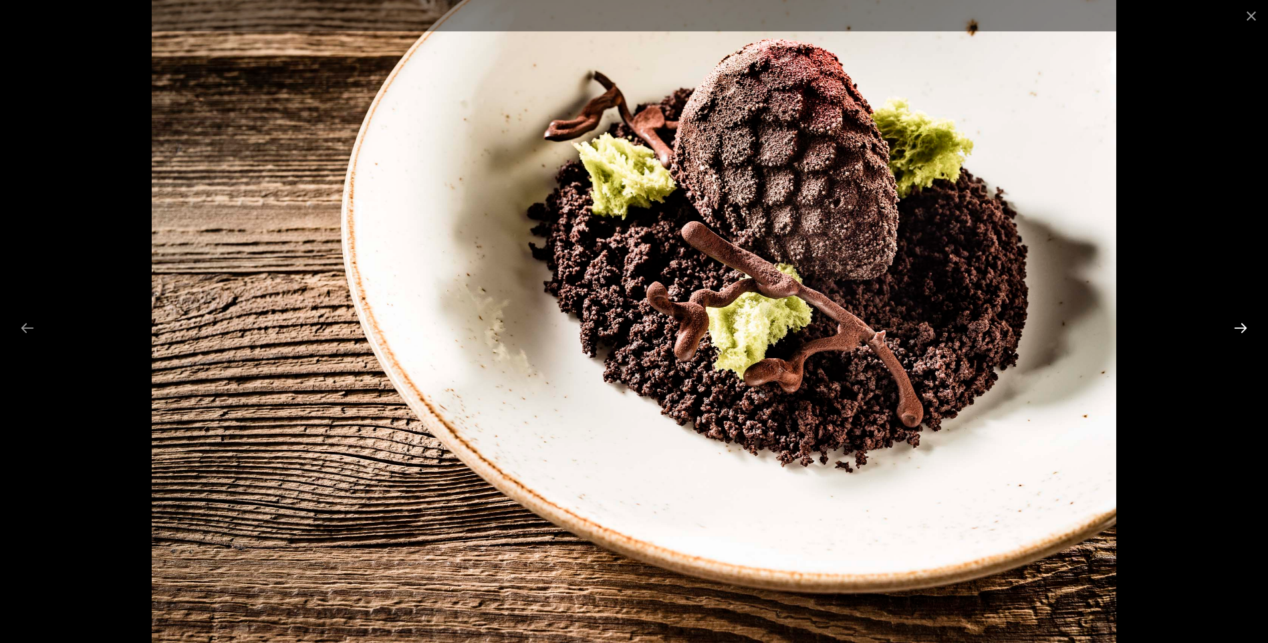
click at [1241, 328] on button "Next slide" at bounding box center [1241, 328] width 28 height 26
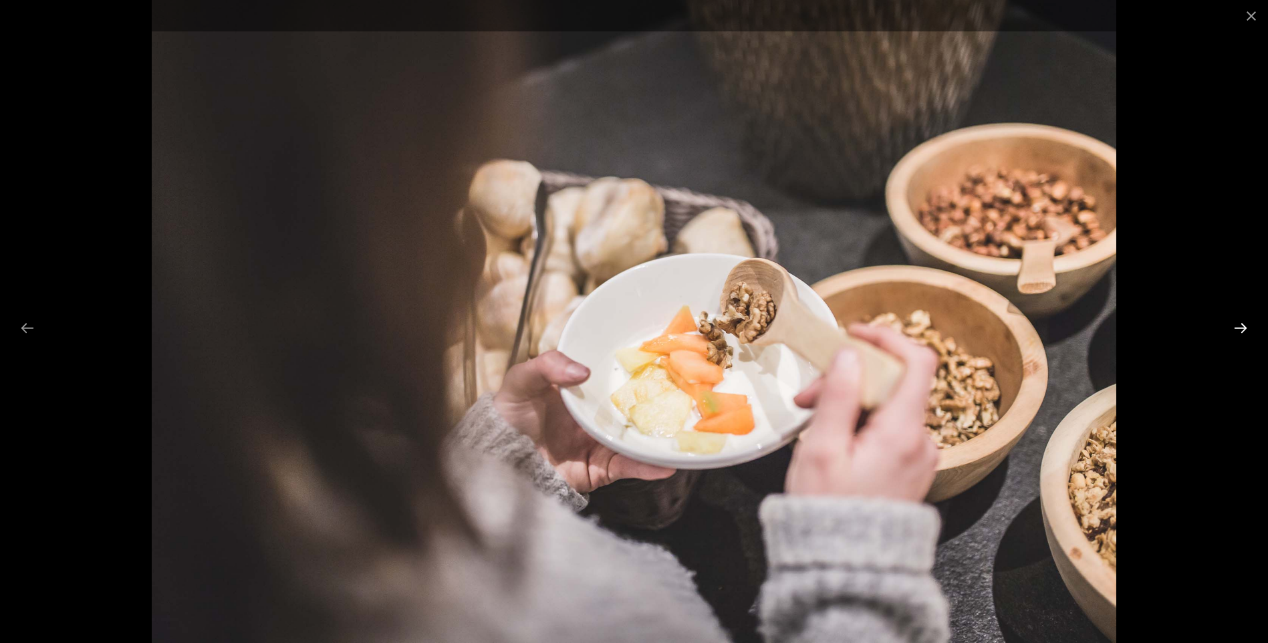
click at [1241, 328] on button "Next slide" at bounding box center [1241, 328] width 28 height 26
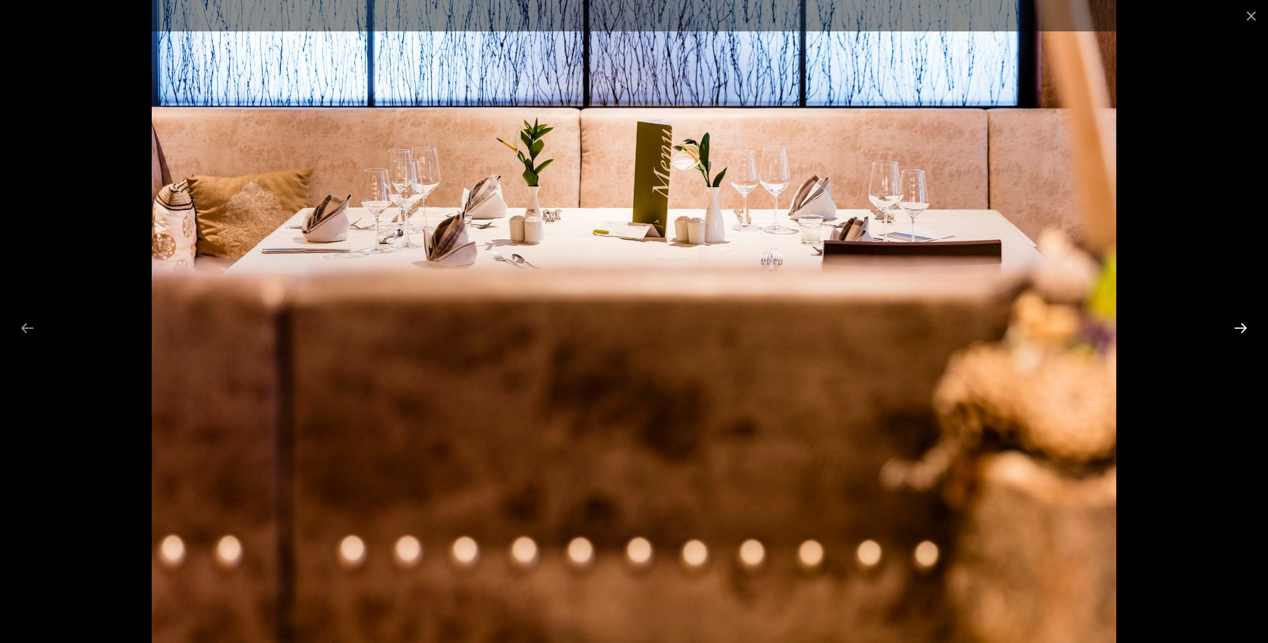
click at [1241, 328] on button "Next slide" at bounding box center [1241, 328] width 28 height 26
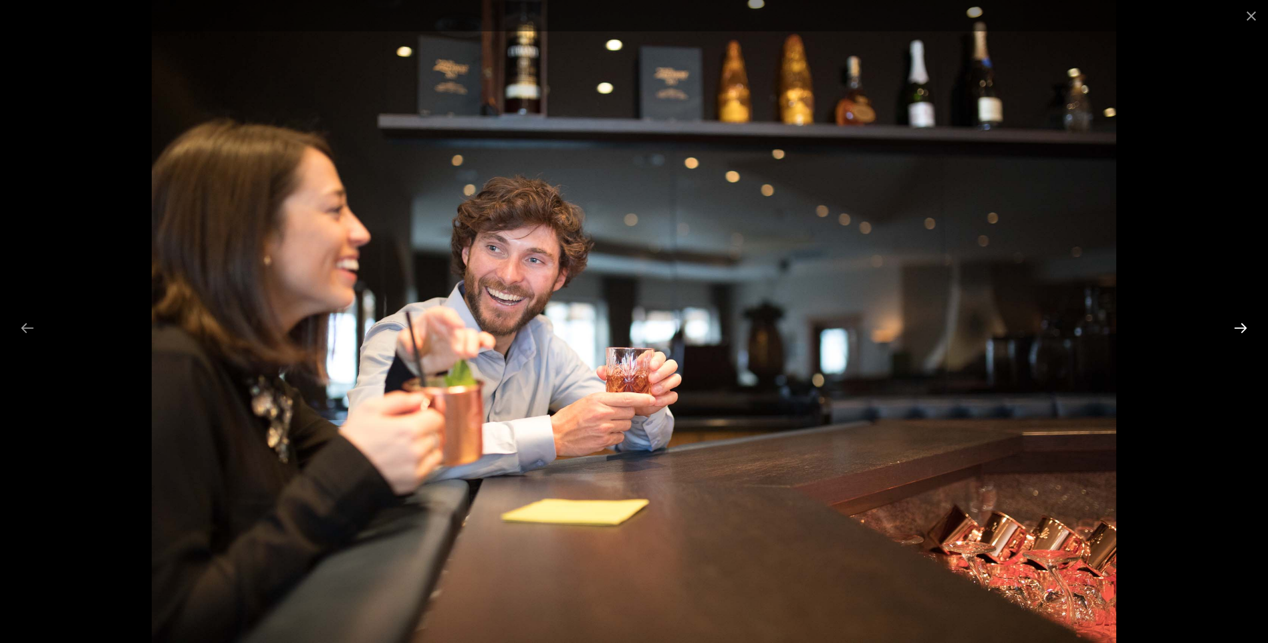
click at [1241, 328] on button "Next slide" at bounding box center [1241, 328] width 28 height 26
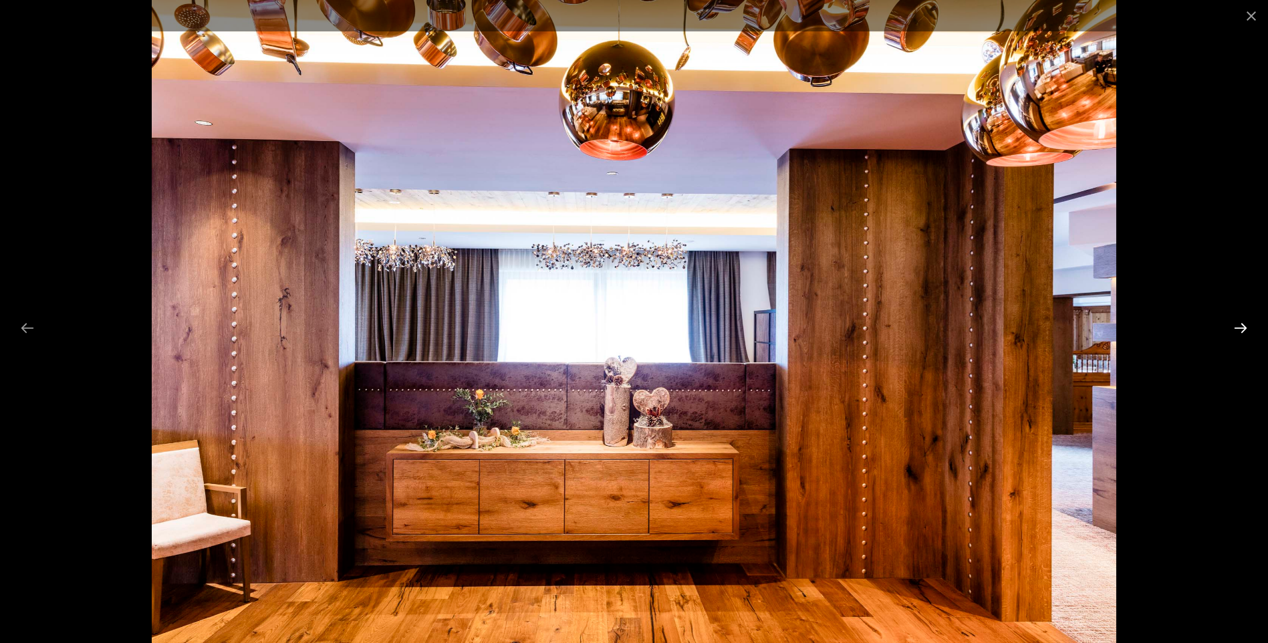
click at [1241, 328] on button "Next slide" at bounding box center [1241, 328] width 28 height 26
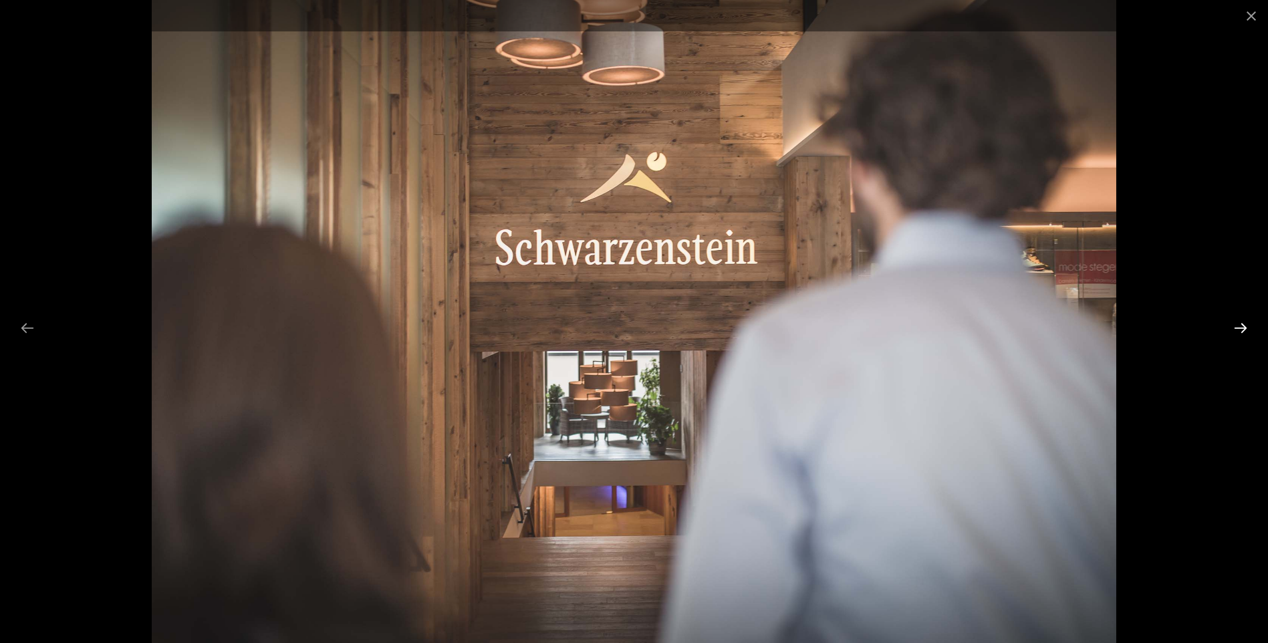
click at [1241, 328] on button "Next slide" at bounding box center [1241, 328] width 28 height 26
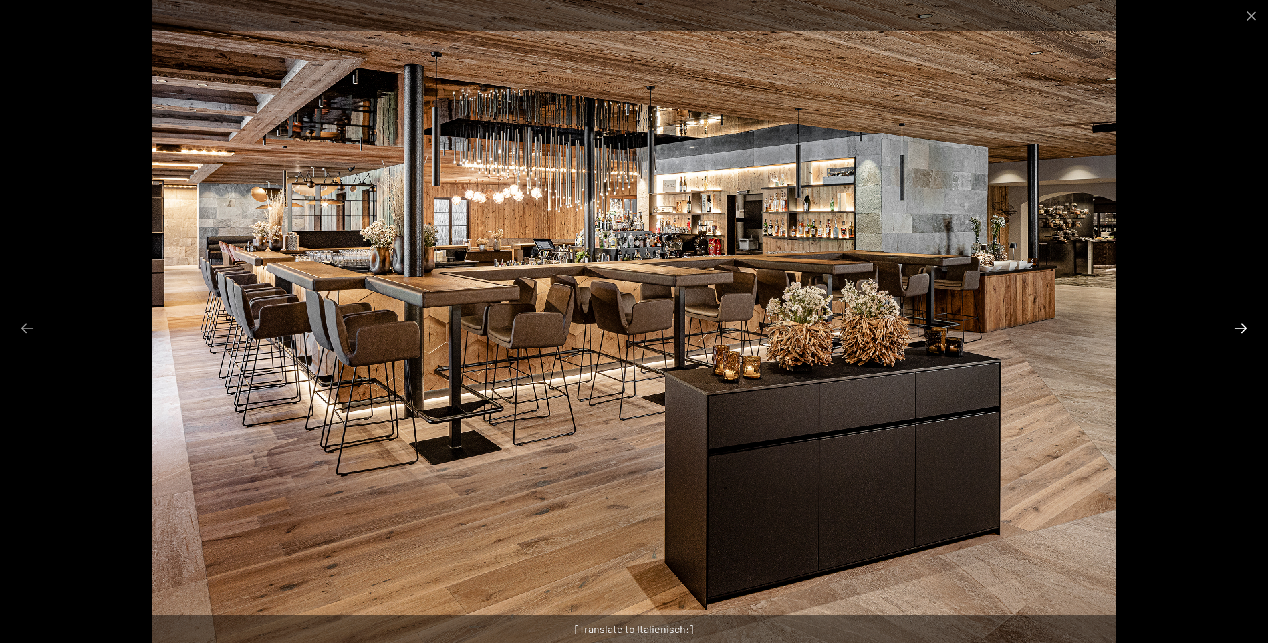
click at [1241, 328] on button "Next slide" at bounding box center [1241, 328] width 28 height 26
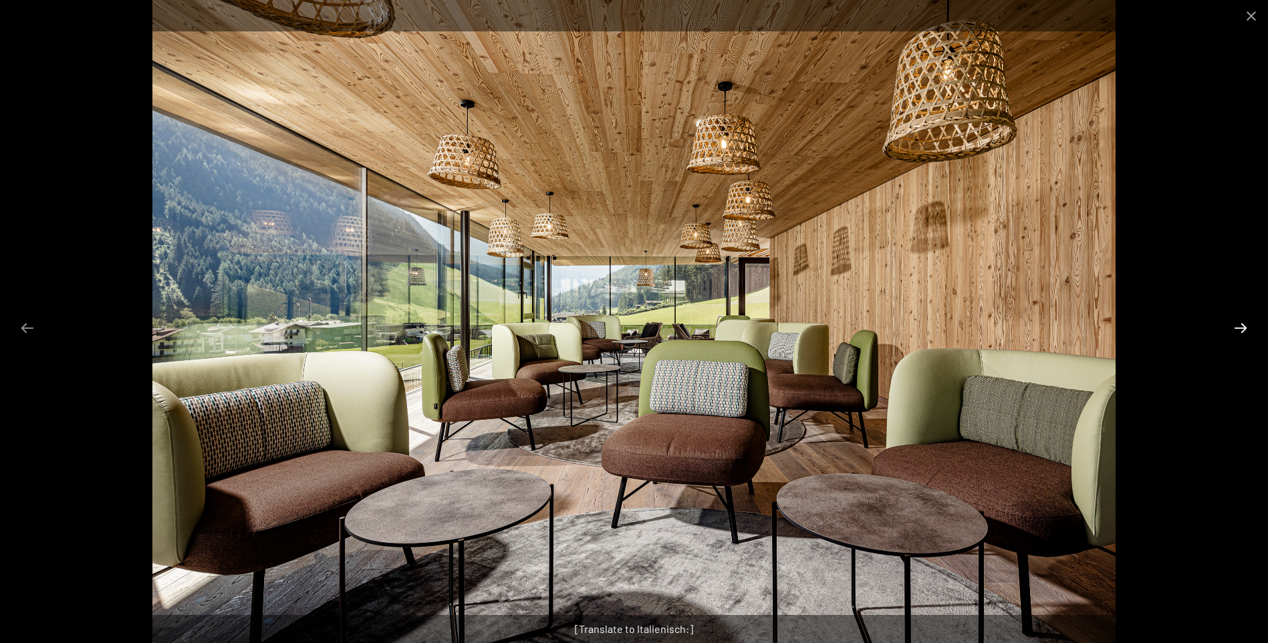
click at [1241, 328] on button "Next slide" at bounding box center [1241, 328] width 28 height 26
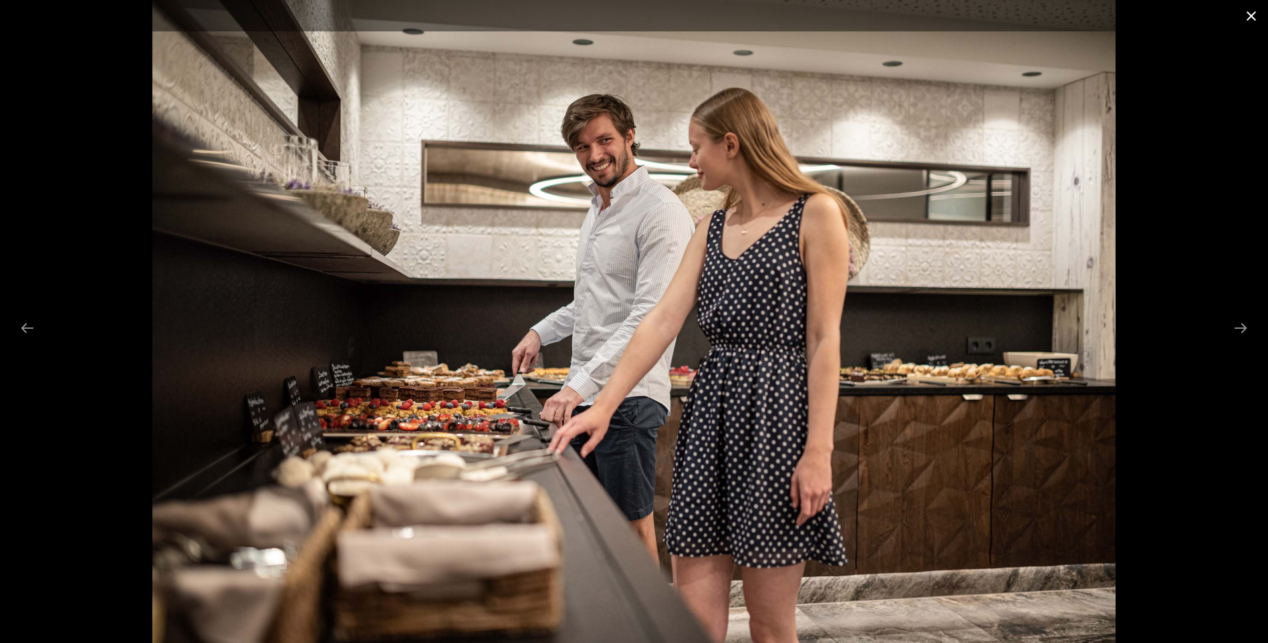
click at [1258, 9] on button "Close gallery" at bounding box center [1251, 15] width 33 height 31
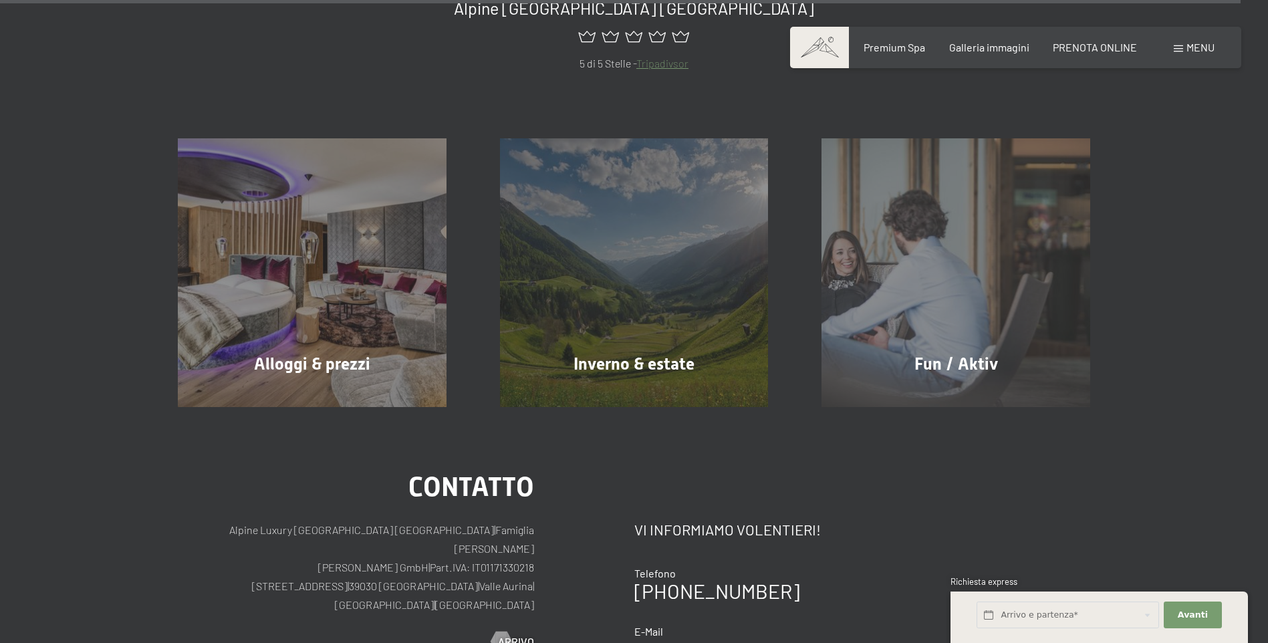
scroll to position [16038, 0]
